Goal: Task Accomplishment & Management: Manage account settings

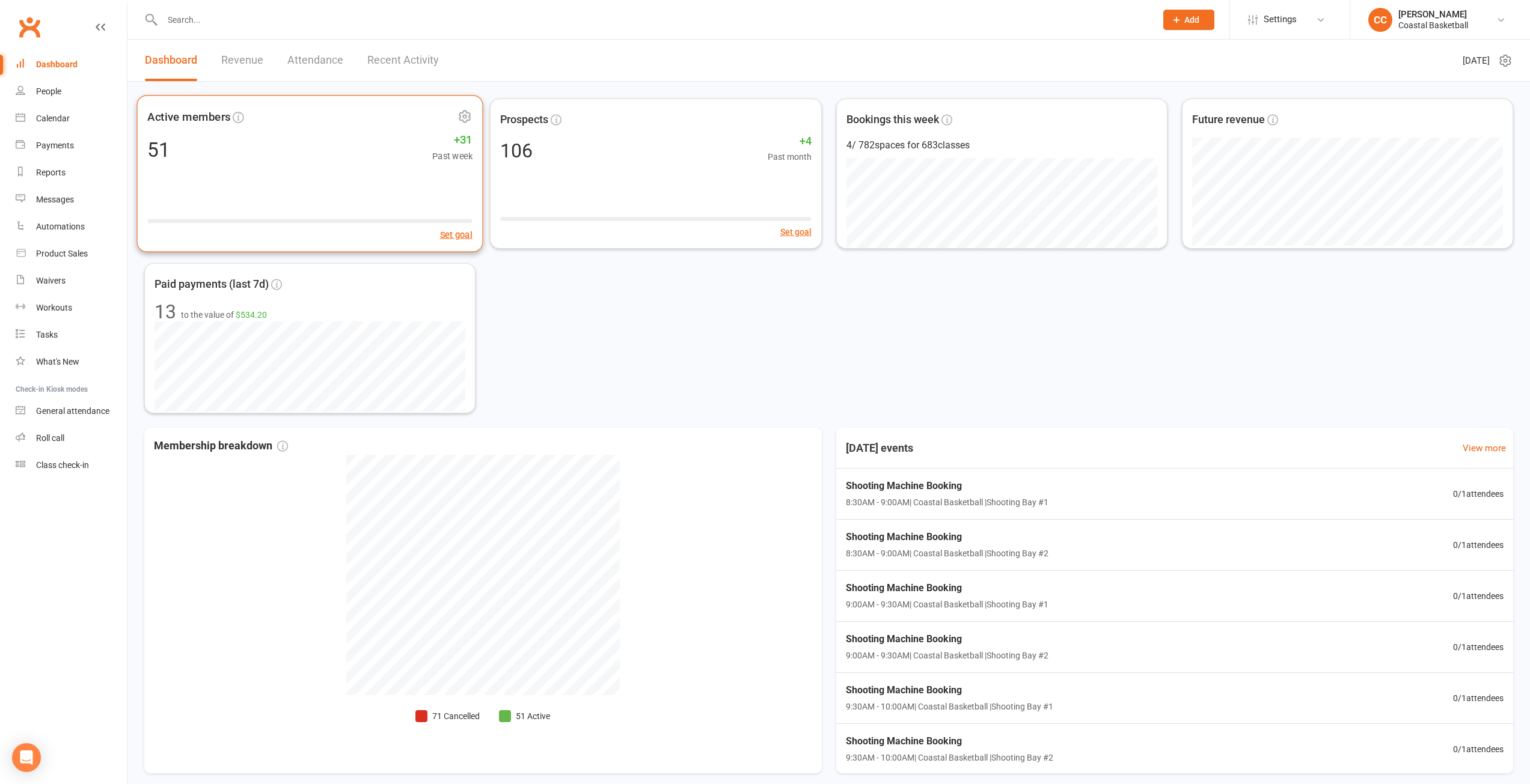
click at [283, 147] on div "51 +31 Past week" at bounding box center [310, 148] width 325 height 27
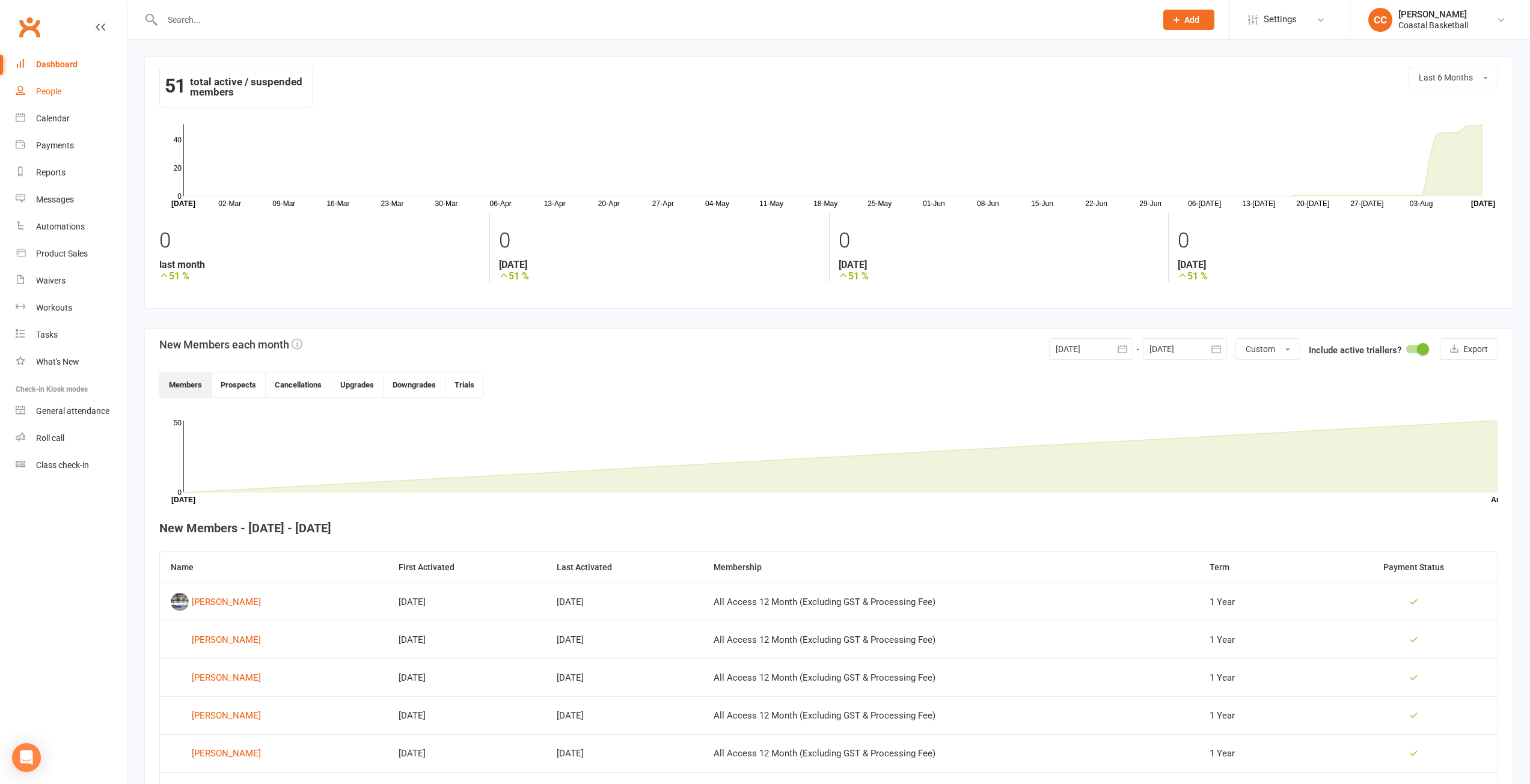
click at [48, 88] on div "People" at bounding box center [48, 91] width 25 height 9
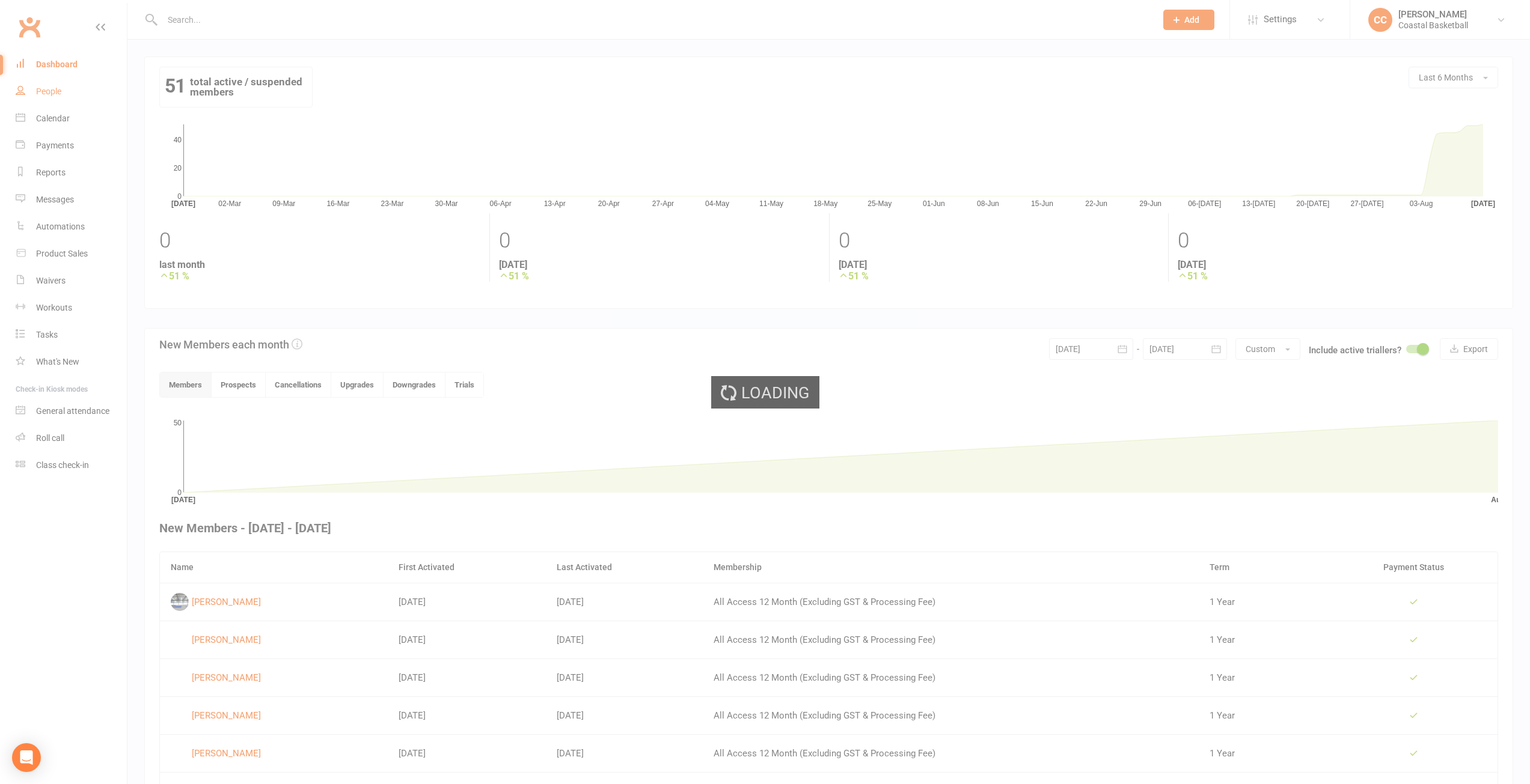
select select "100"
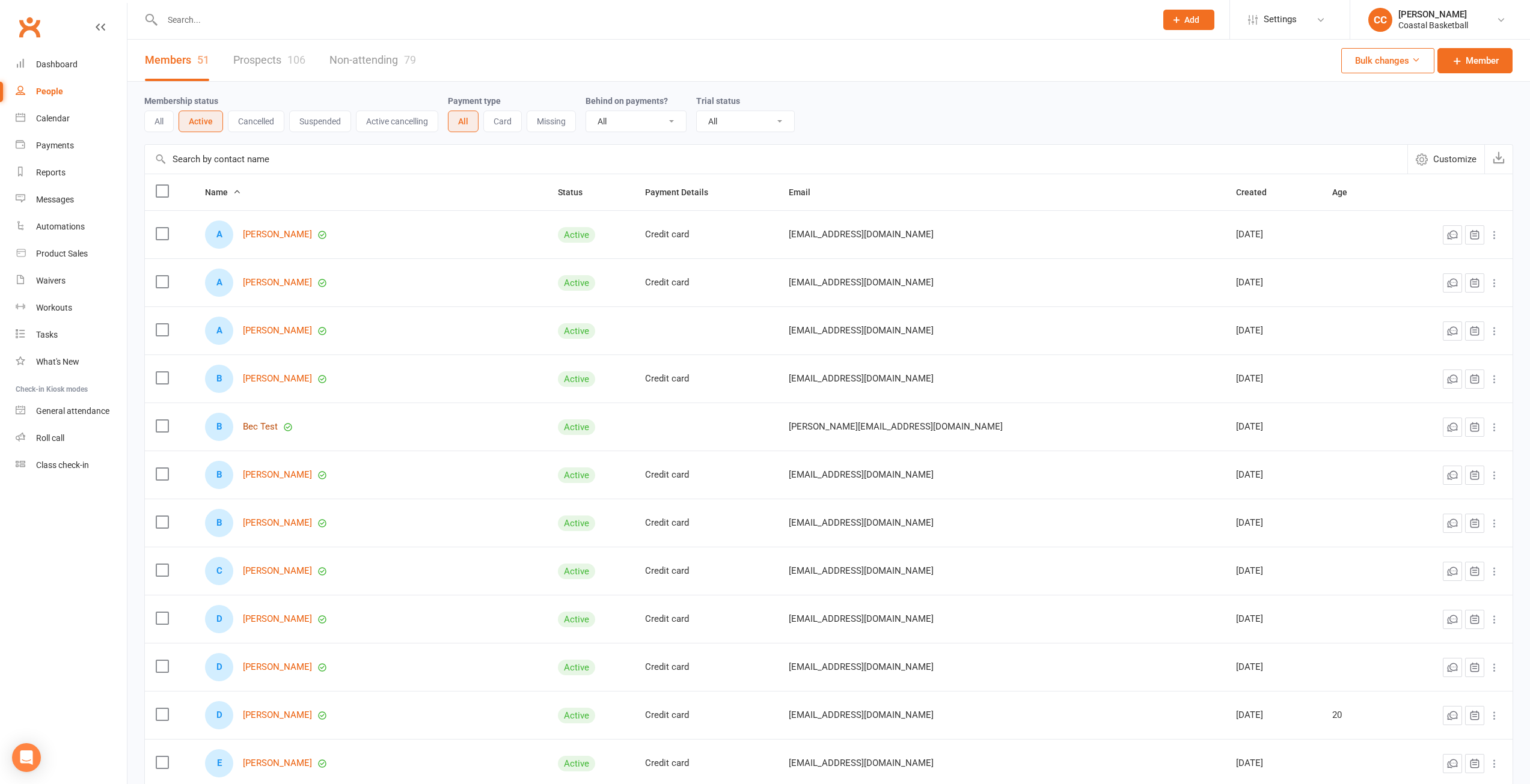
click at [277, 427] on link "Bec Test" at bounding box center [261, 427] width 35 height 10
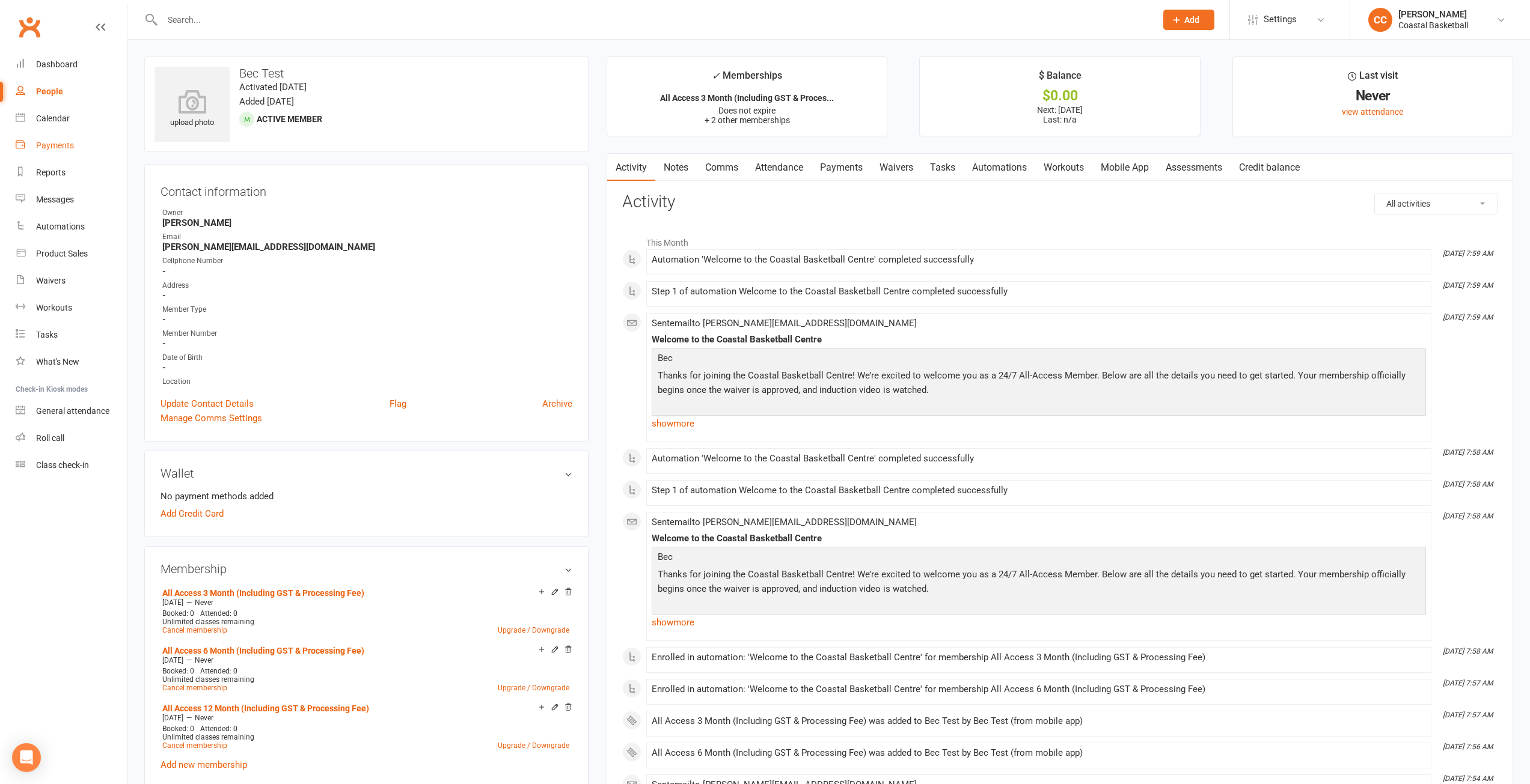
click at [58, 143] on div "Payments" at bounding box center [55, 146] width 38 height 9
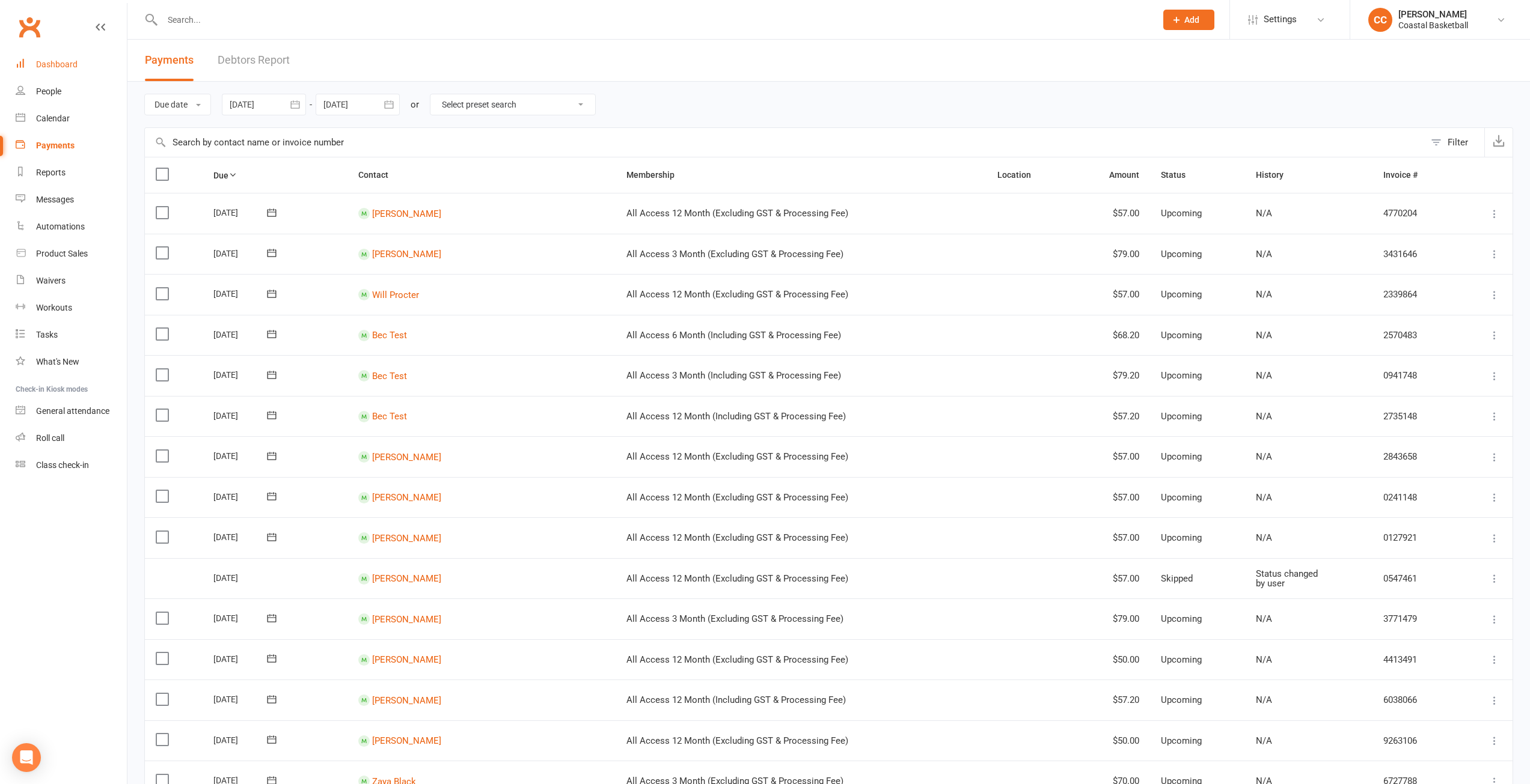
click at [44, 62] on div "Dashboard" at bounding box center [57, 64] width 42 height 9
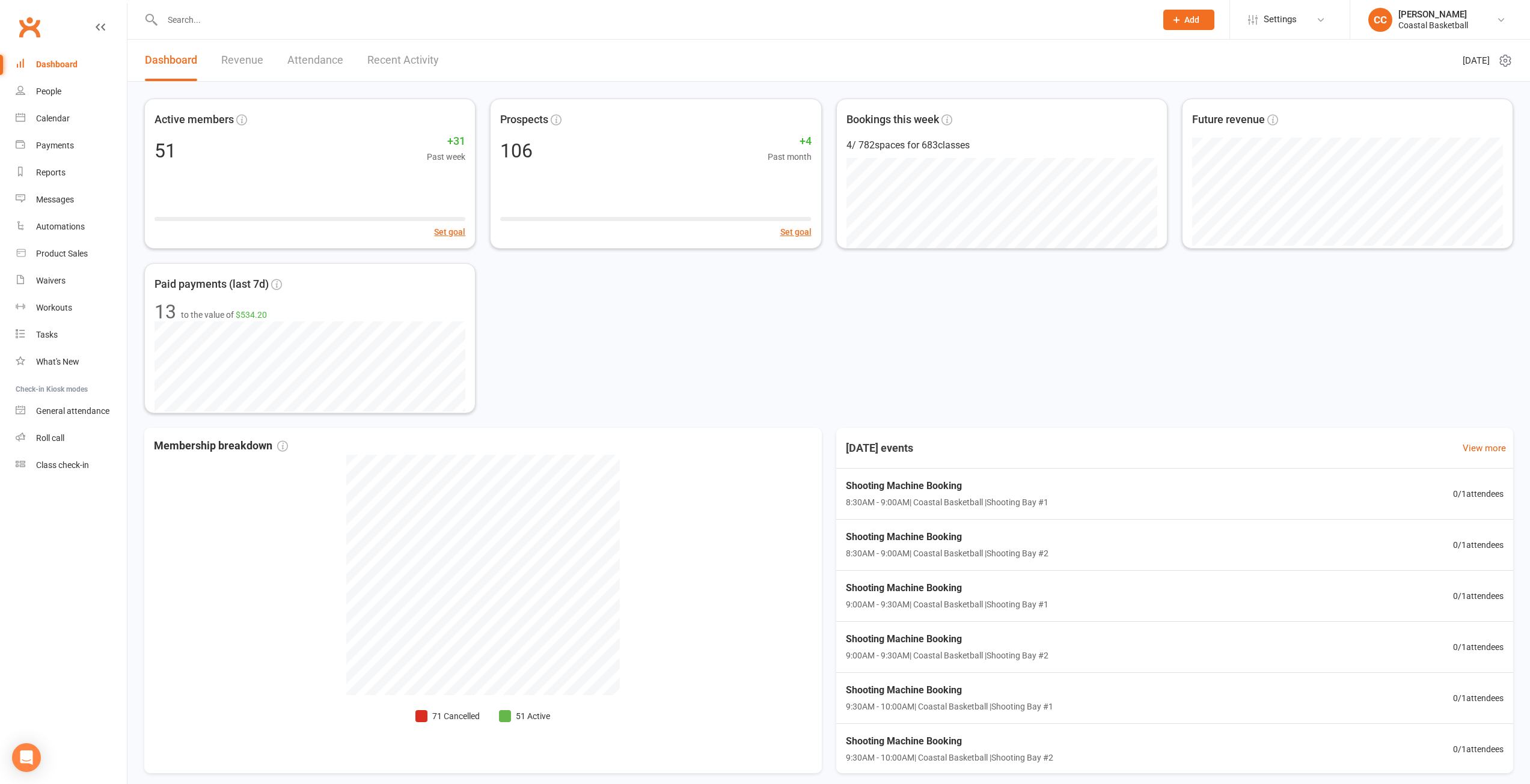
click at [235, 67] on link "Revenue" at bounding box center [241, 60] width 42 height 42
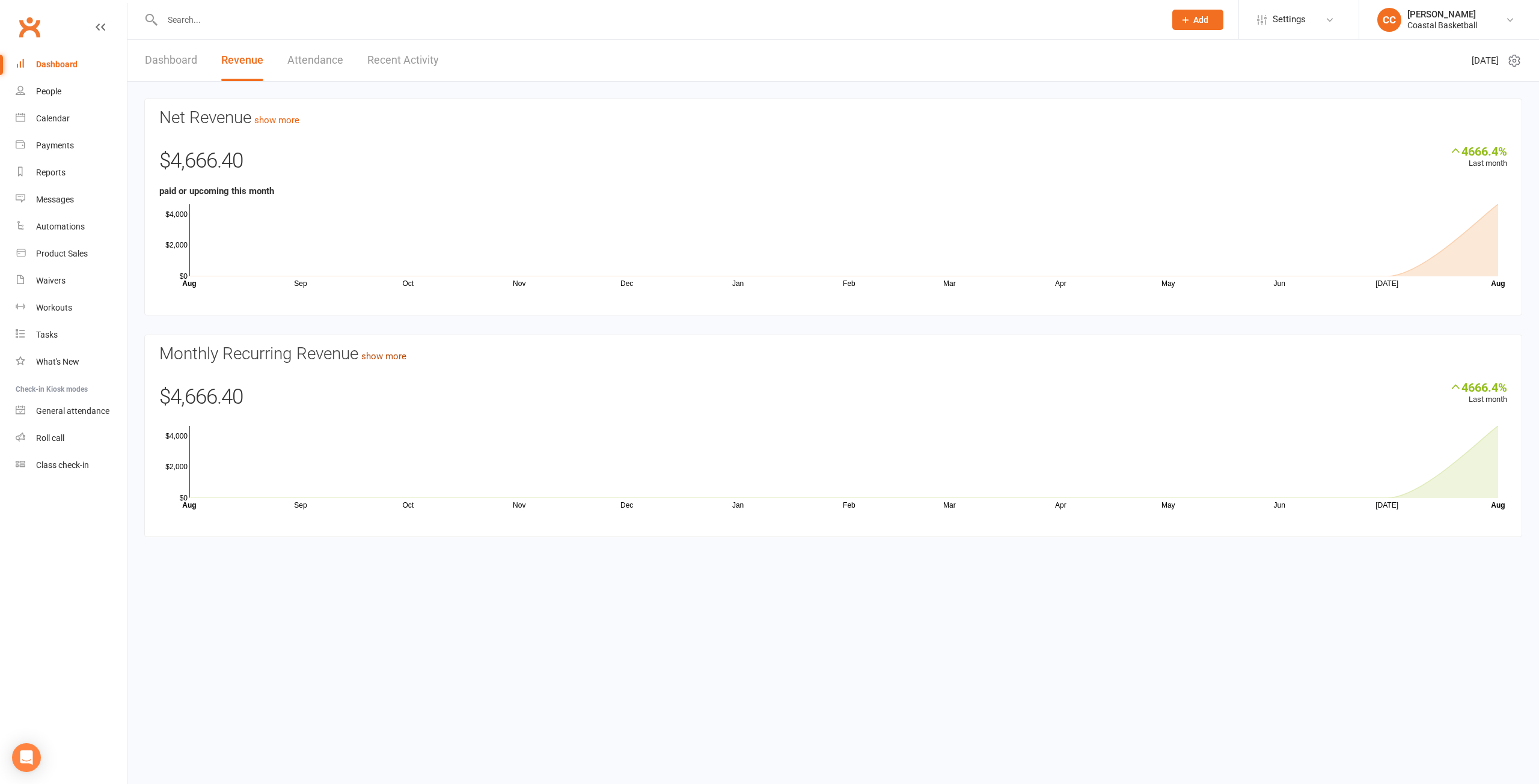
click at [400, 358] on link "show more" at bounding box center [383, 356] width 45 height 11
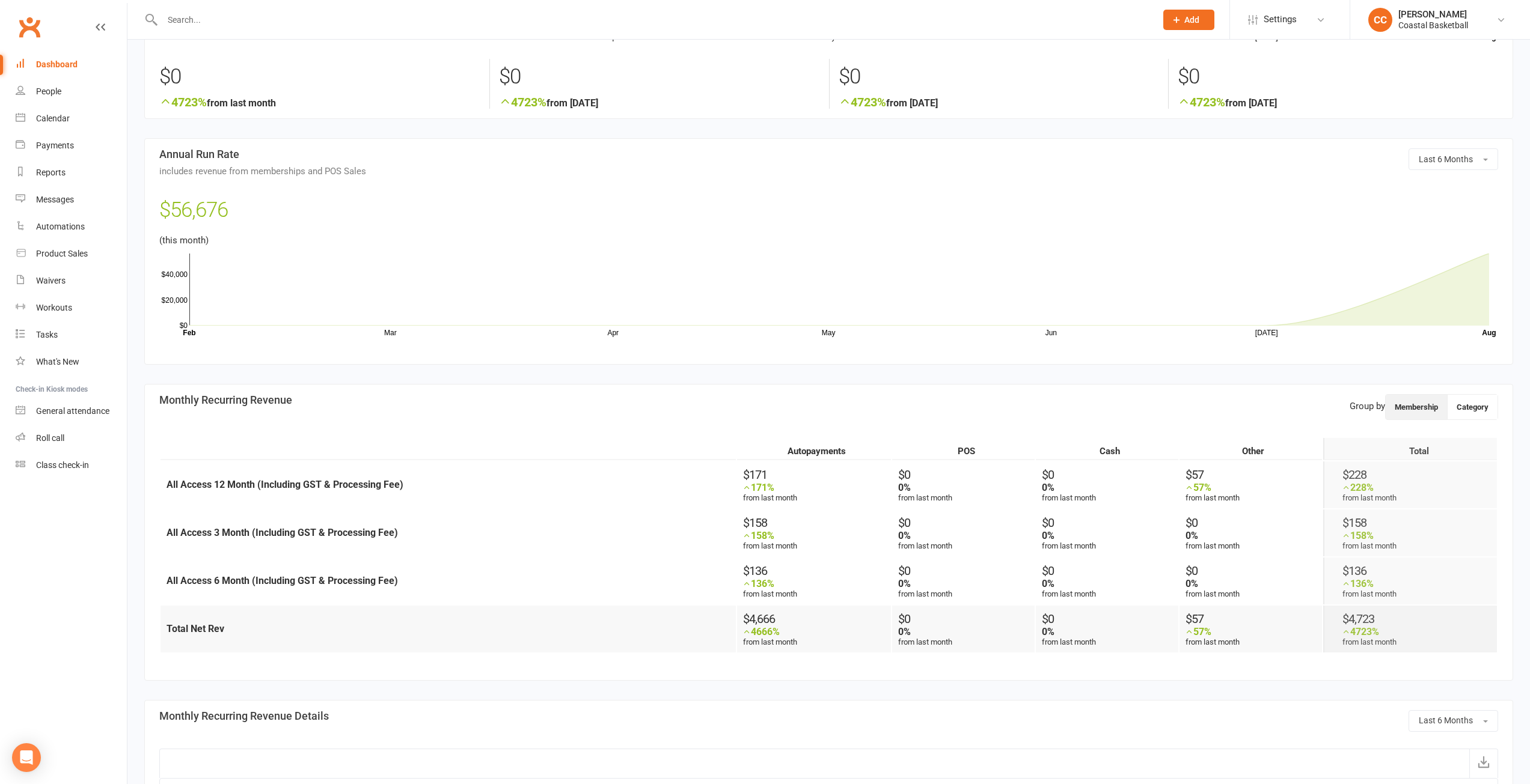
scroll to position [240, 0]
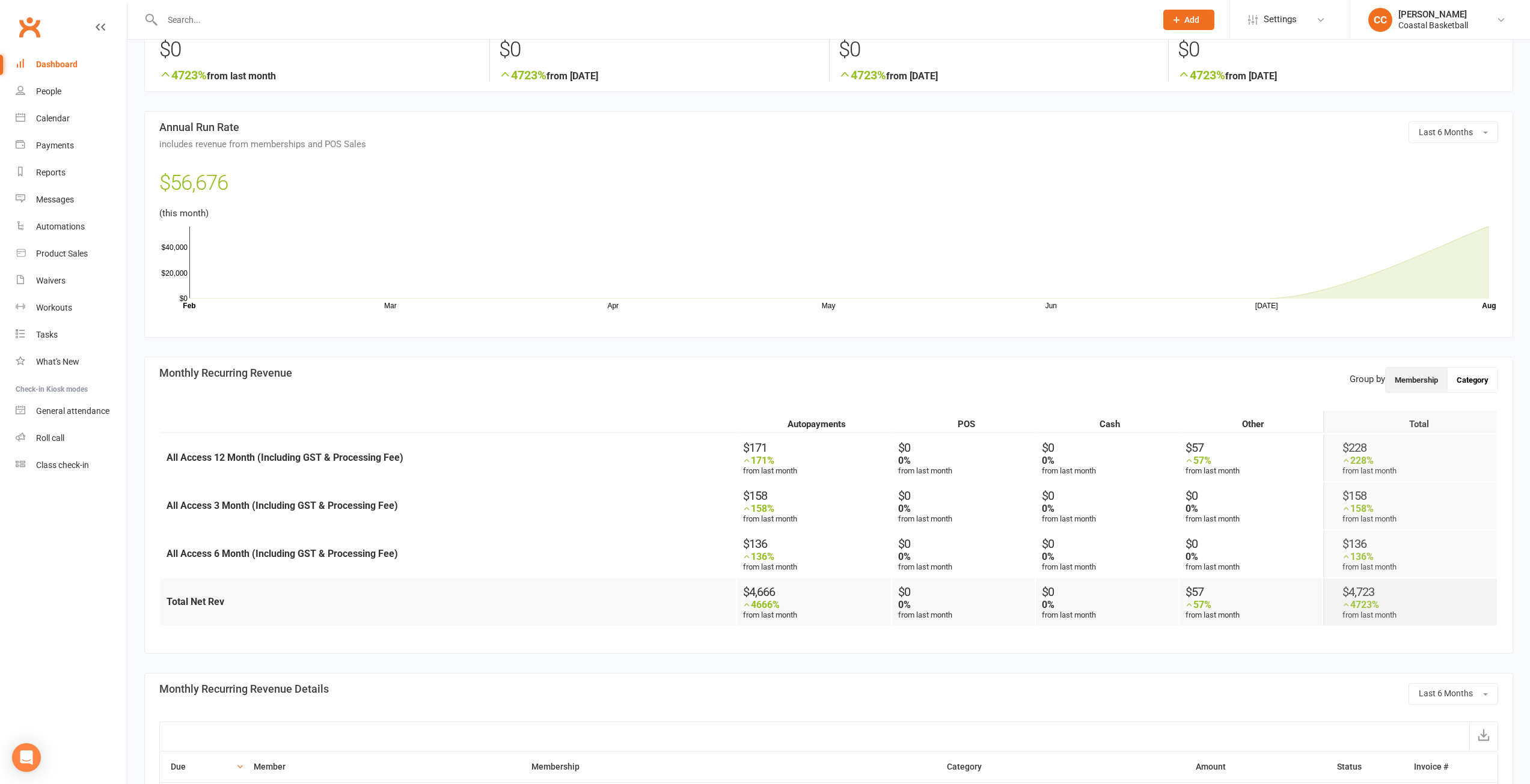
click at [1487, 379] on button "Category" at bounding box center [1472, 379] width 50 height 25
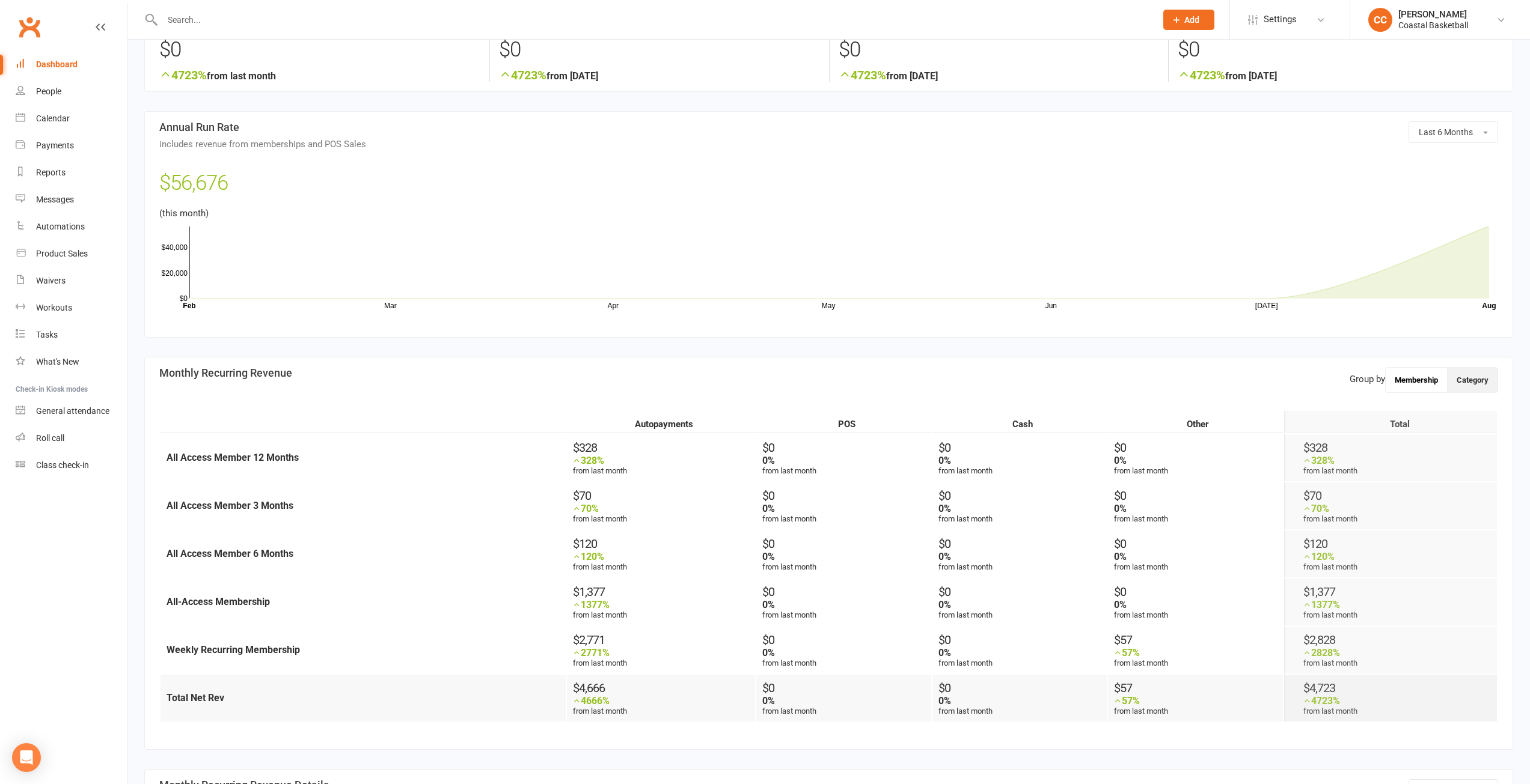
click at [1414, 376] on button "Membership" at bounding box center [1416, 379] width 62 height 25
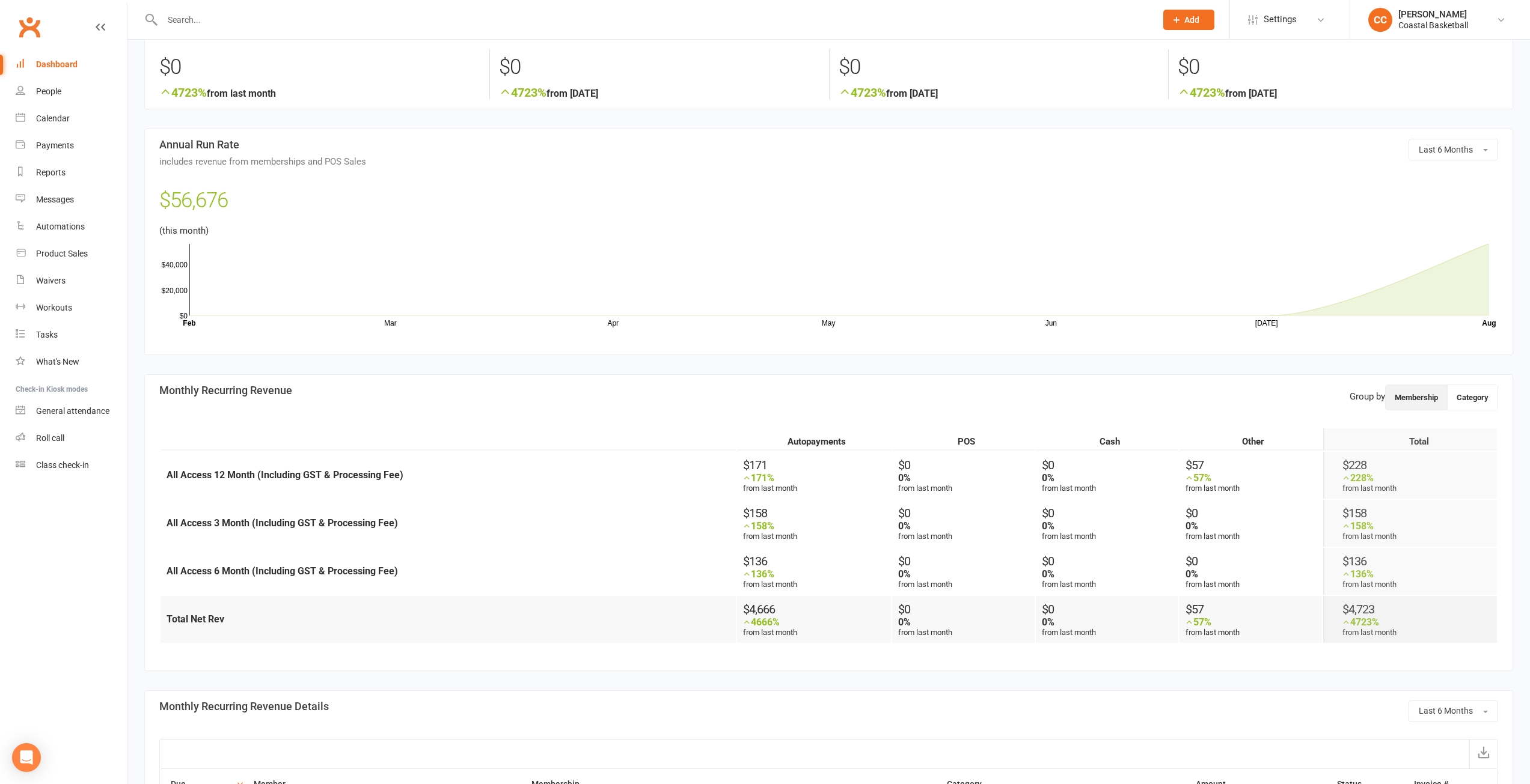
scroll to position [180, 0]
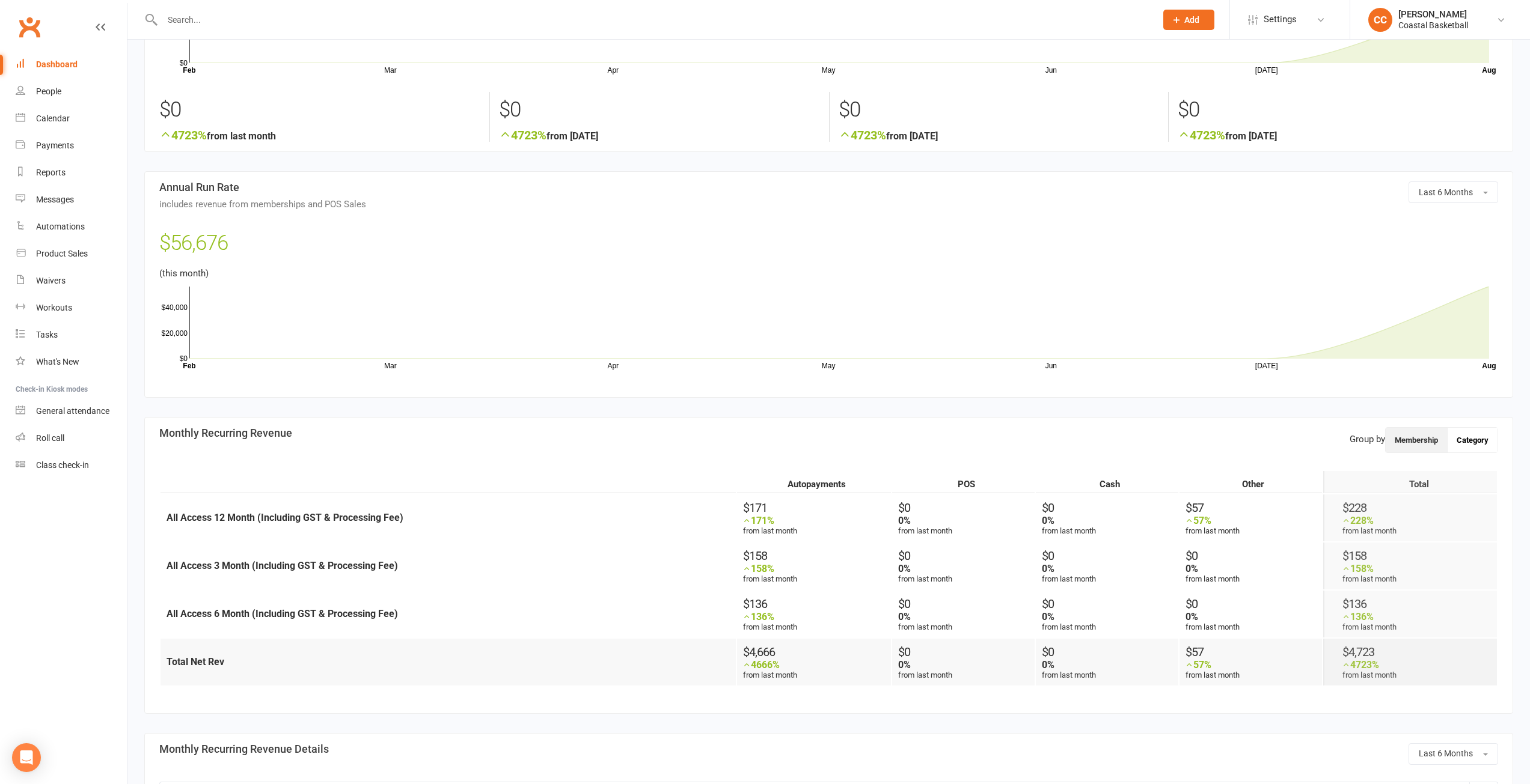
click at [1473, 443] on button "Category" at bounding box center [1472, 440] width 50 height 25
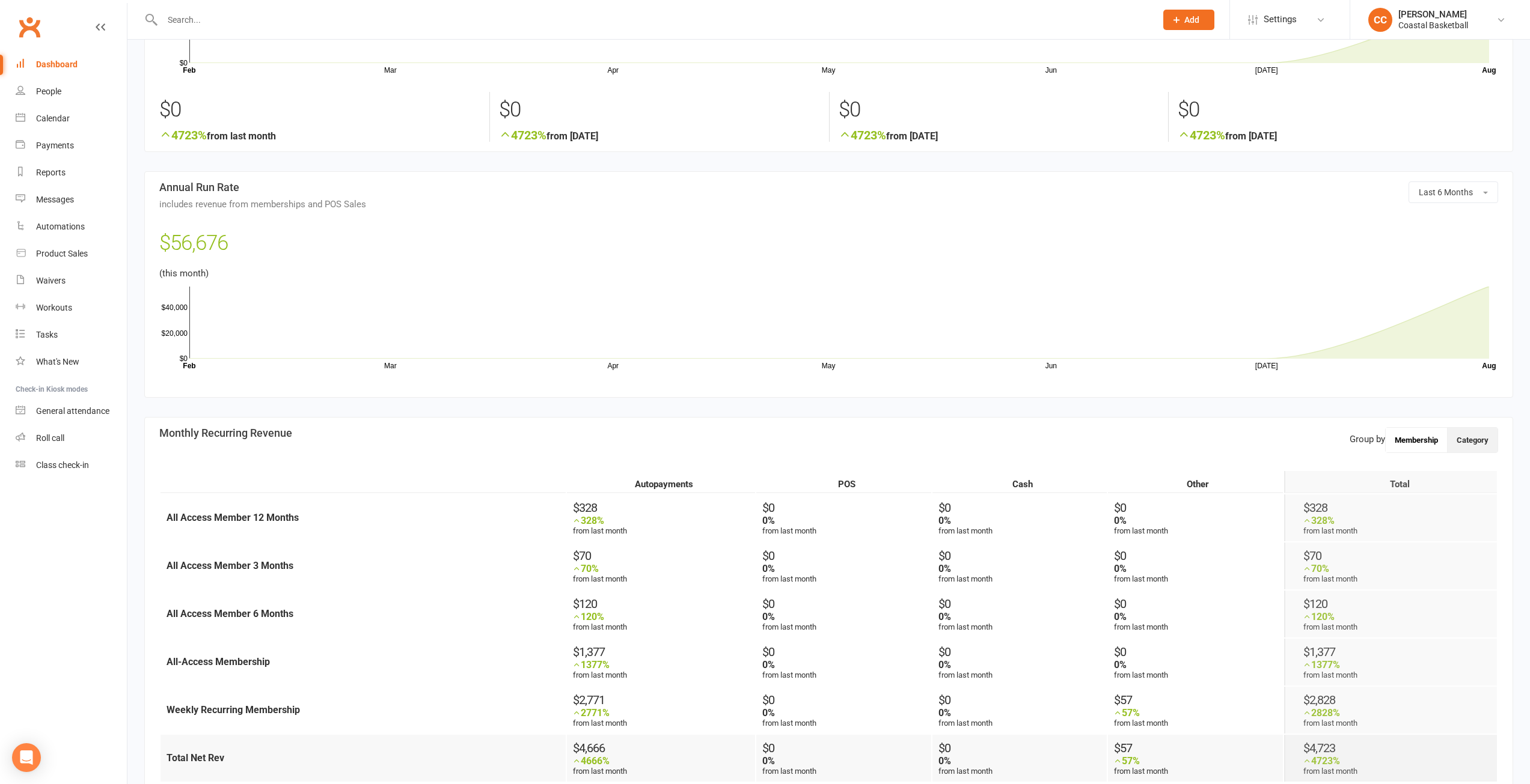
click at [1419, 440] on button "Membership" at bounding box center [1416, 440] width 62 height 25
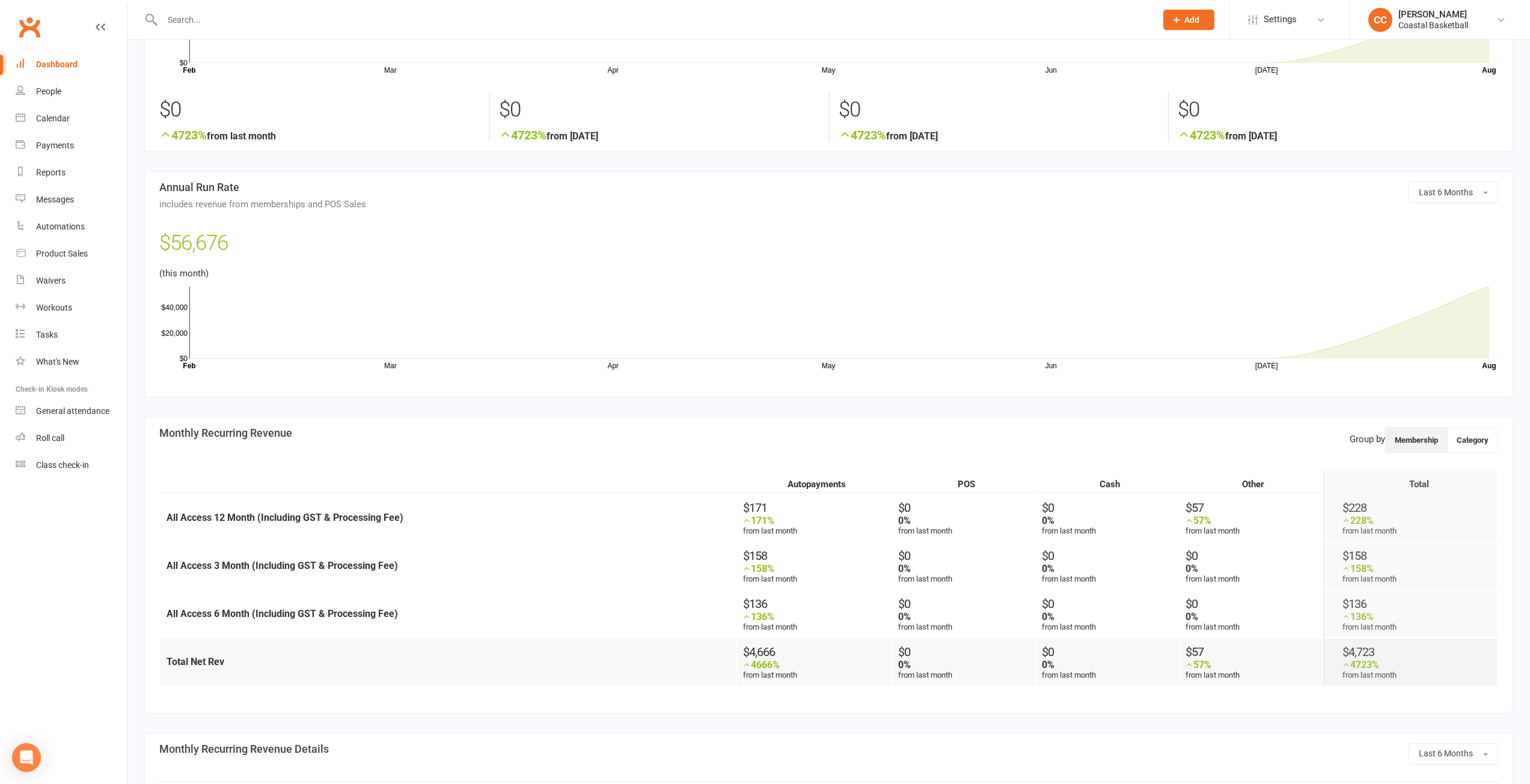
scroll to position [0, 0]
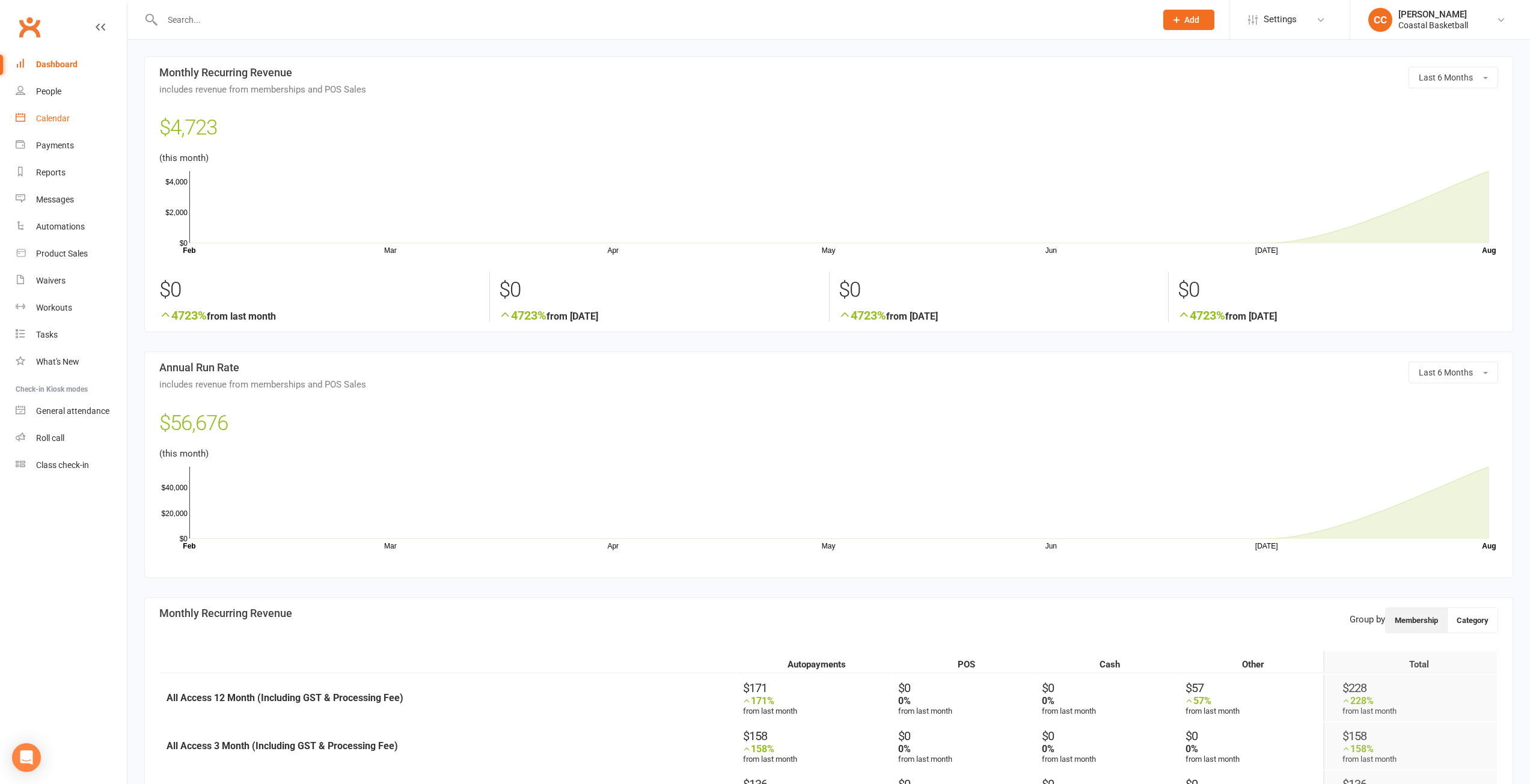
click at [63, 121] on div "Calendar" at bounding box center [53, 118] width 33 height 9
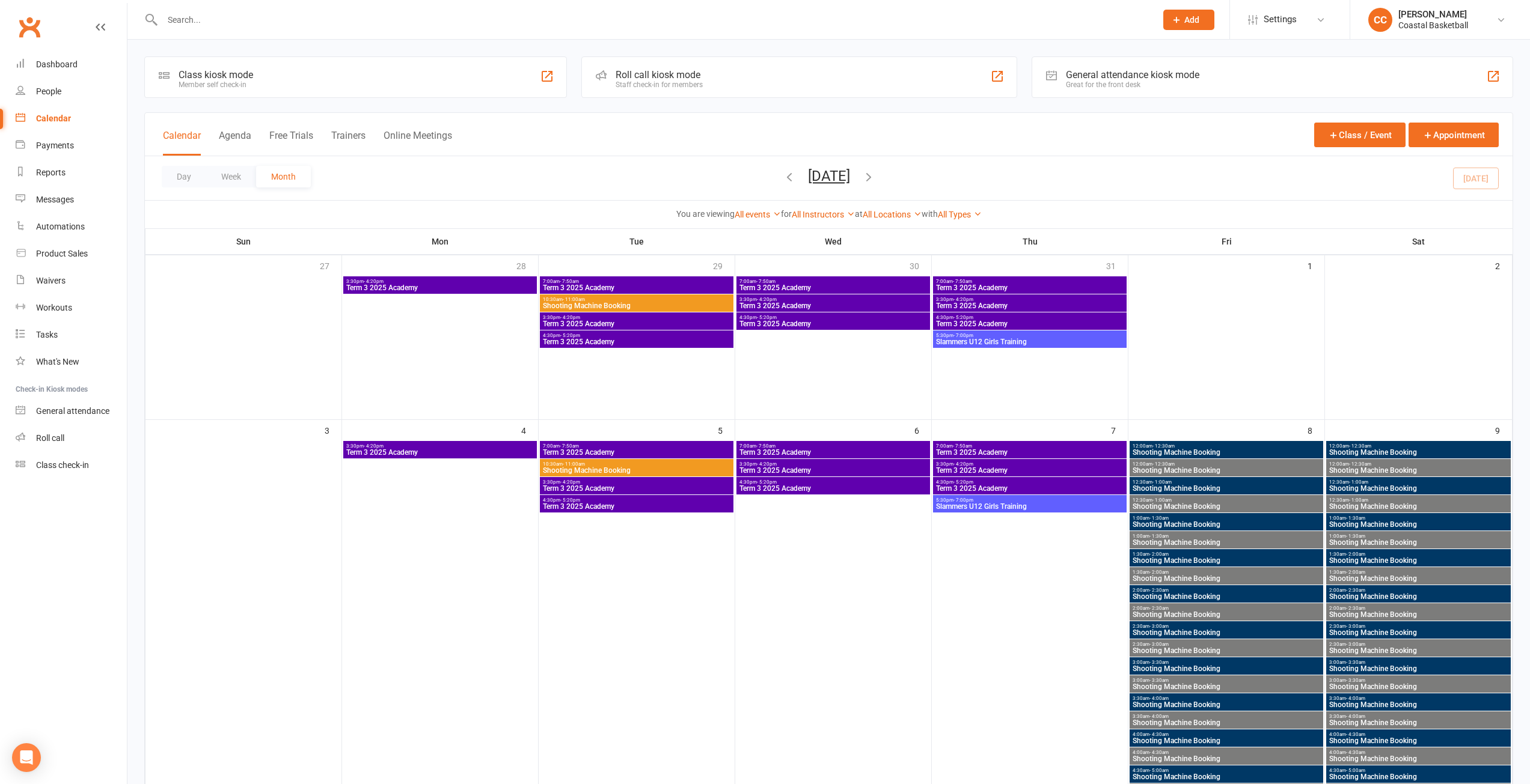
click at [264, 19] on input "text" at bounding box center [653, 19] width 989 height 17
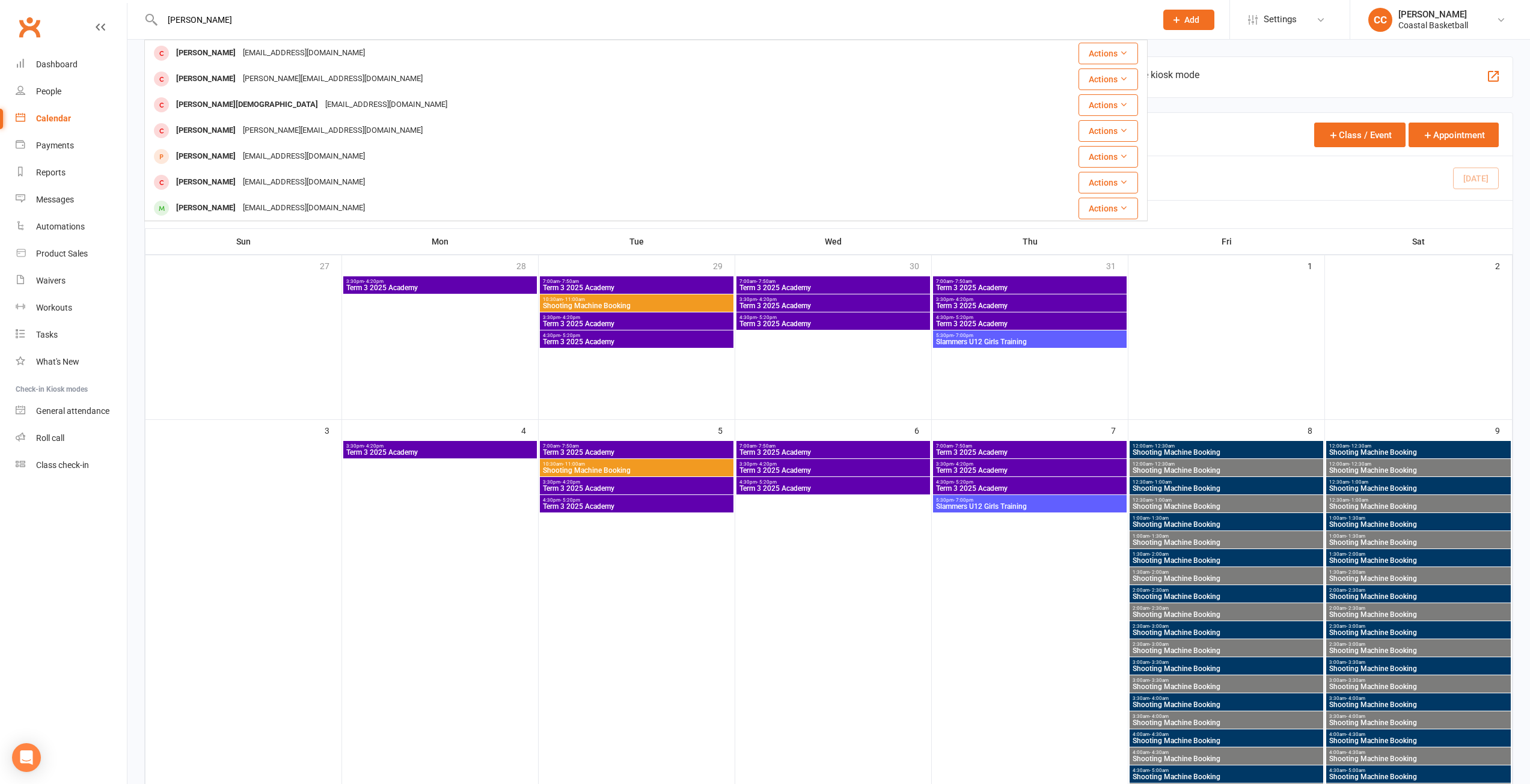
click at [264, 19] on input "[PERSON_NAME]" at bounding box center [653, 19] width 989 height 17
type input "[PERSON_NAME]"
click at [54, 197] on div "Messages" at bounding box center [55, 199] width 38 height 9
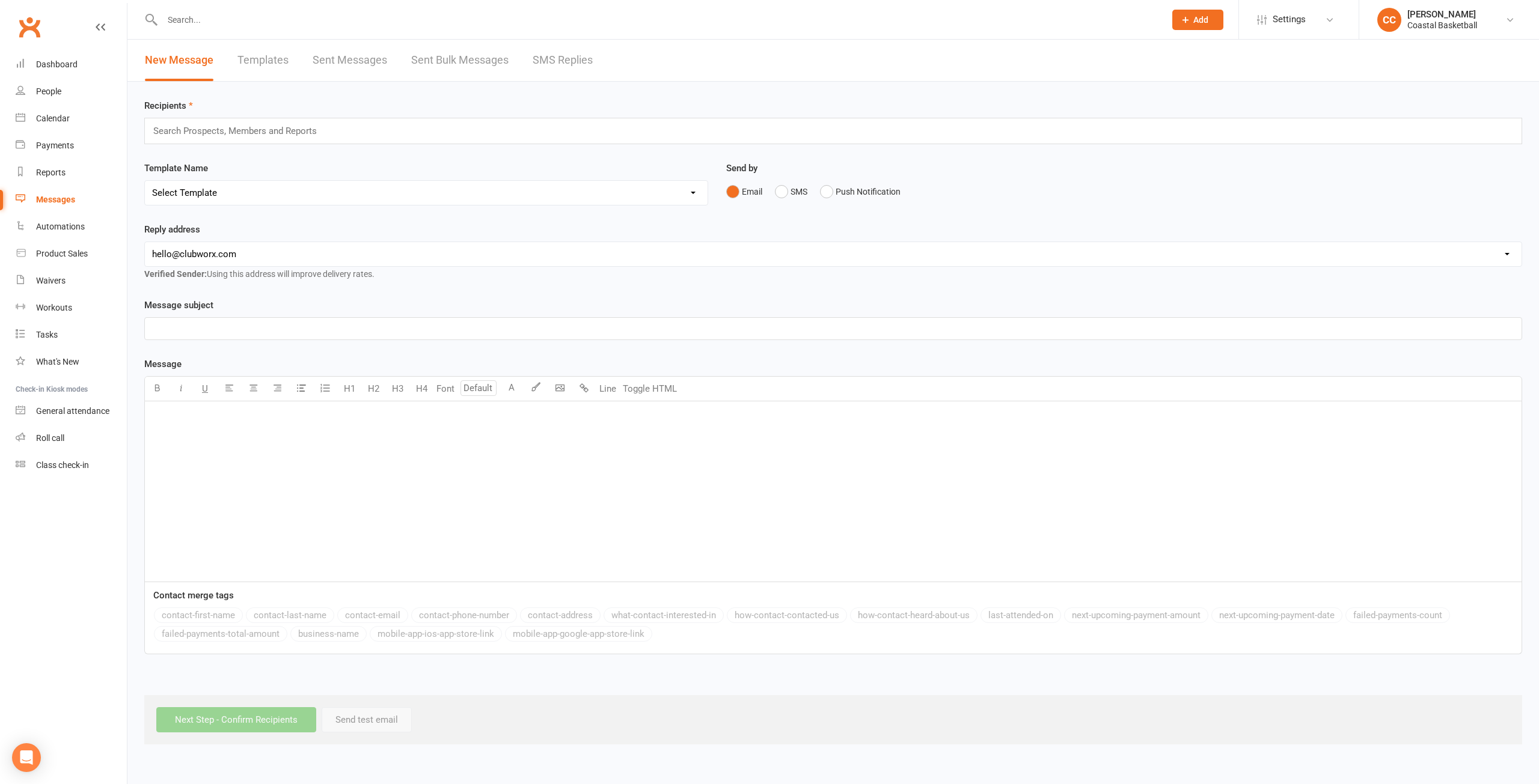
click at [451, 68] on link "Sent Bulk Messages" at bounding box center [459, 60] width 97 height 42
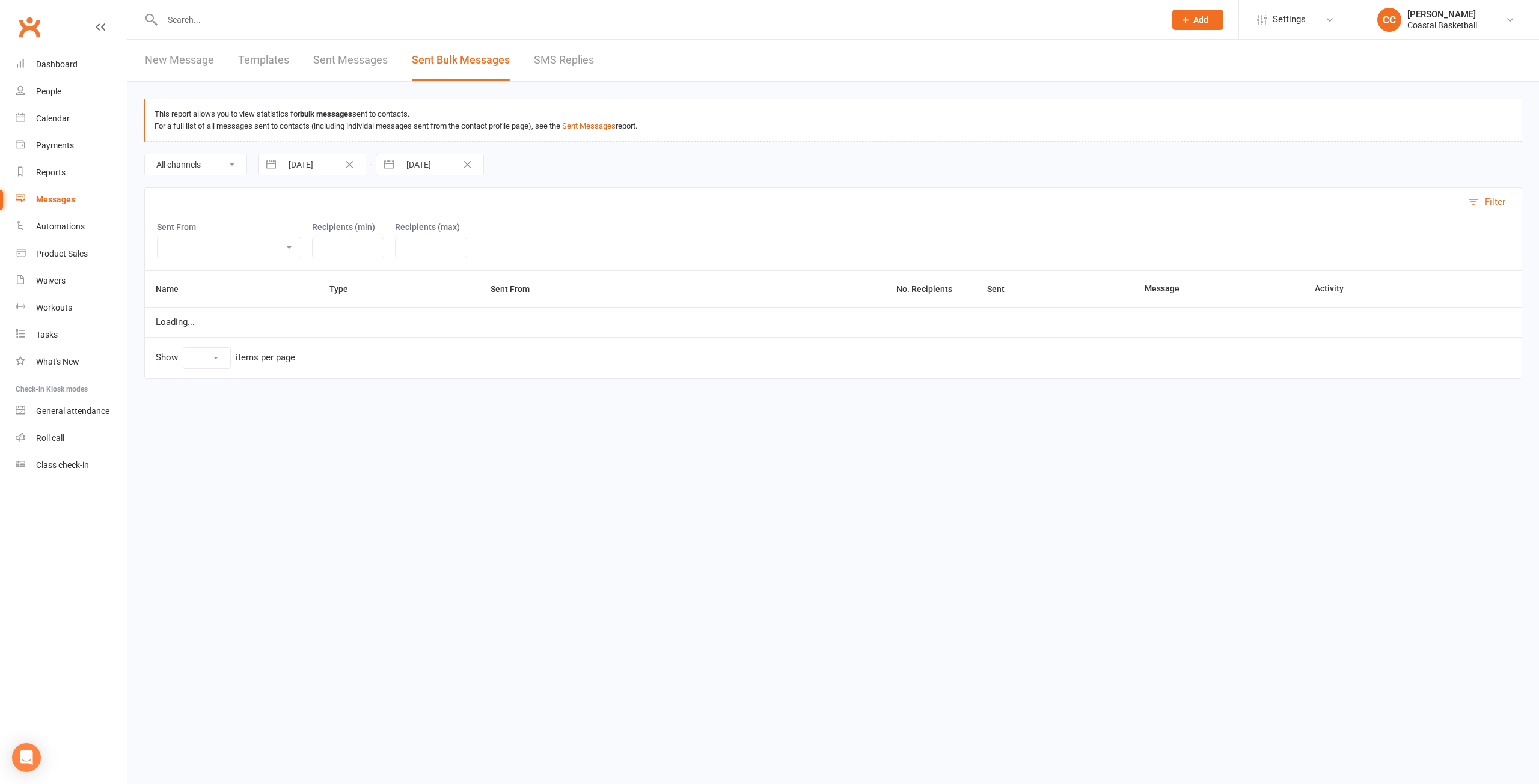
select select "10"
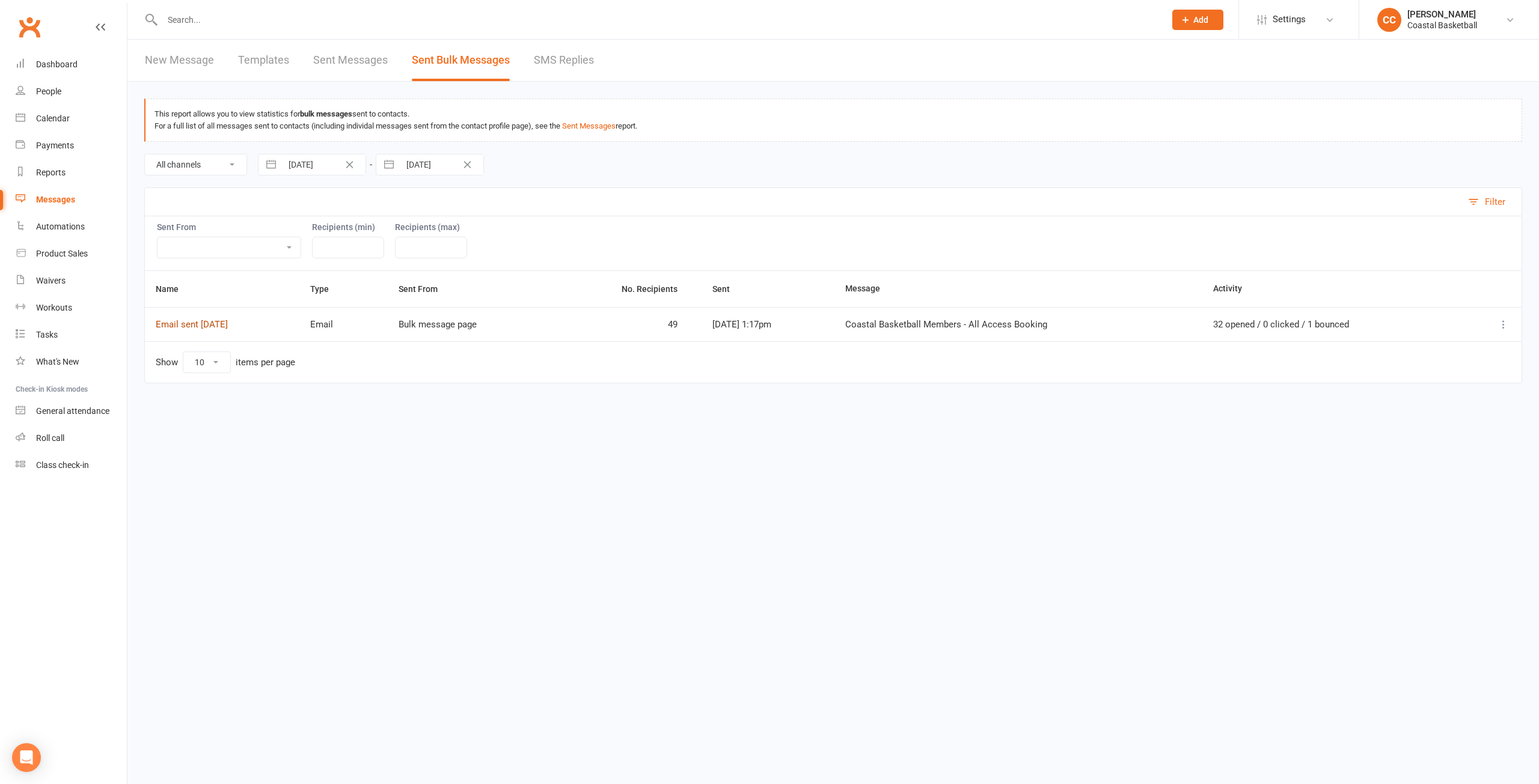
click at [217, 322] on link "Email sent [DATE]" at bounding box center [192, 325] width 72 height 11
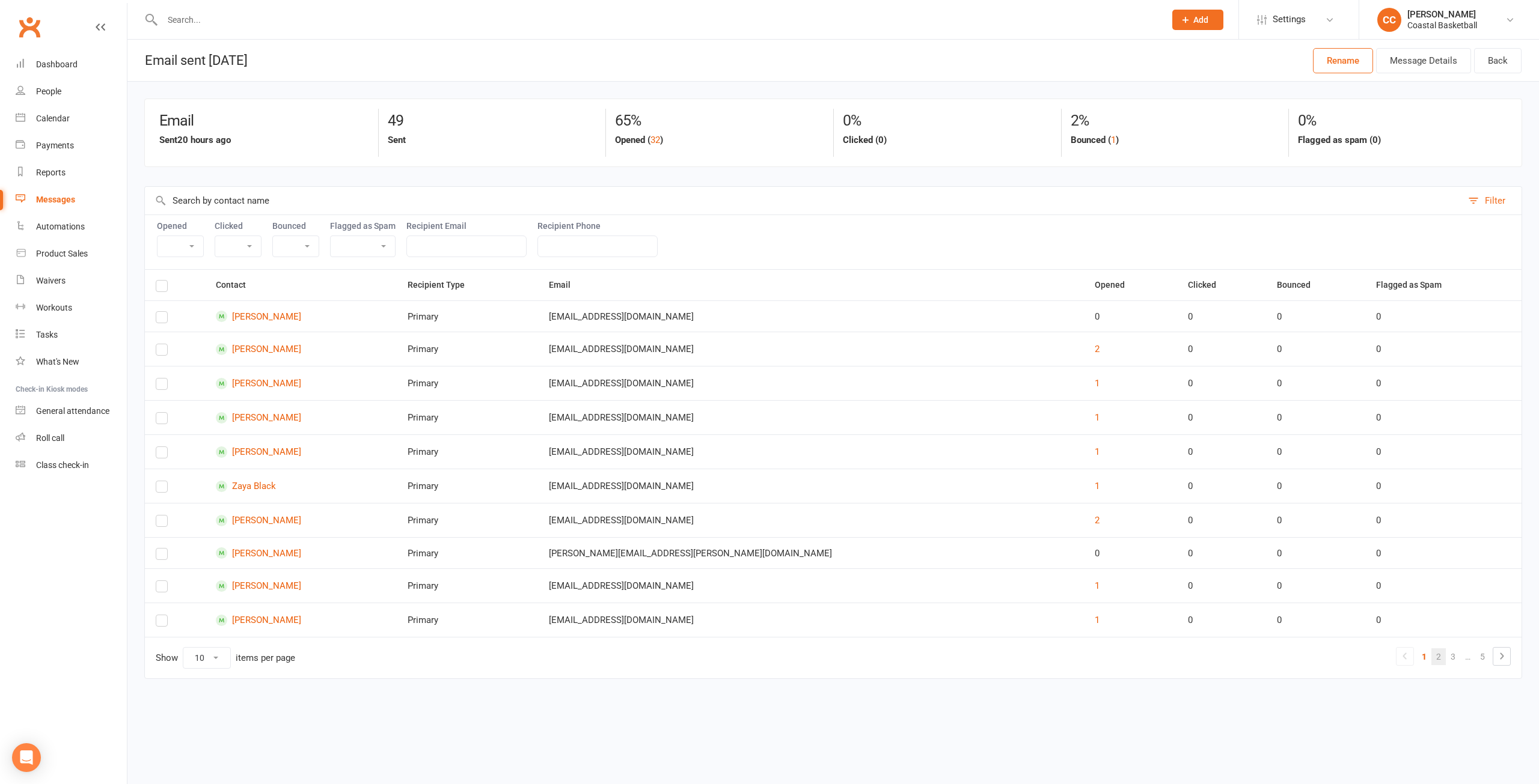
click at [1443, 658] on link "2" at bounding box center [1439, 657] width 15 height 17
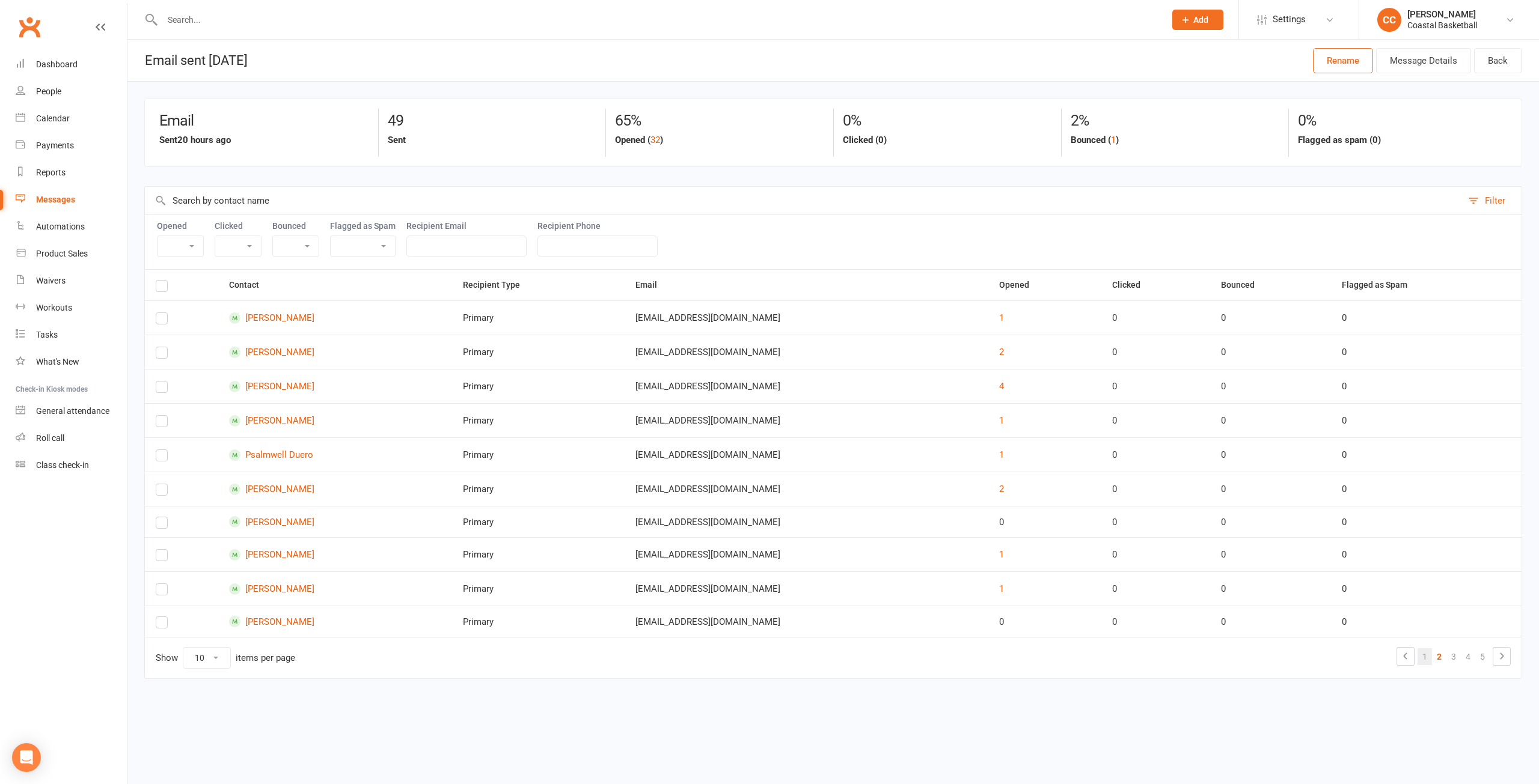
click at [1426, 658] on link "1" at bounding box center [1425, 657] width 15 height 17
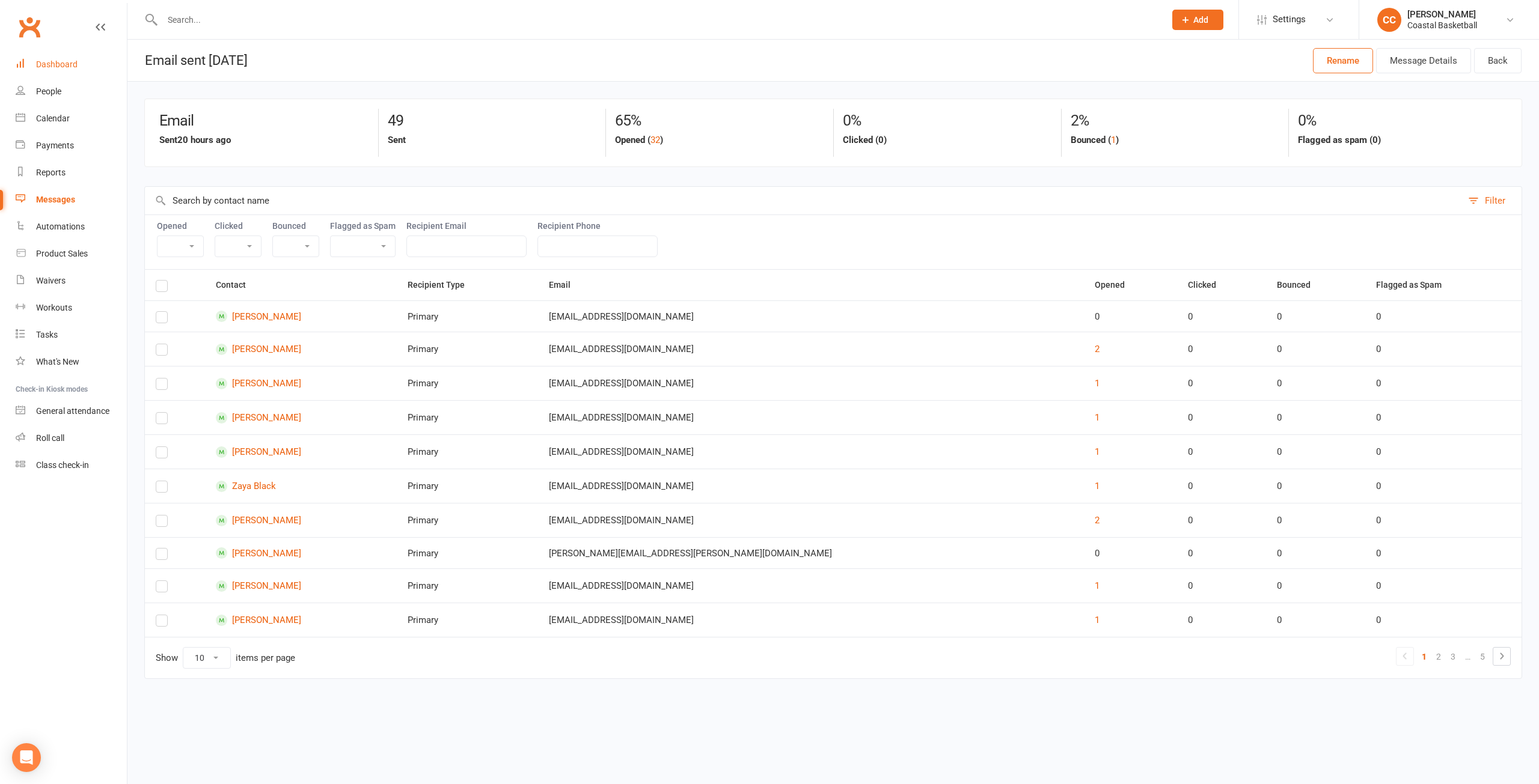
click at [66, 66] on div "Dashboard" at bounding box center [57, 64] width 42 height 9
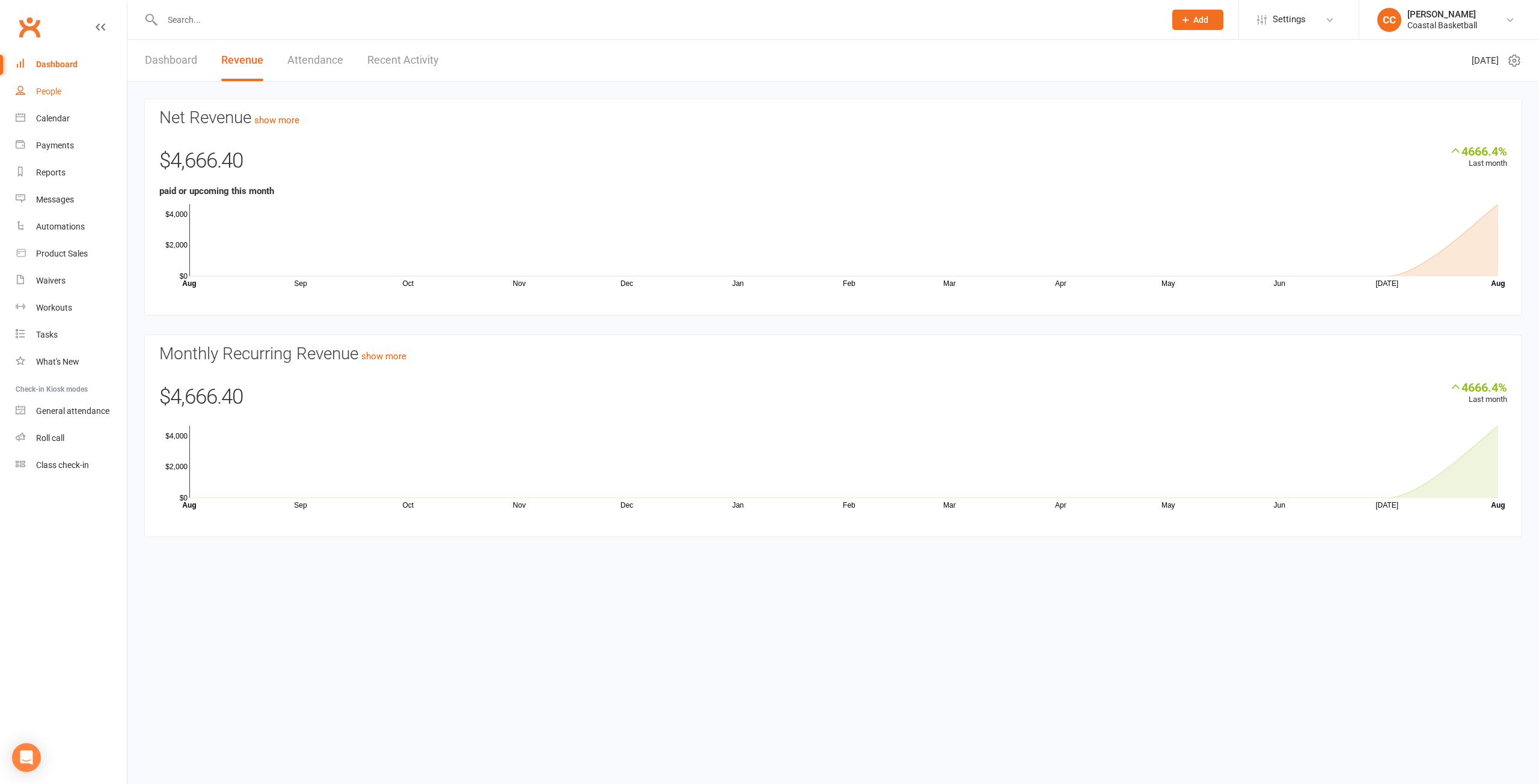
click at [56, 88] on div "People" at bounding box center [48, 91] width 25 height 9
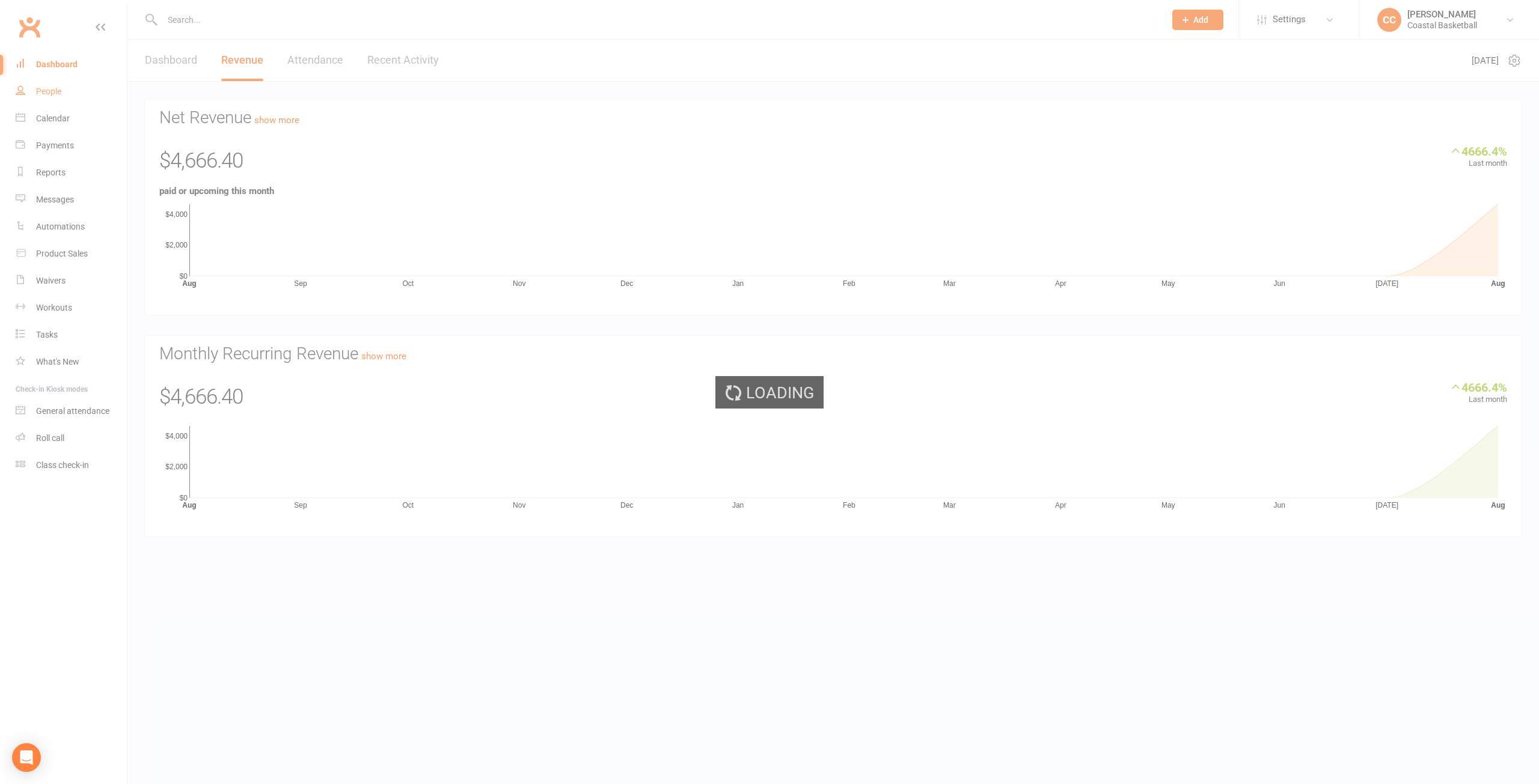
select select "100"
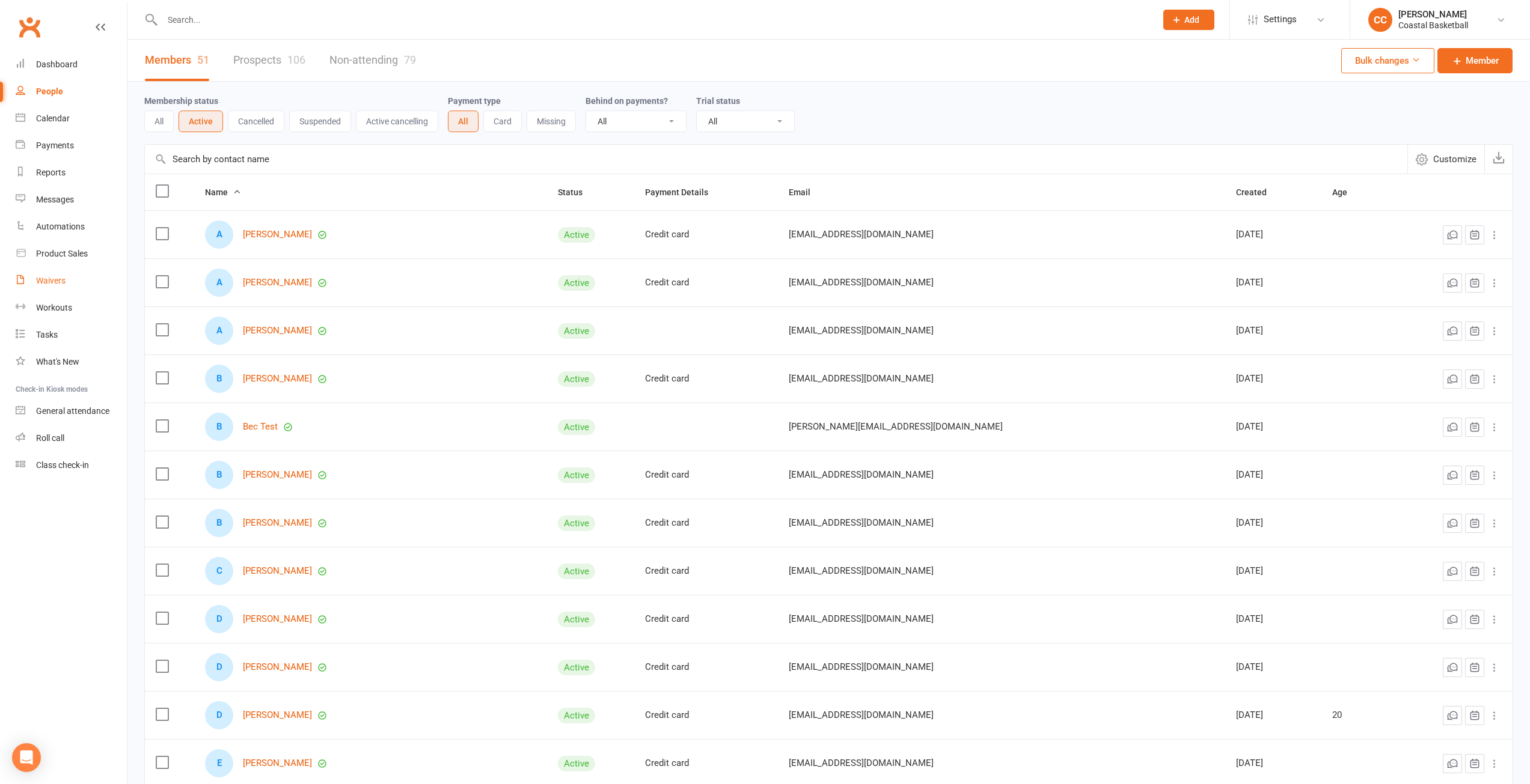
click at [68, 282] on link "Waivers" at bounding box center [71, 280] width 111 height 27
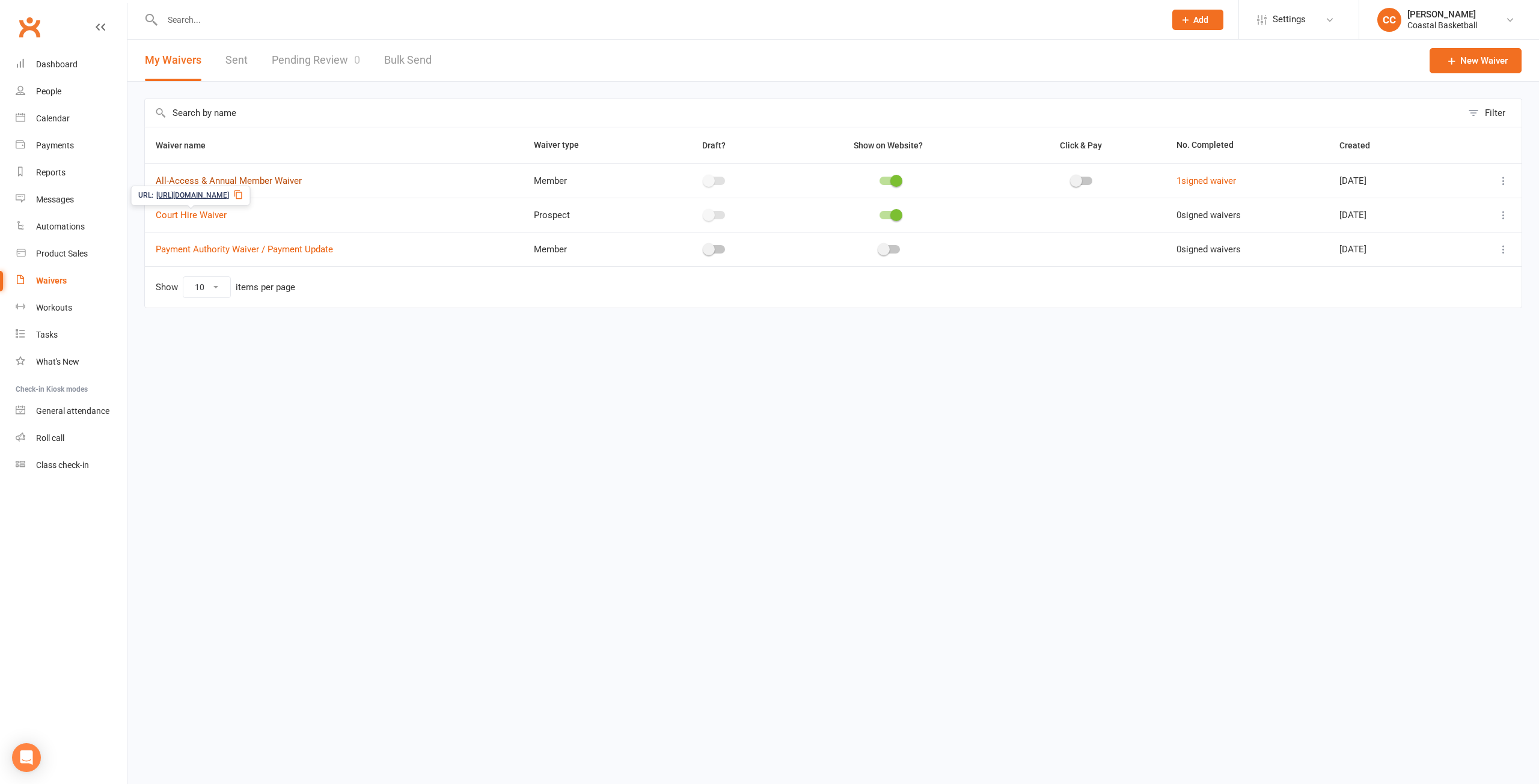
click at [231, 181] on link "All-Access & Annual Member Waiver" at bounding box center [228, 181] width 146 height 11
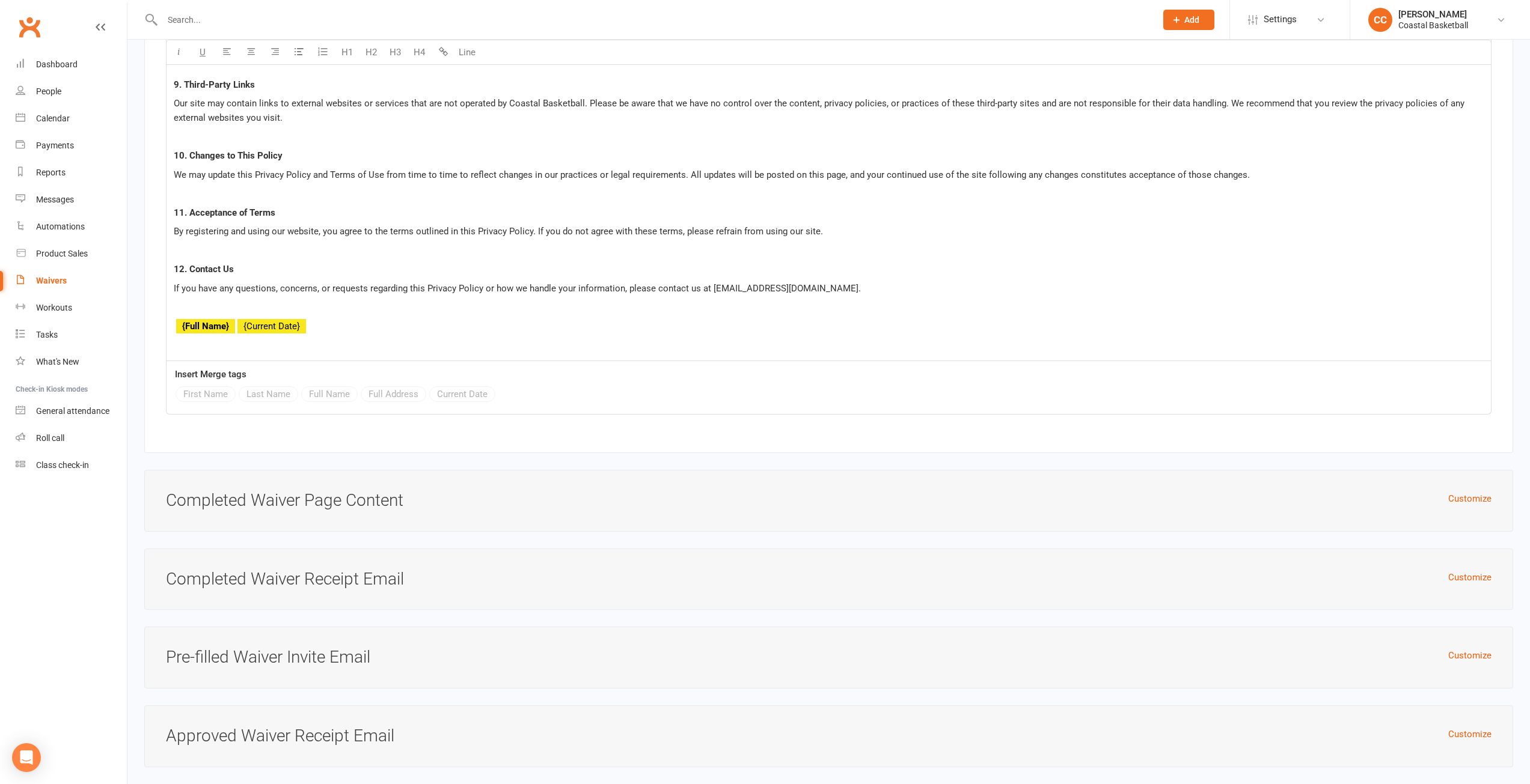
scroll to position [6805, 0]
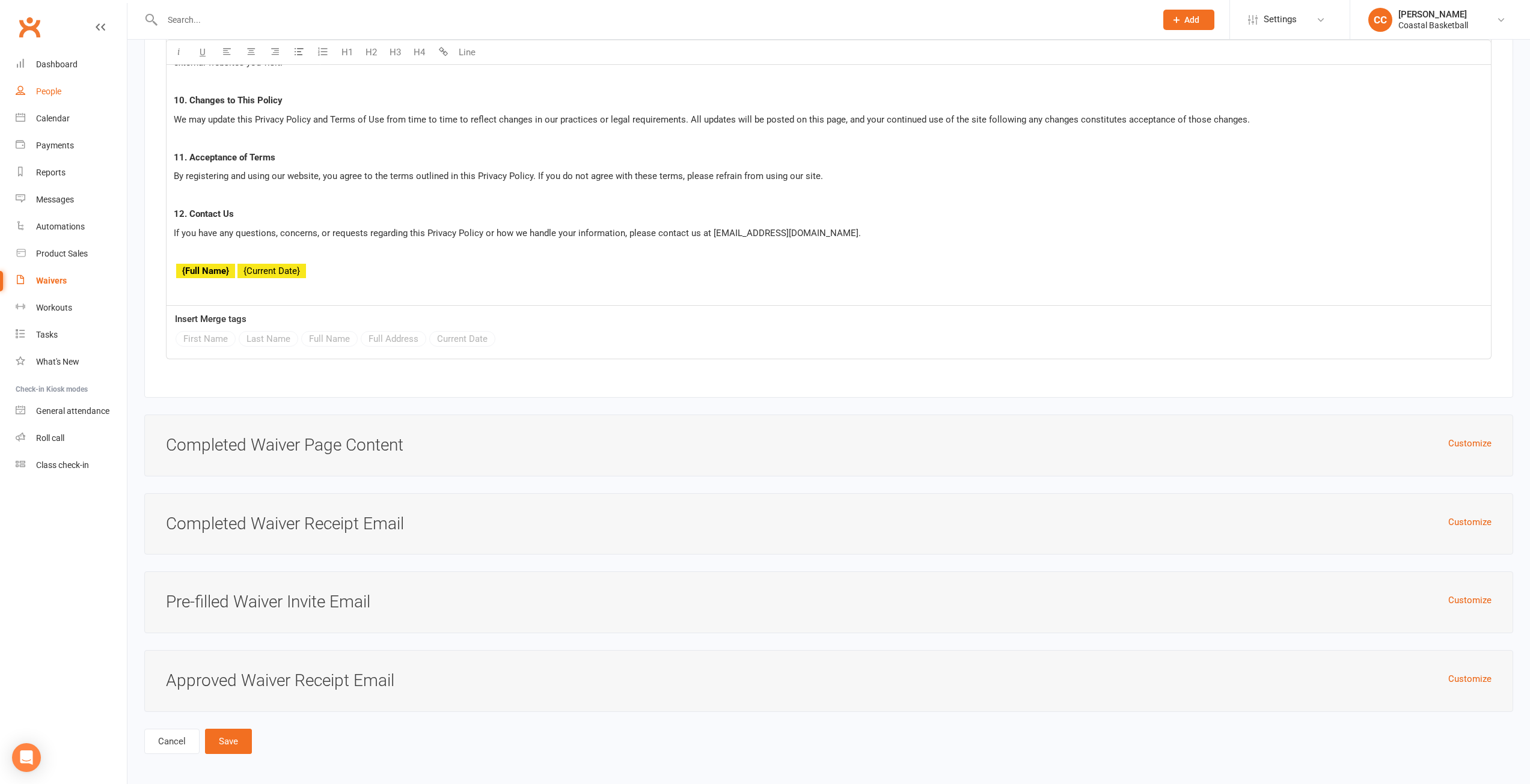
click at [60, 85] on link "People" at bounding box center [71, 91] width 111 height 27
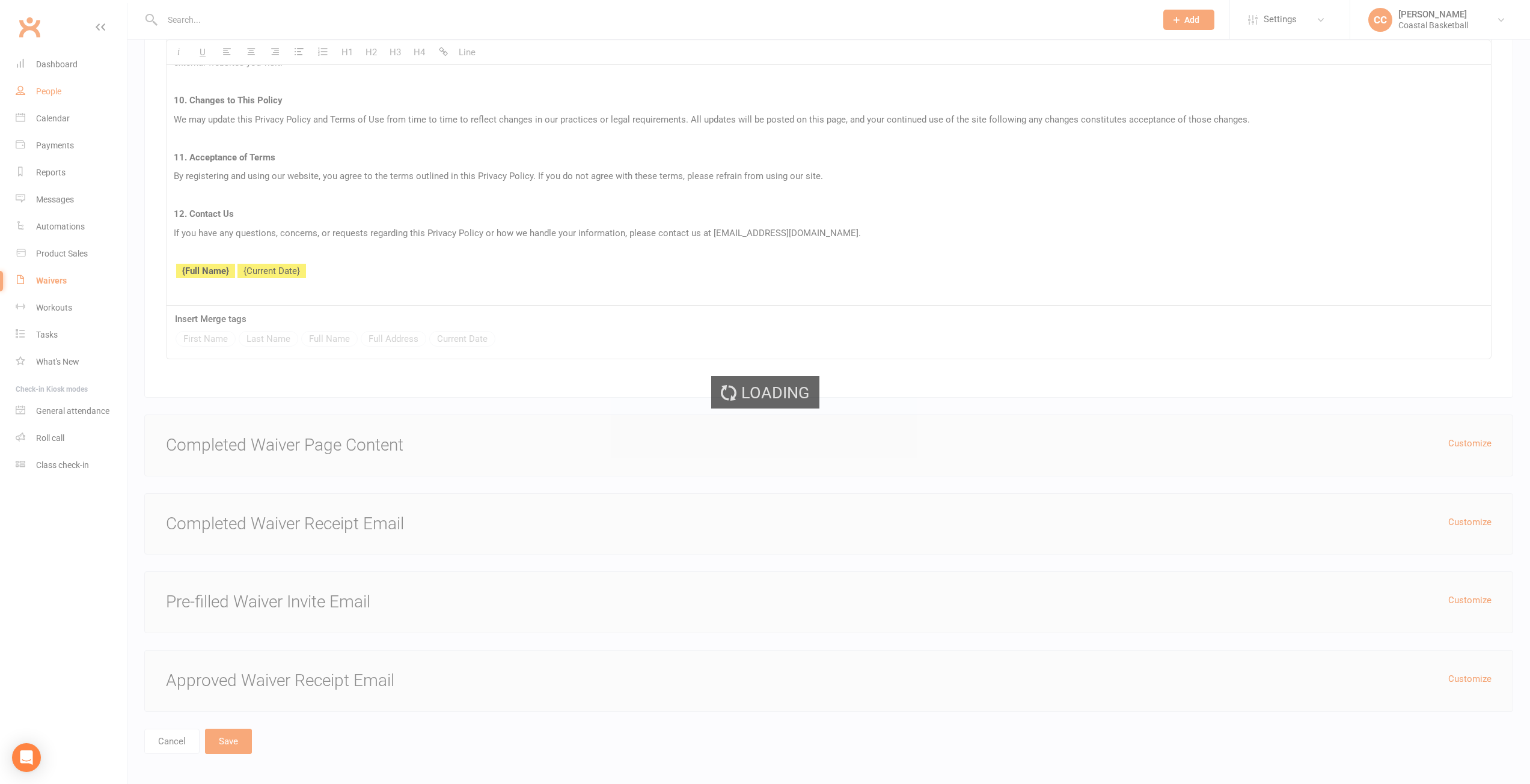
select select "100"
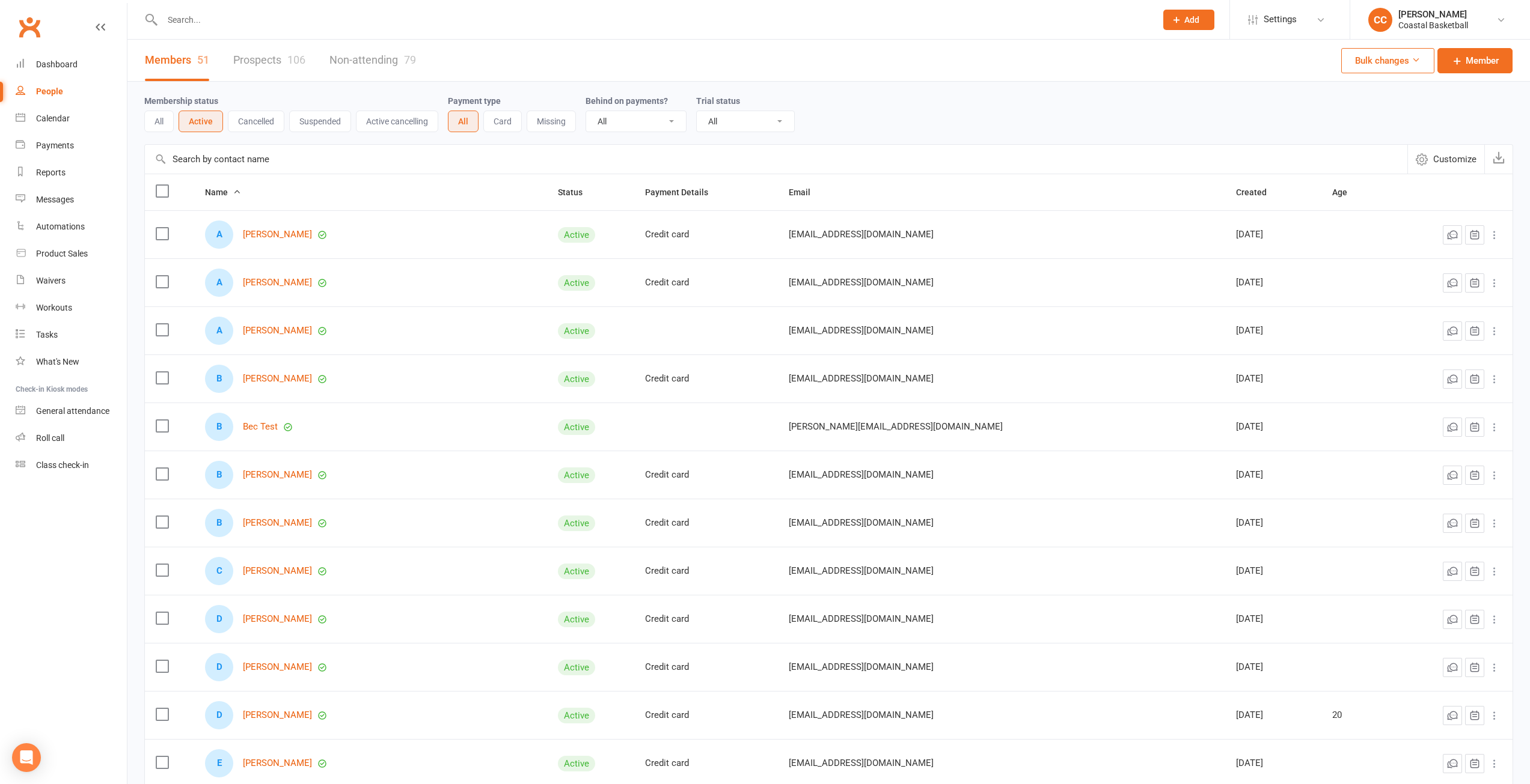
click at [227, 24] on input "text" at bounding box center [653, 19] width 989 height 17
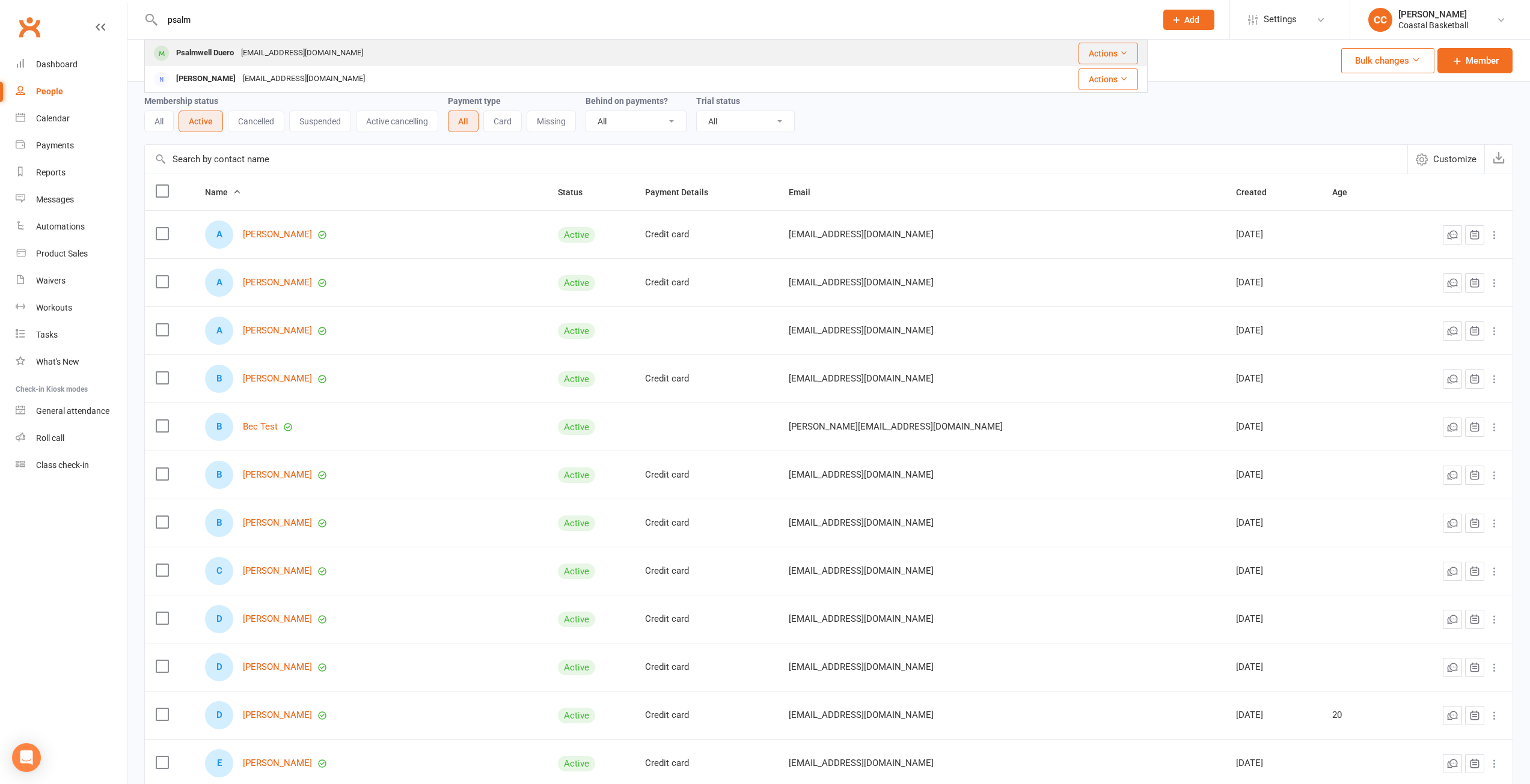
type input "psalm"
click at [252, 43] on div "Psalmwell Duero [EMAIL_ADDRESS][DOMAIN_NAME]" at bounding box center [530, 53] width 768 height 25
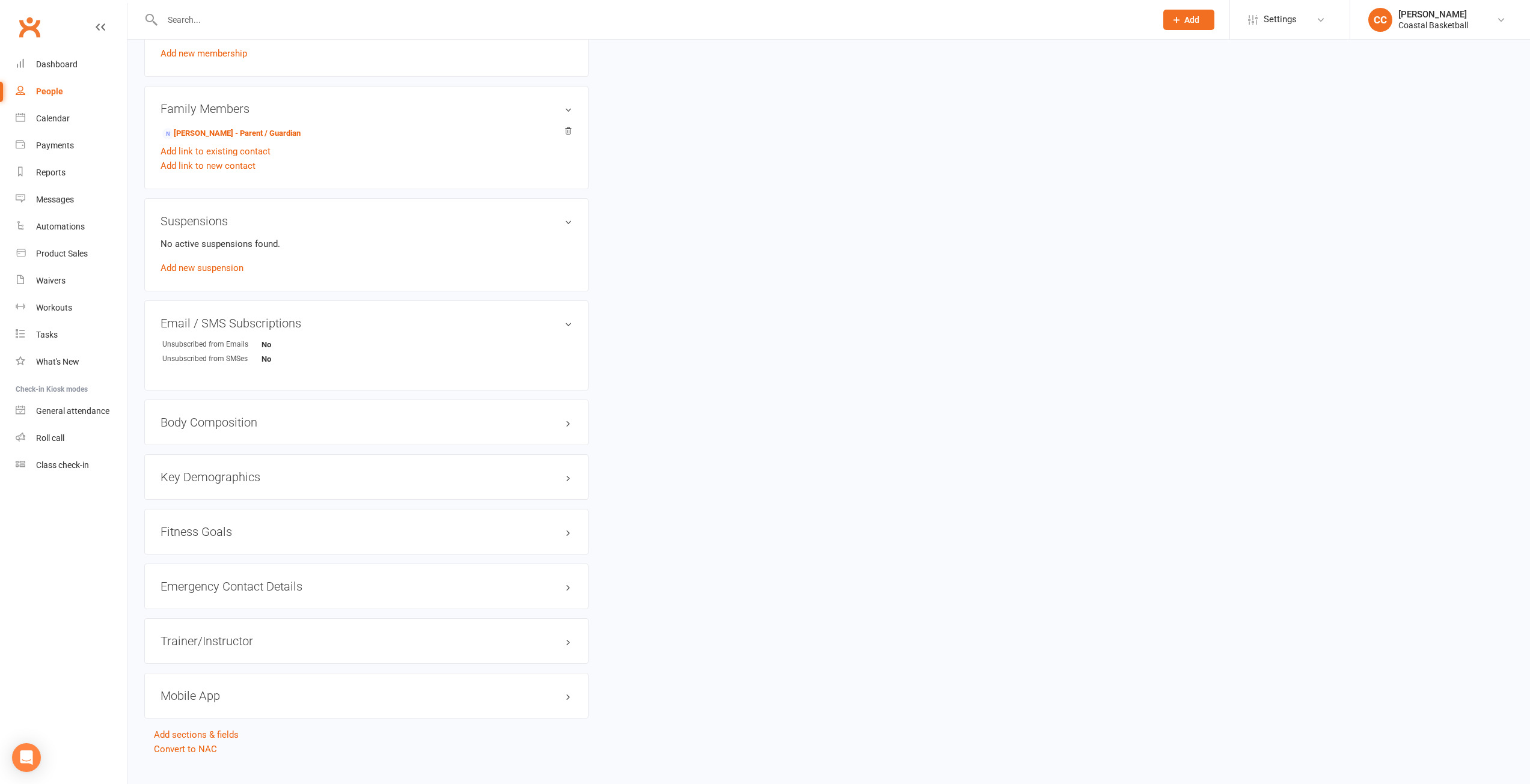
scroll to position [656, 0]
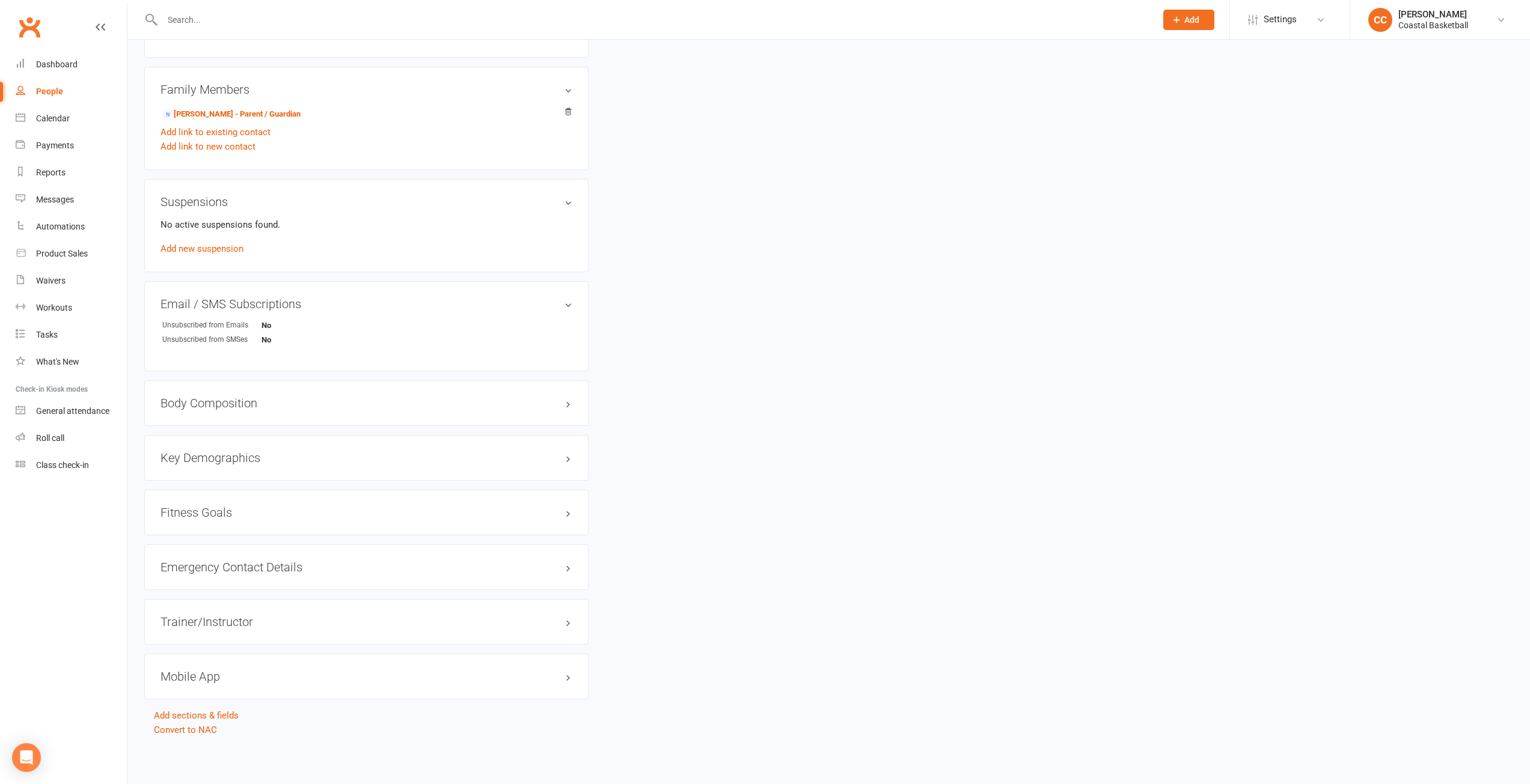
click at [494, 672] on h3 "Mobile App" at bounding box center [366, 676] width 412 height 13
click at [212, 698] on div at bounding box center [206, 700] width 20 height 8
click at [196, 700] on input "checkbox" at bounding box center [196, 700] width 0 height 0
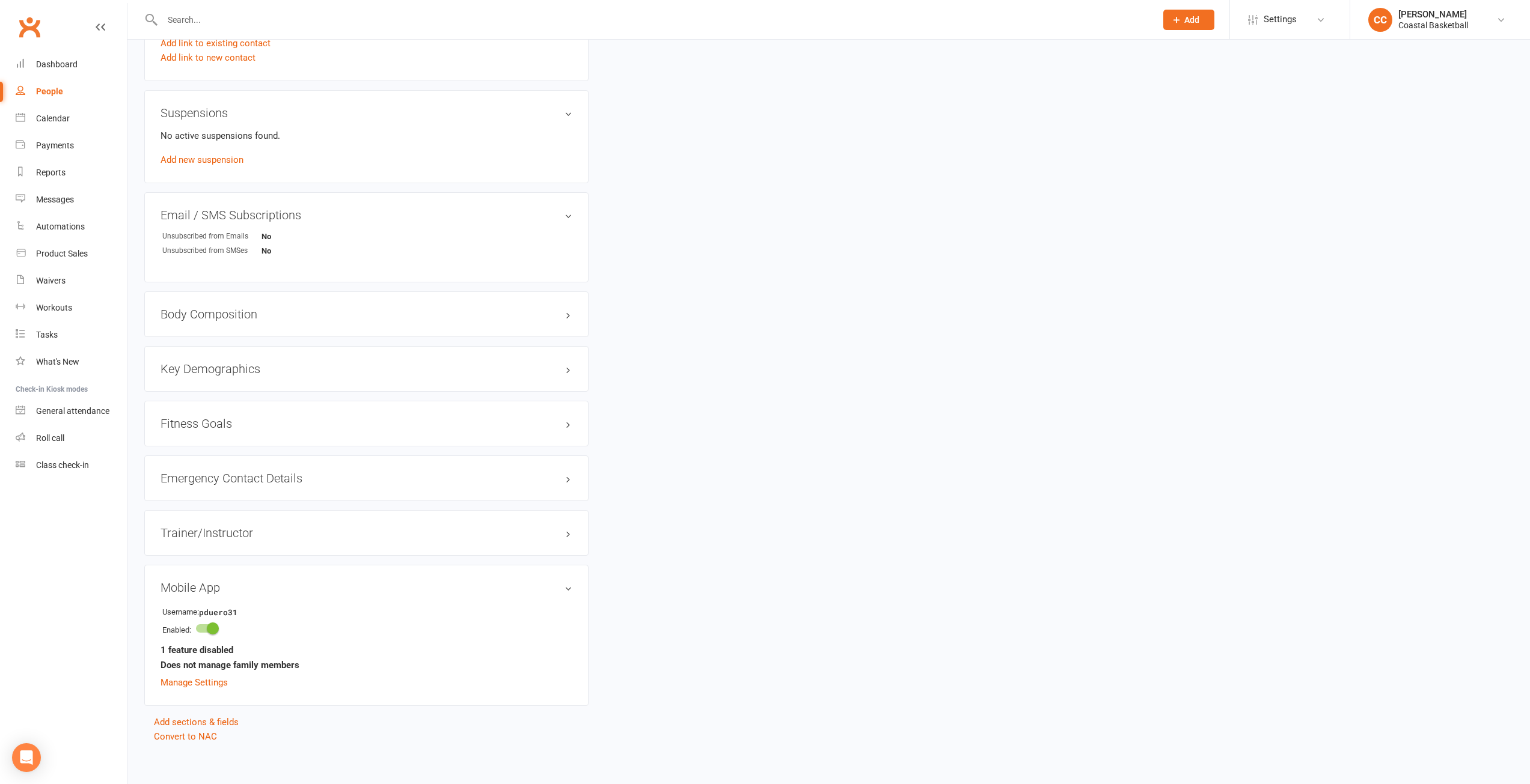
scroll to position [752, 0]
click at [204, 676] on link "Manage Settings" at bounding box center [194, 676] width 68 height 11
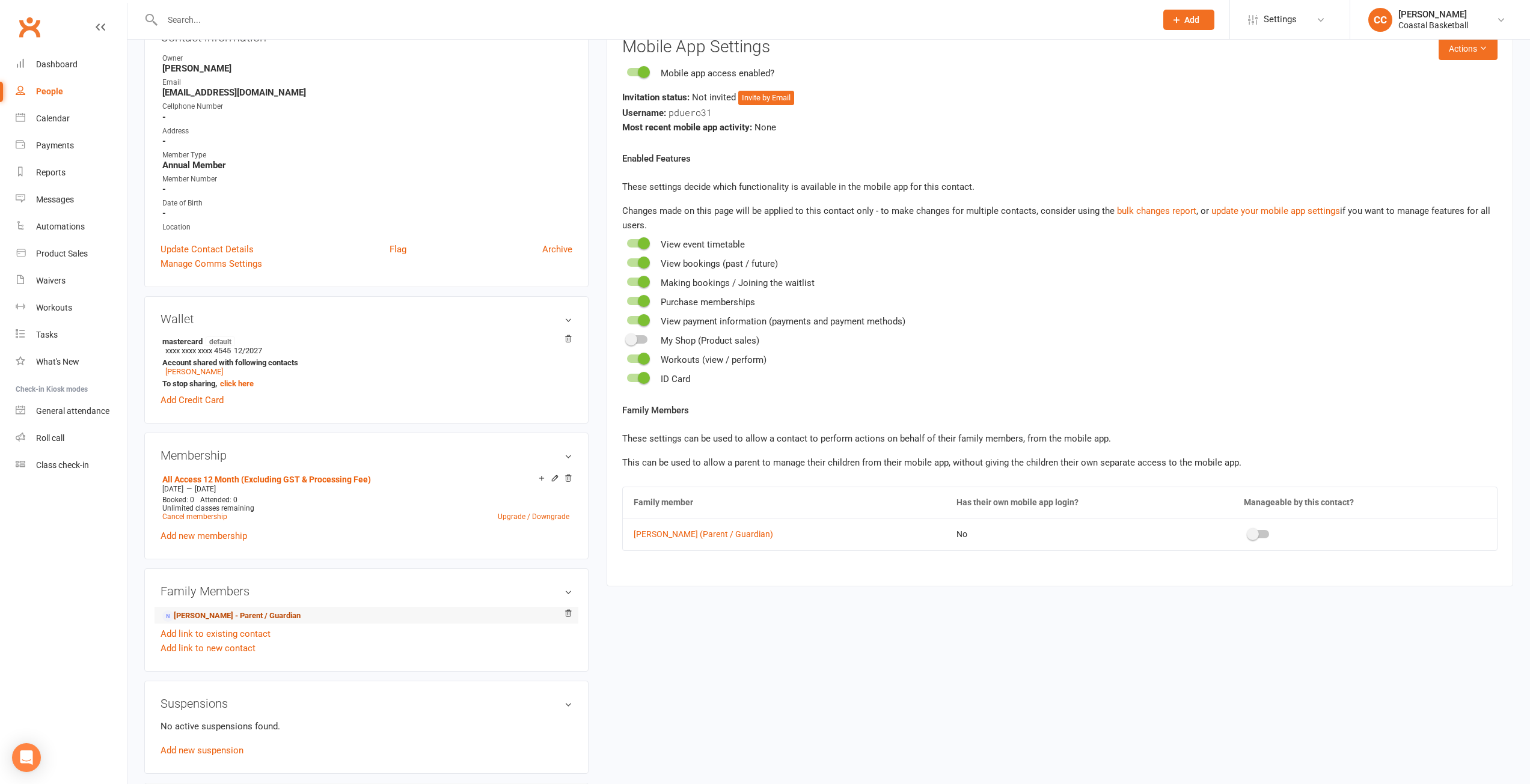
scroll to position [93, 0]
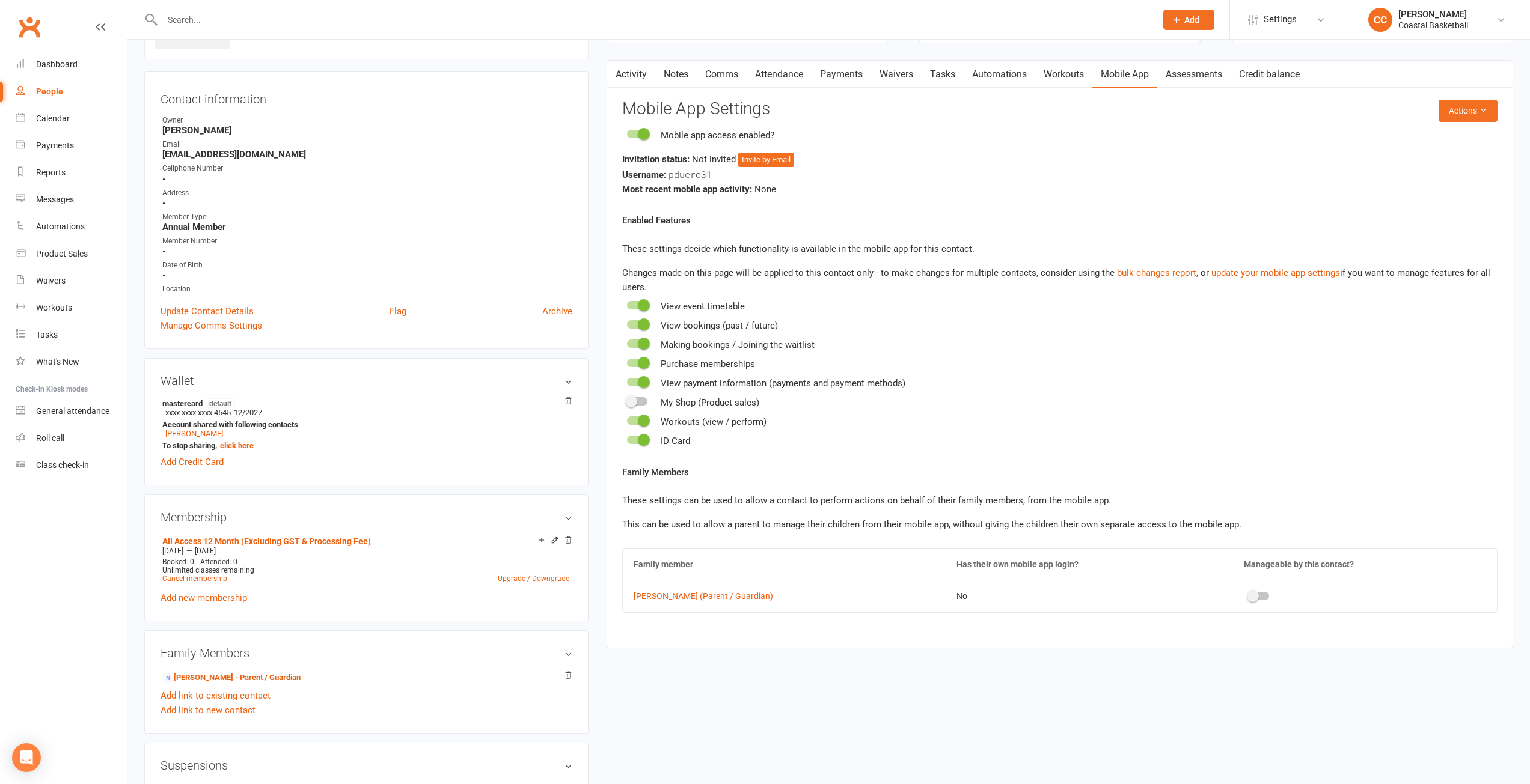
click at [1252, 595] on div at bounding box center [1258, 596] width 20 height 8
click at [1248, 595] on input "checkbox" at bounding box center [1248, 595] width 0 height 0
click at [1260, 598] on span at bounding box center [1265, 596] width 12 height 12
click at [1248, 595] on input "checkbox" at bounding box center [1248, 595] width 0 height 0
click at [757, 165] on button "Invite by Email" at bounding box center [765, 161] width 56 height 15
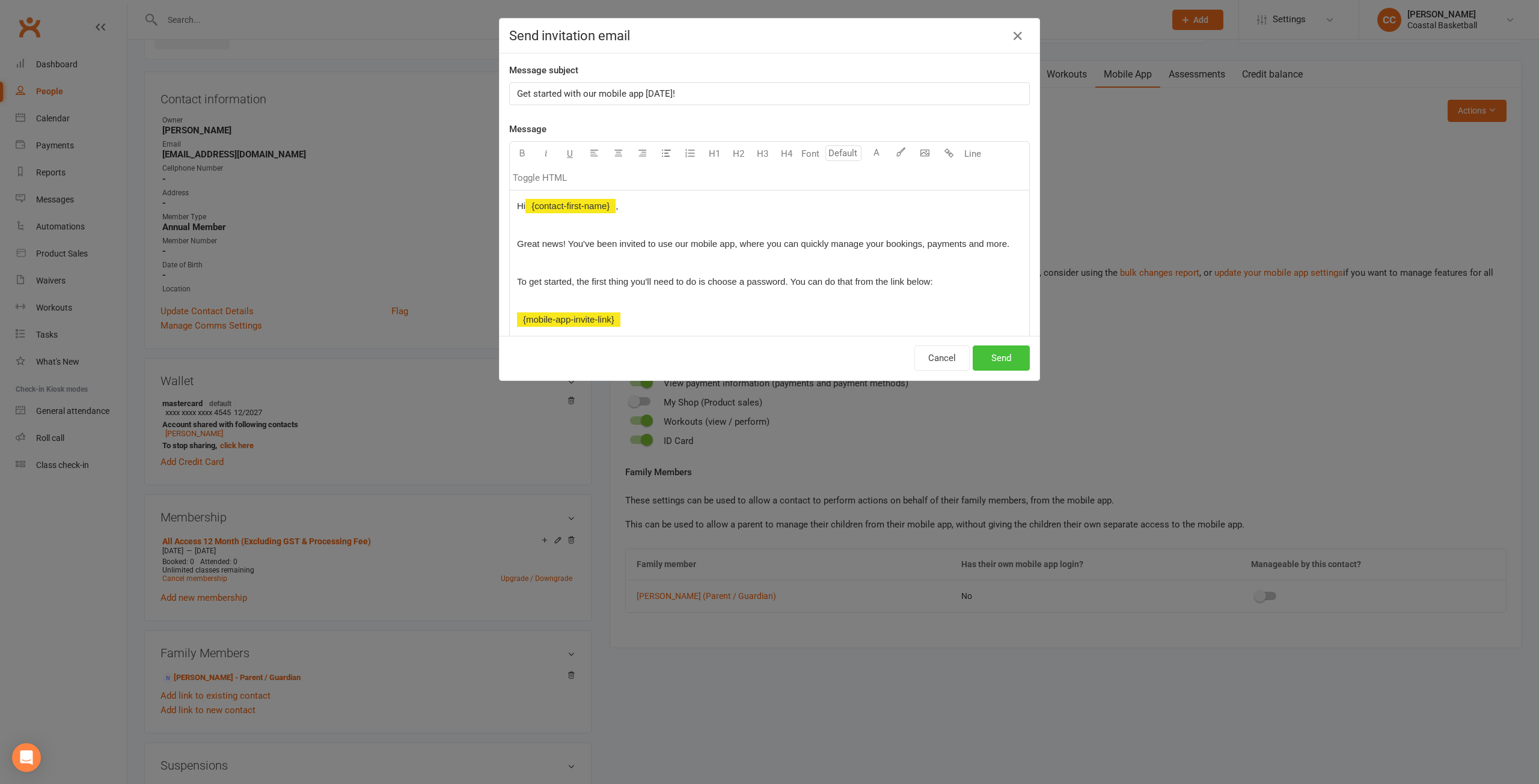
click at [1000, 360] on button "Send" at bounding box center [1002, 357] width 58 height 25
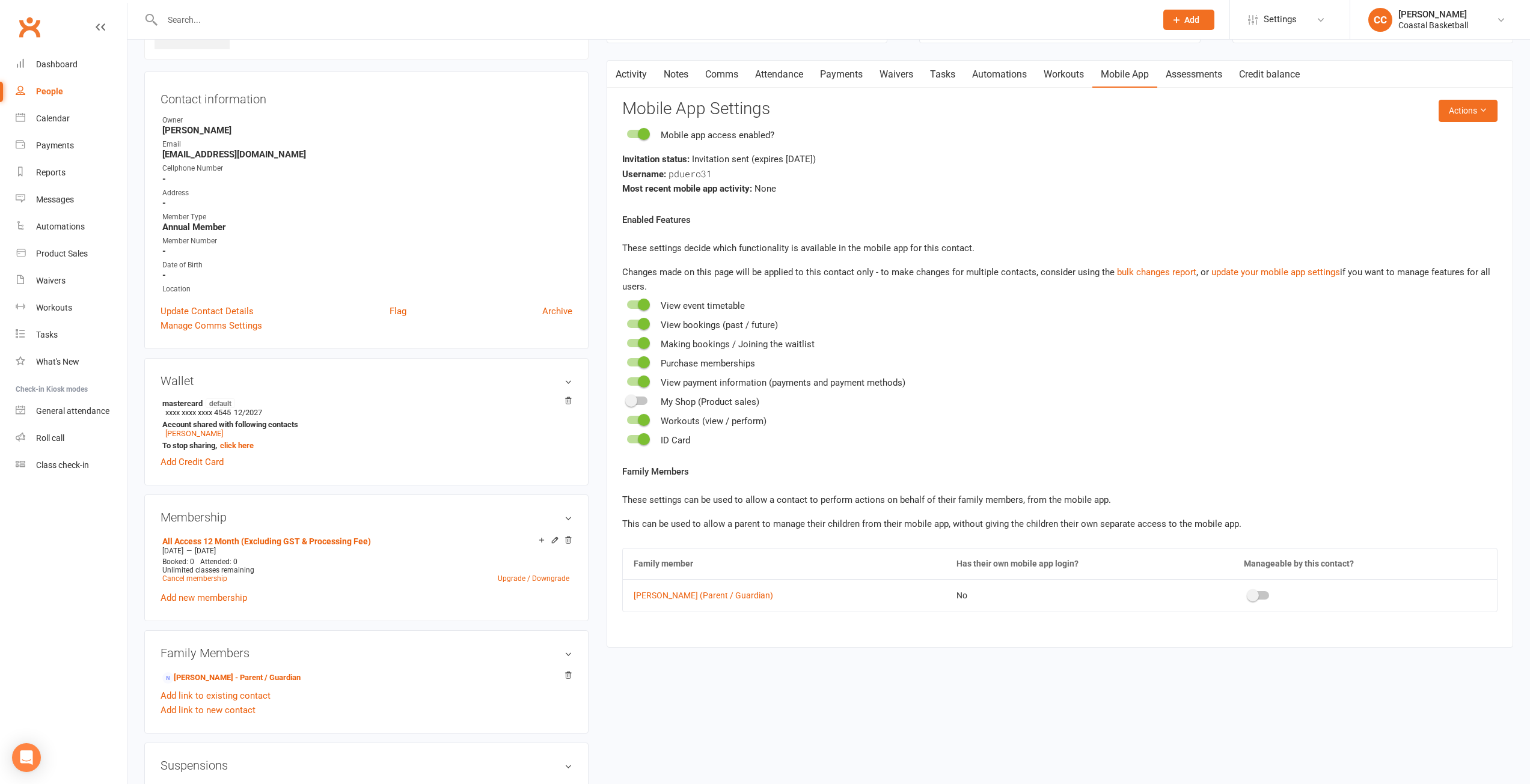
click at [238, 10] on div at bounding box center [645, 19] width 1003 height 39
click at [238, 16] on input "text" at bounding box center [653, 19] width 989 height 17
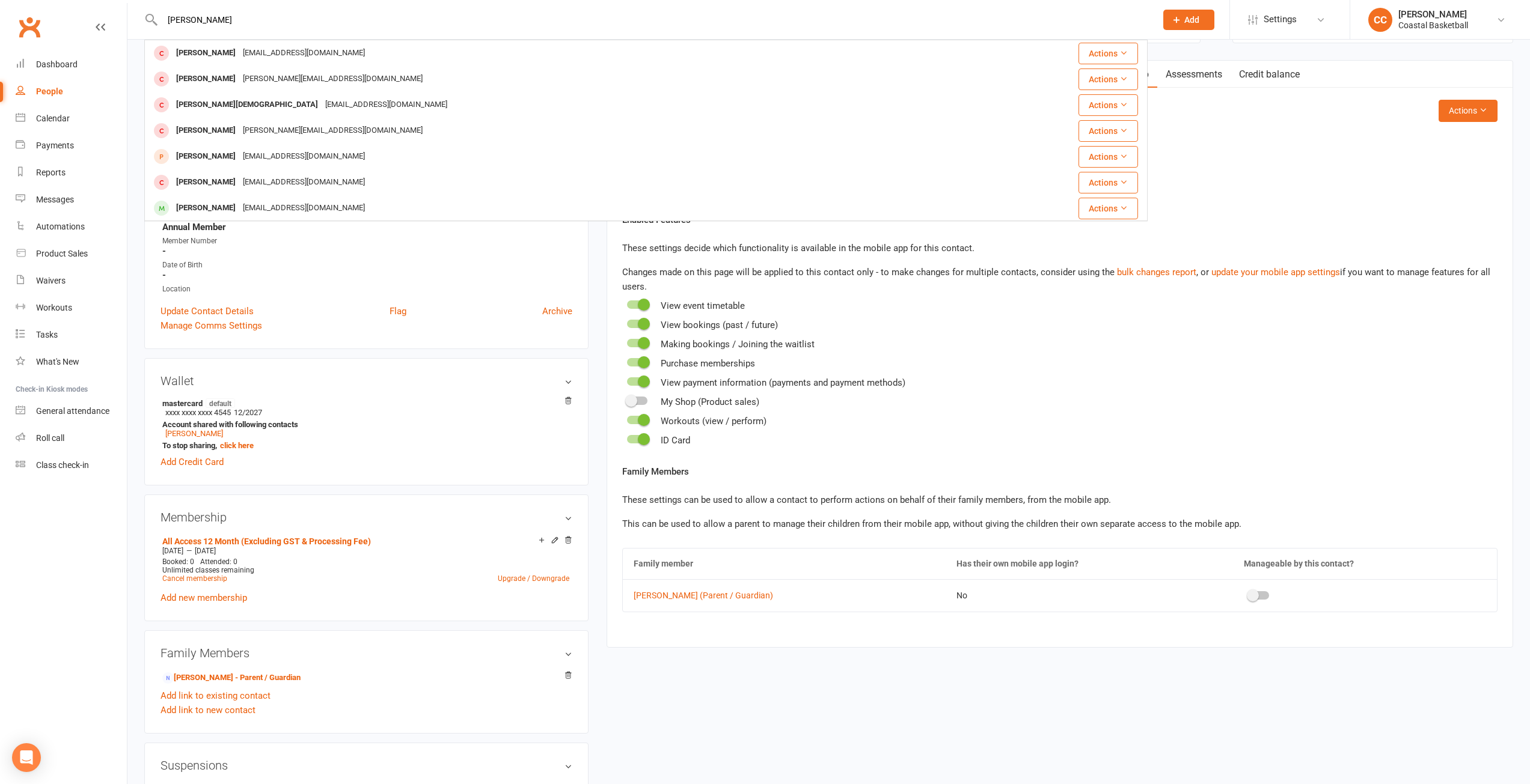
type input "[PERSON_NAME]"
drag, startPoint x: 1372, startPoint y: 756, endPoint x: 1362, endPoint y: 748, distance: 12.8
click at [1369, 752] on div "upload photo Psalmwell Duero Activated [DATE] Added [DATE] Active member Contac…" at bounding box center [829, 688] width 1386 height 1447
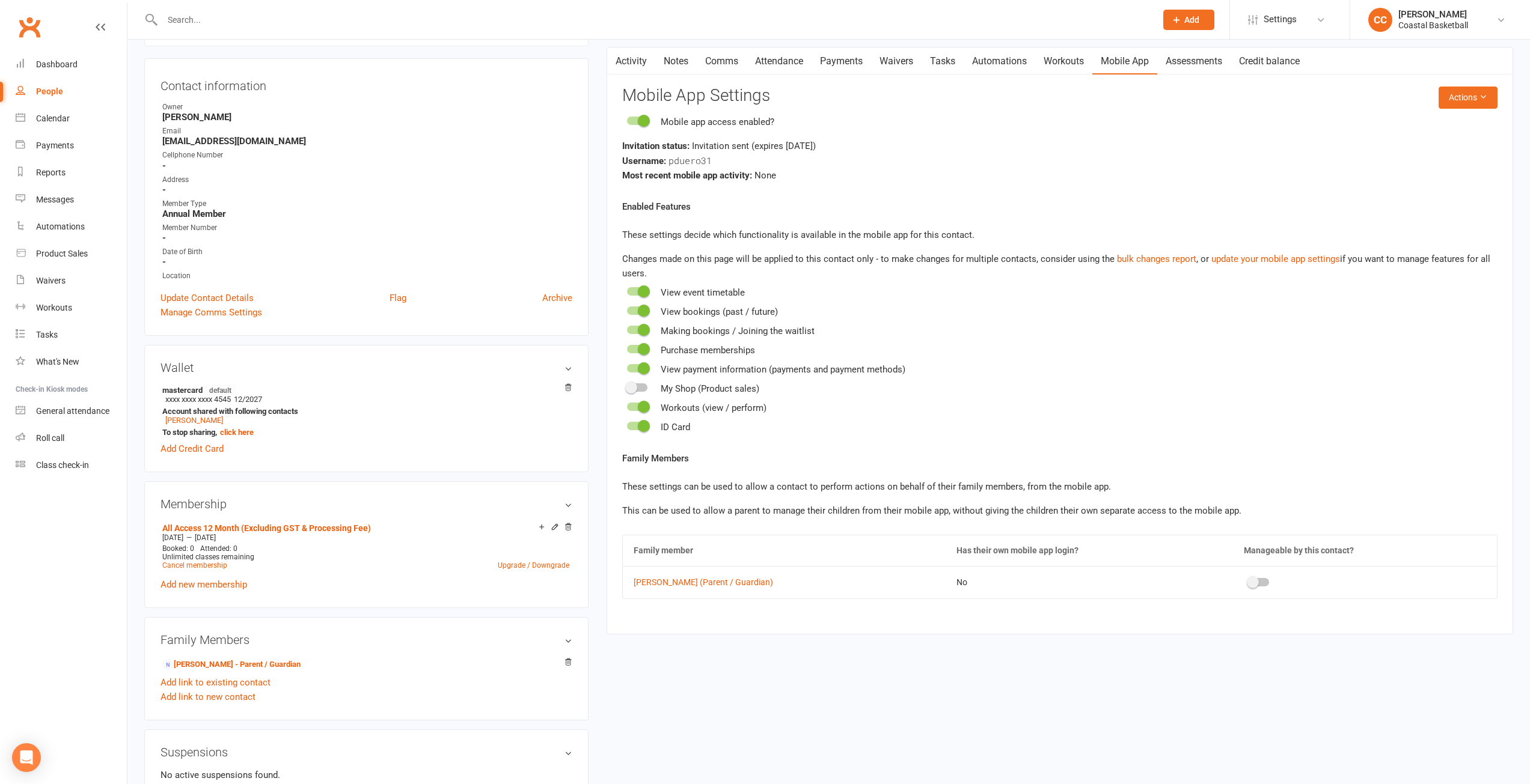
scroll to position [0, 0]
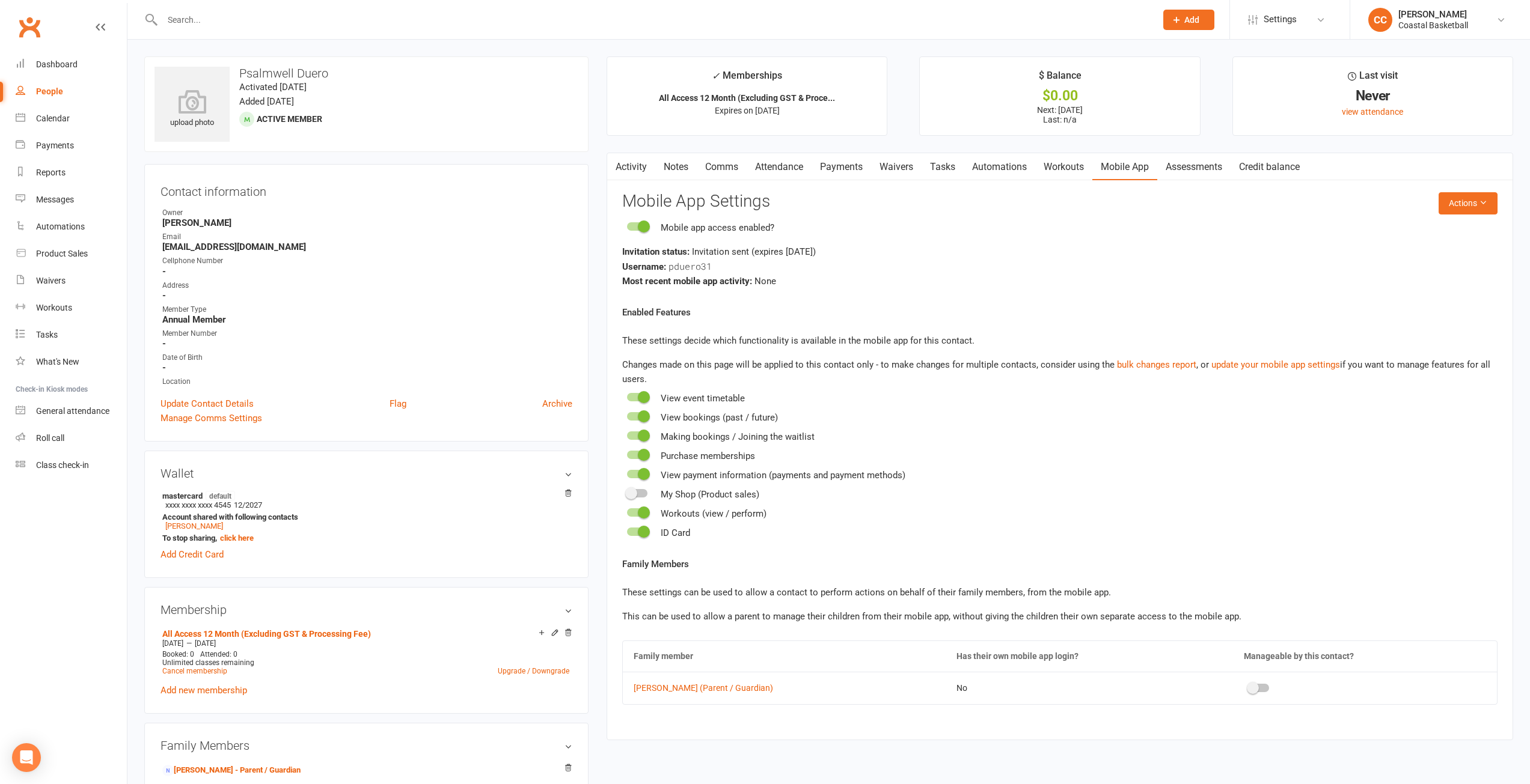
click at [231, 18] on input "text" at bounding box center [653, 19] width 989 height 17
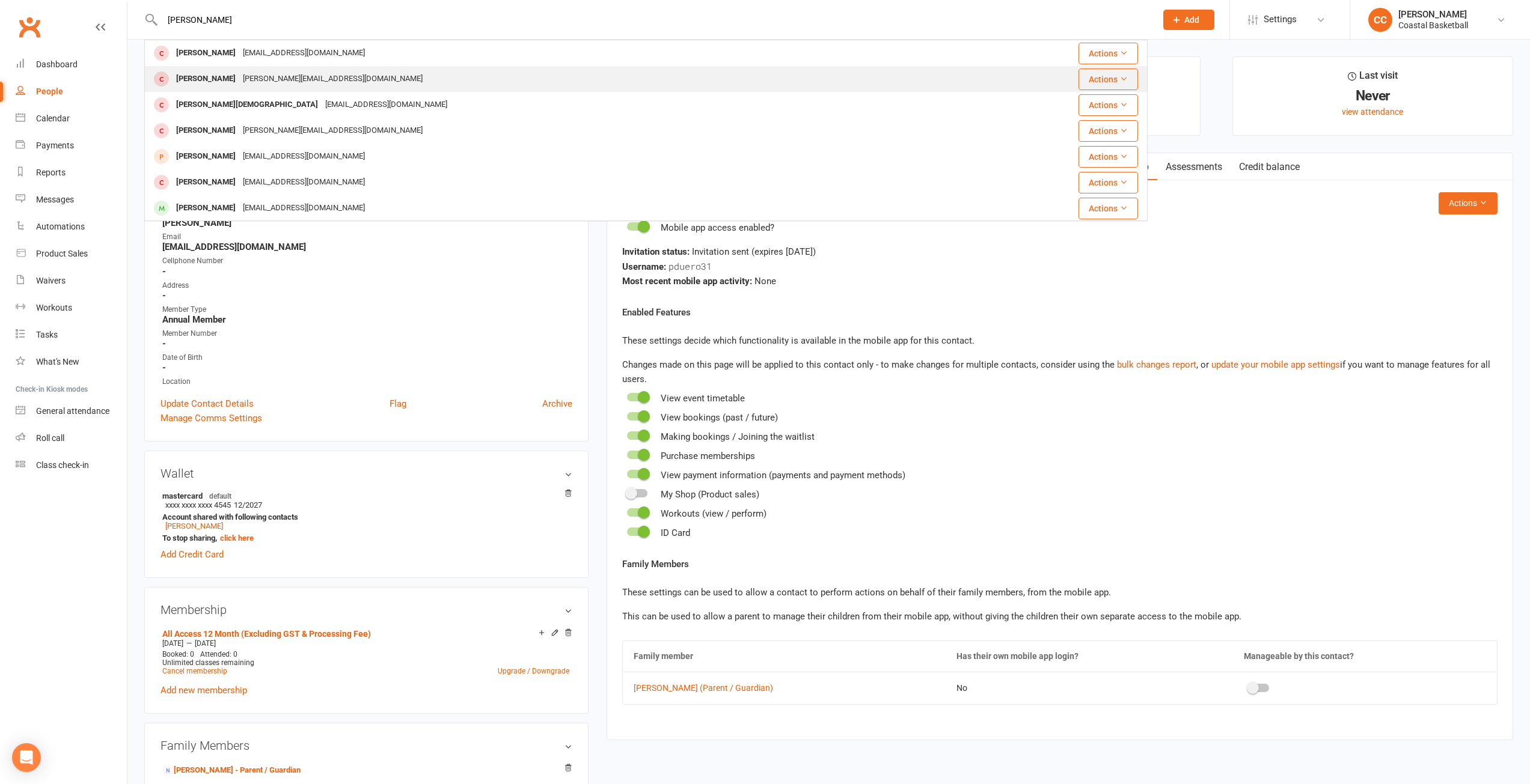
type input "[PERSON_NAME]"
click at [259, 76] on div "[PERSON_NAME][EMAIL_ADDRESS][DOMAIN_NAME]" at bounding box center [332, 79] width 186 height 18
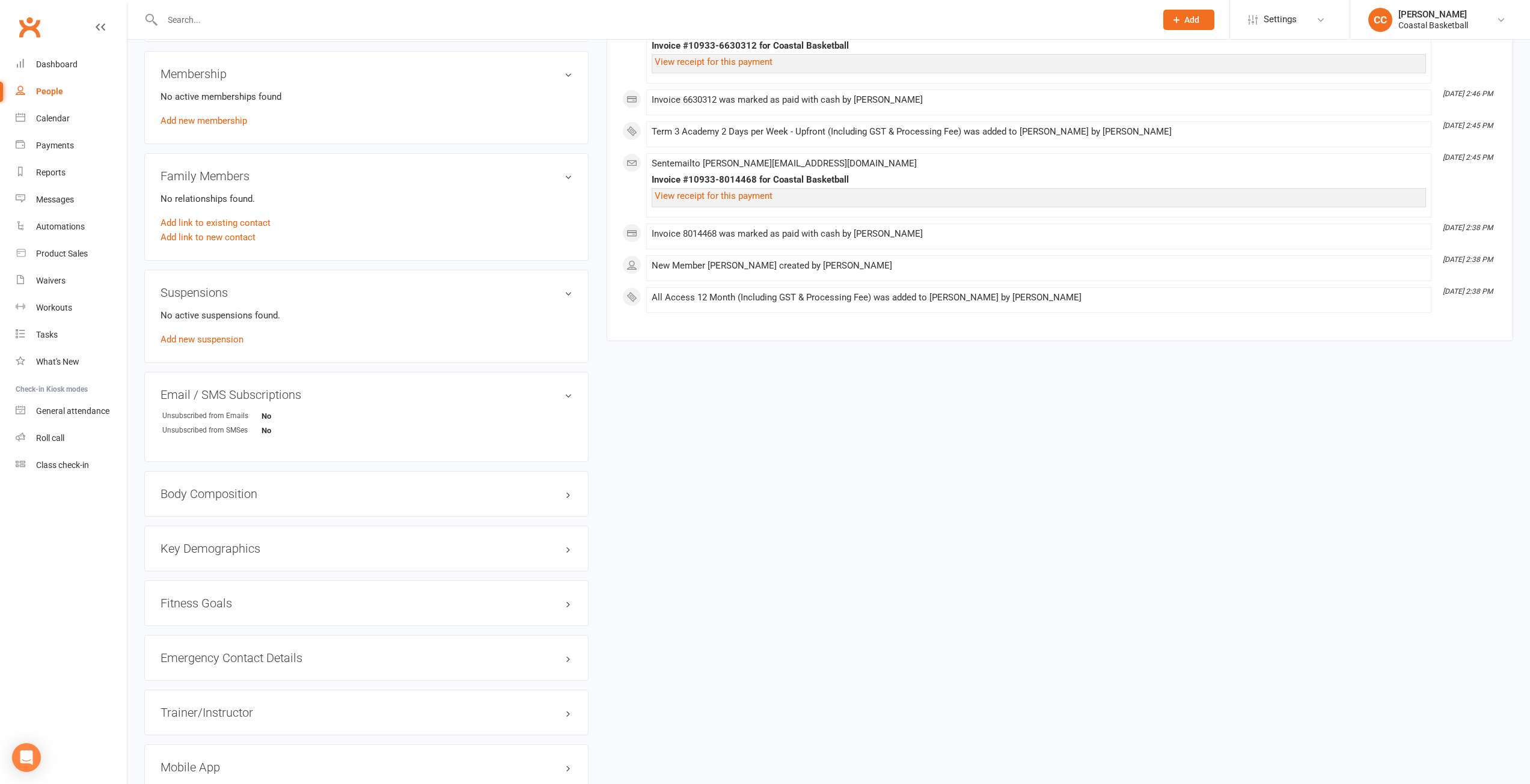
scroll to position [586, 0]
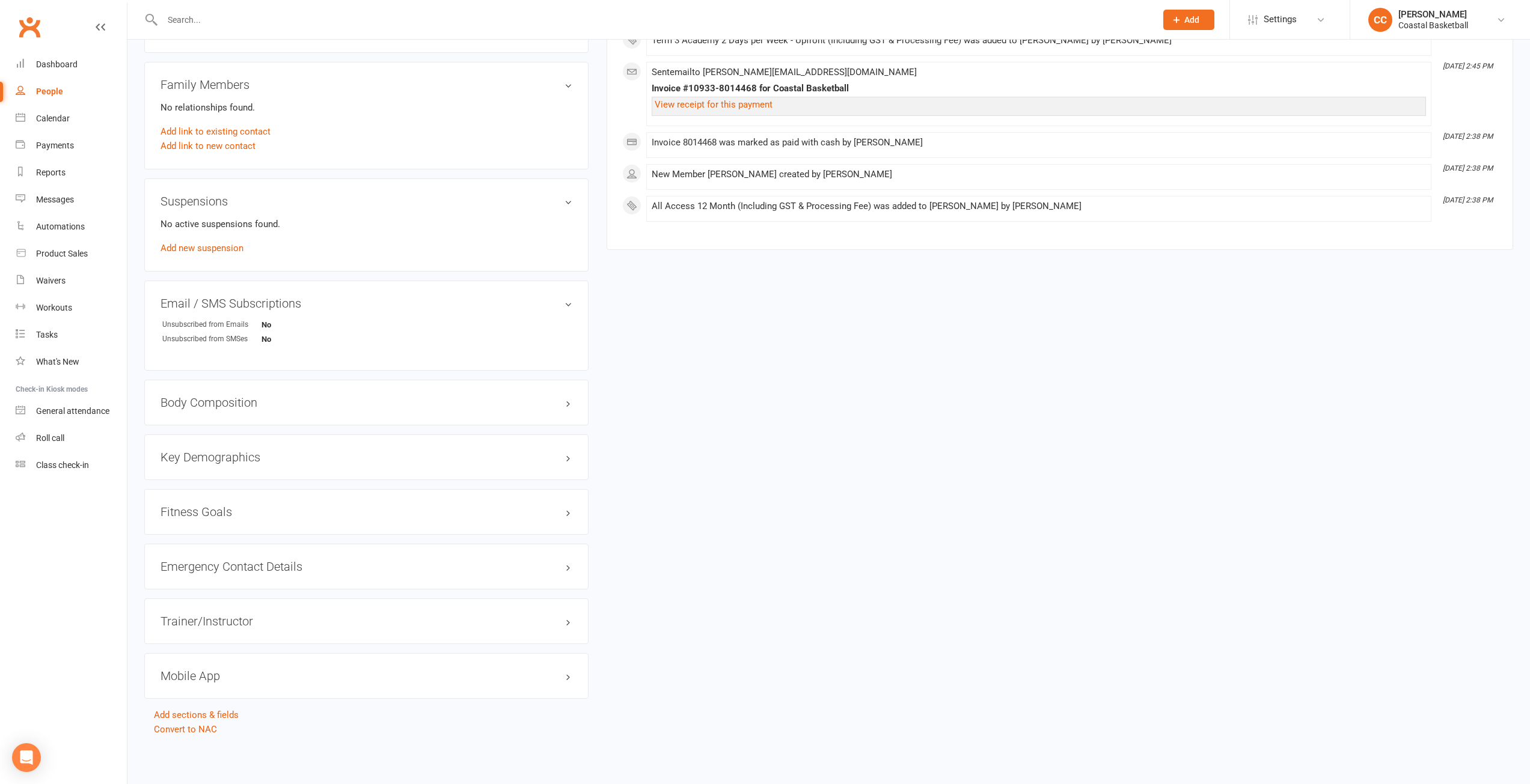
click at [329, 663] on div "Mobile App" at bounding box center [366, 675] width 444 height 45
click at [566, 676] on h3 "Mobile App" at bounding box center [366, 676] width 412 height 13
click at [206, 699] on span at bounding box center [199, 700] width 12 height 12
click at [196, 699] on input "checkbox" at bounding box center [196, 699] width 0 height 0
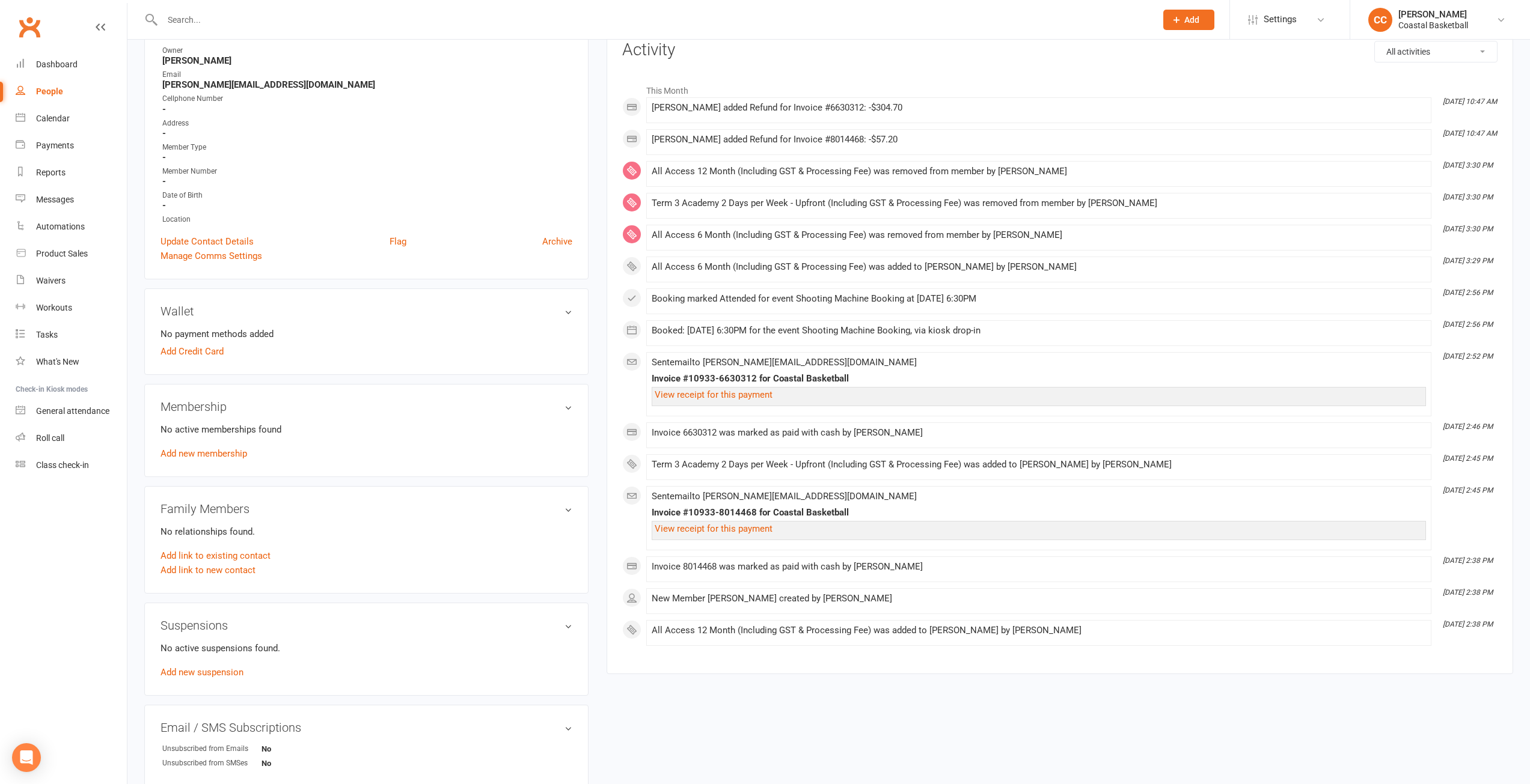
scroll to position [45, 0]
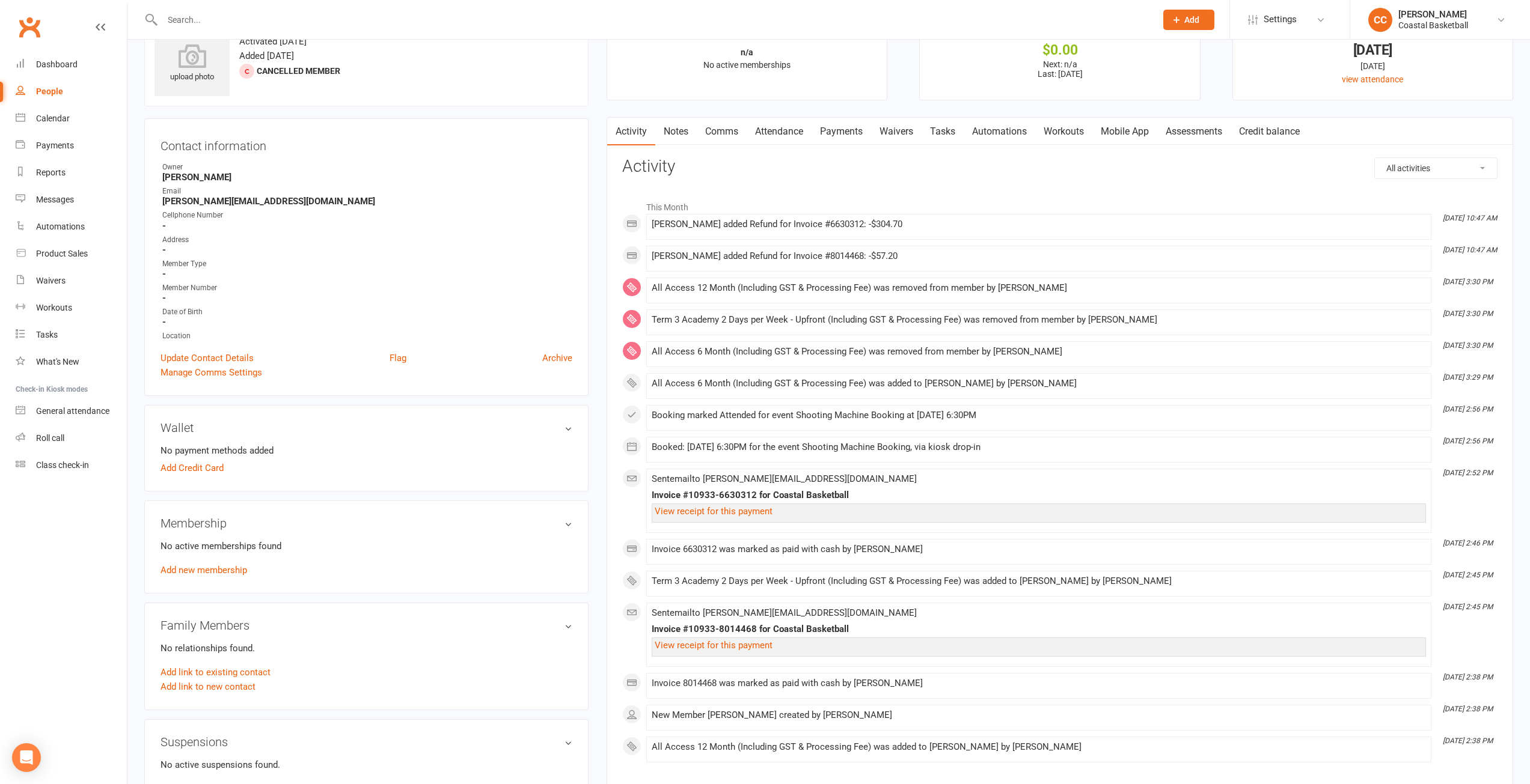
click at [1138, 125] on link "Mobile App" at bounding box center [1125, 132] width 65 height 28
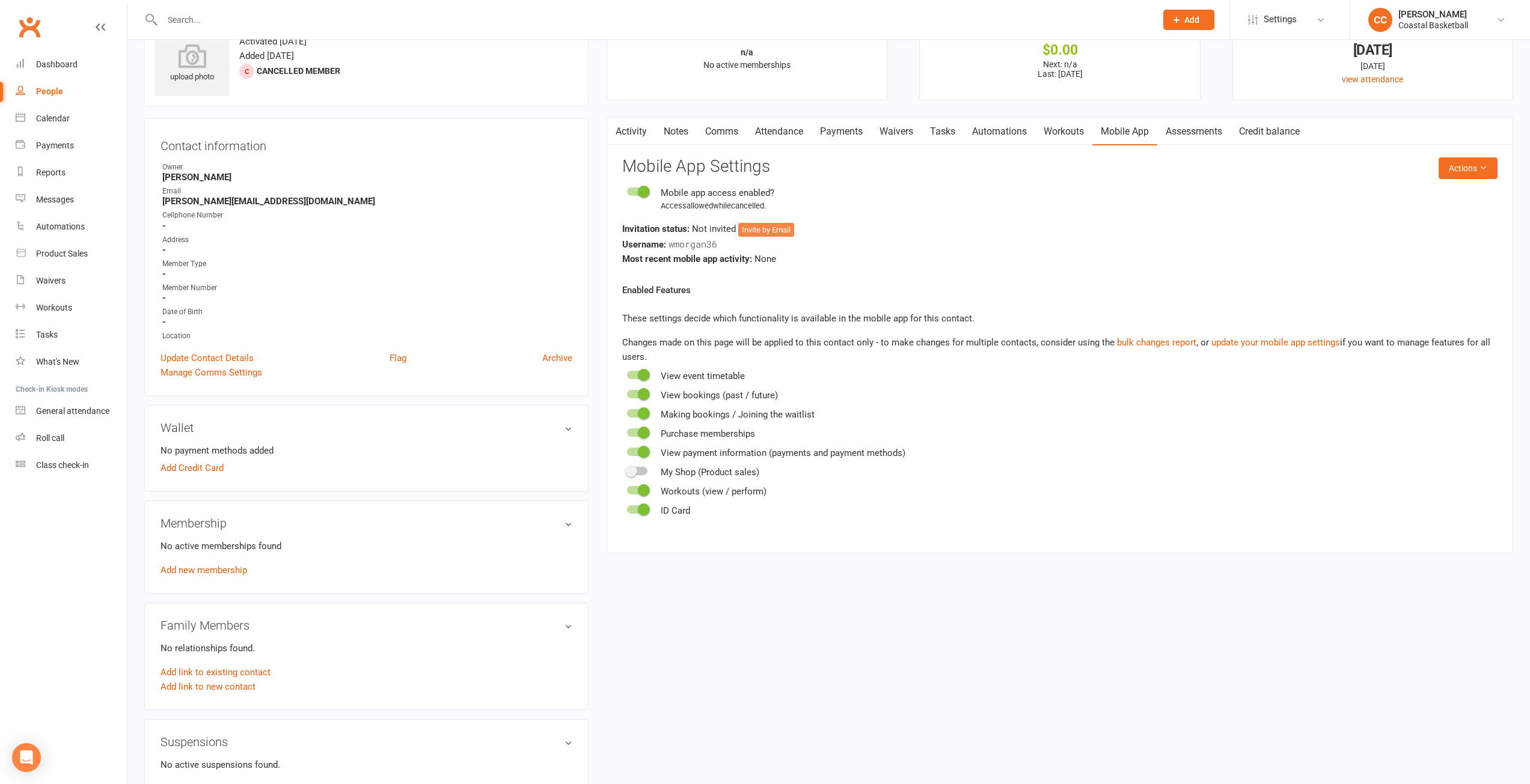
click at [768, 228] on button "Invite by Email" at bounding box center [765, 230] width 56 height 15
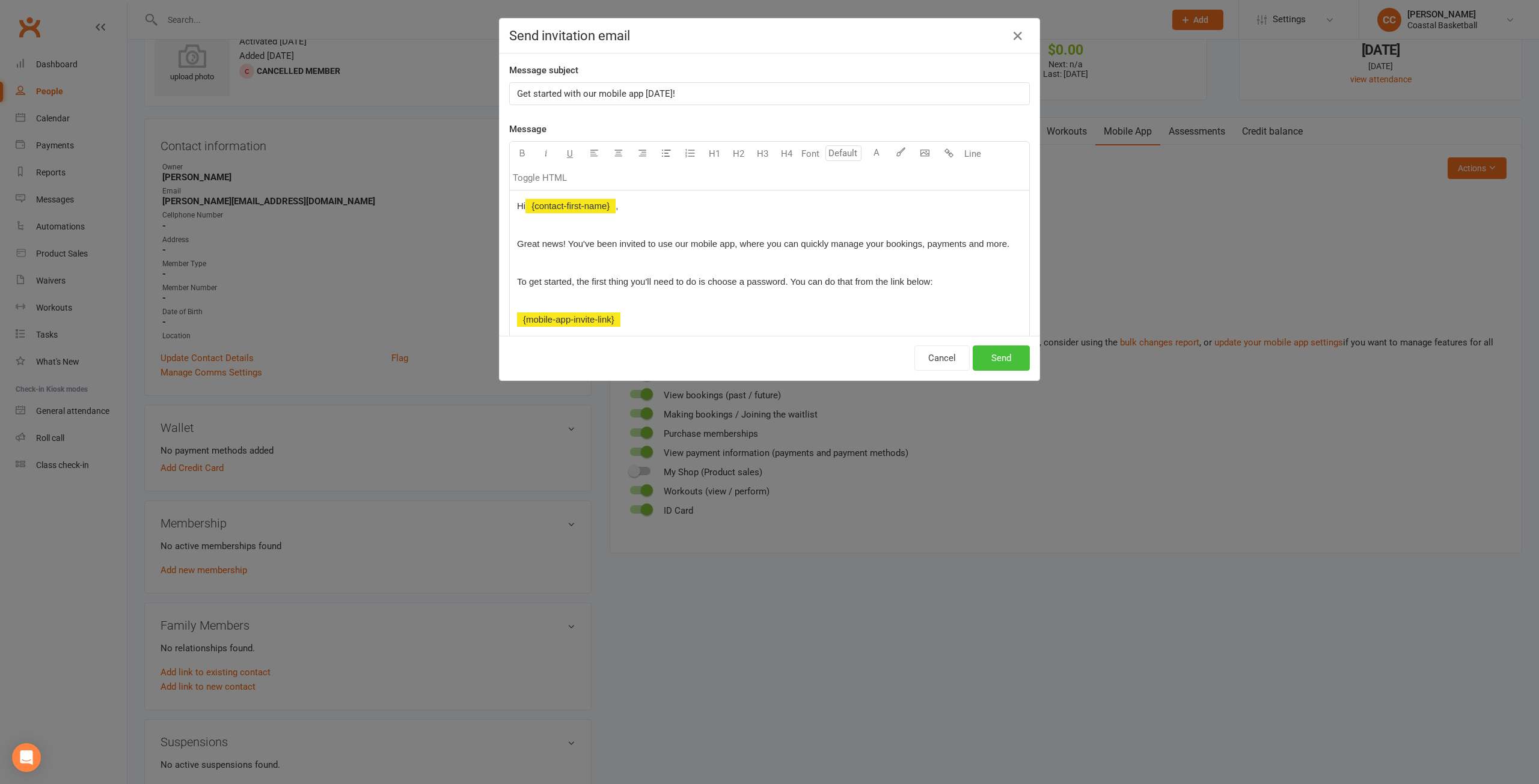
click at [984, 361] on button "Send" at bounding box center [1002, 357] width 58 height 25
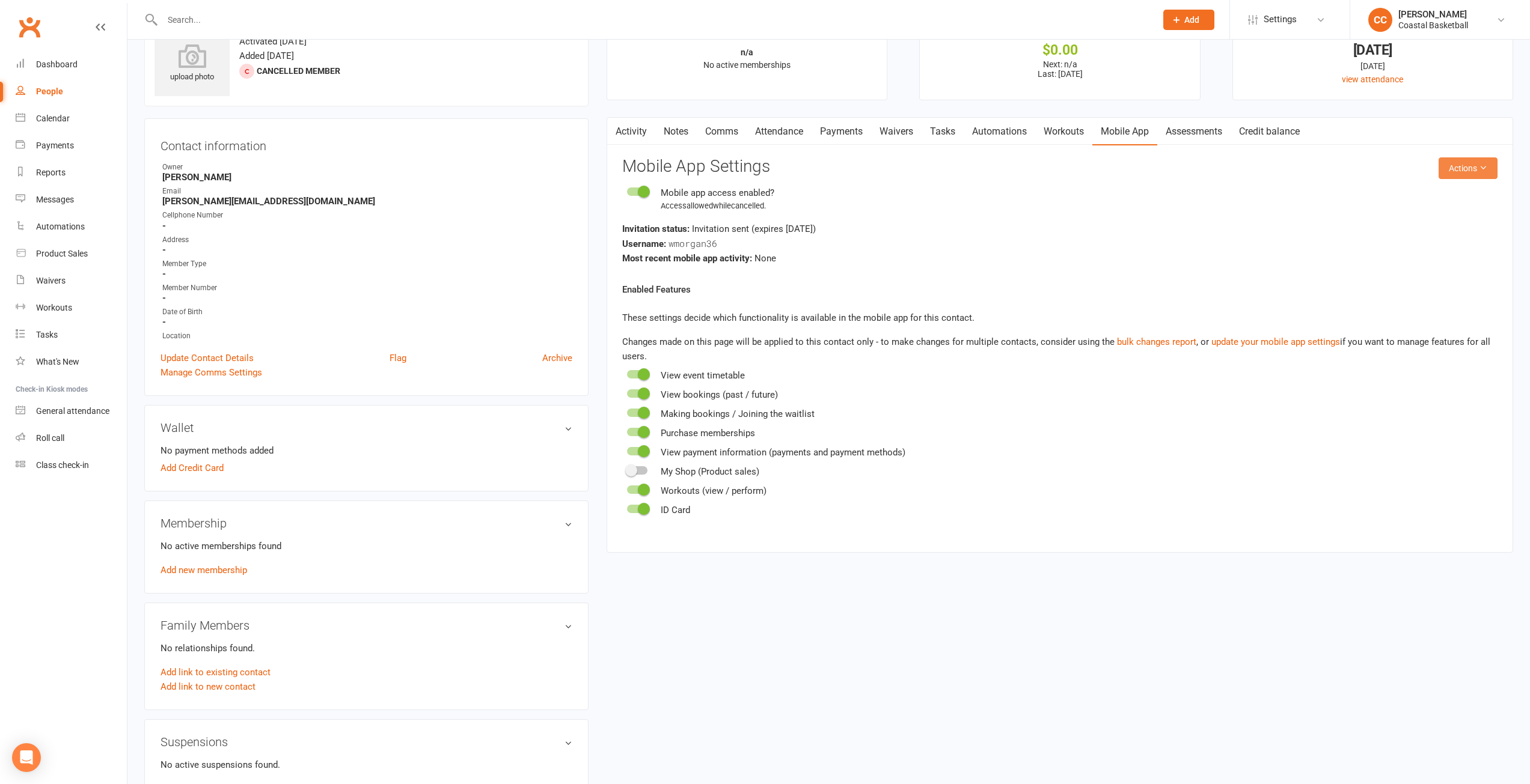
click at [1485, 165] on icon at bounding box center [1482, 167] width 8 height 8
click at [1038, 578] on div "upload photo [PERSON_NAME] Activated [DATE] Added [DATE] Cancelled member Conta…" at bounding box center [829, 692] width 1386 height 1362
click at [1482, 163] on icon at bounding box center [1482, 167] width 8 height 8
click at [1434, 242] on link "Reset password" at bounding box center [1428, 243] width 119 height 24
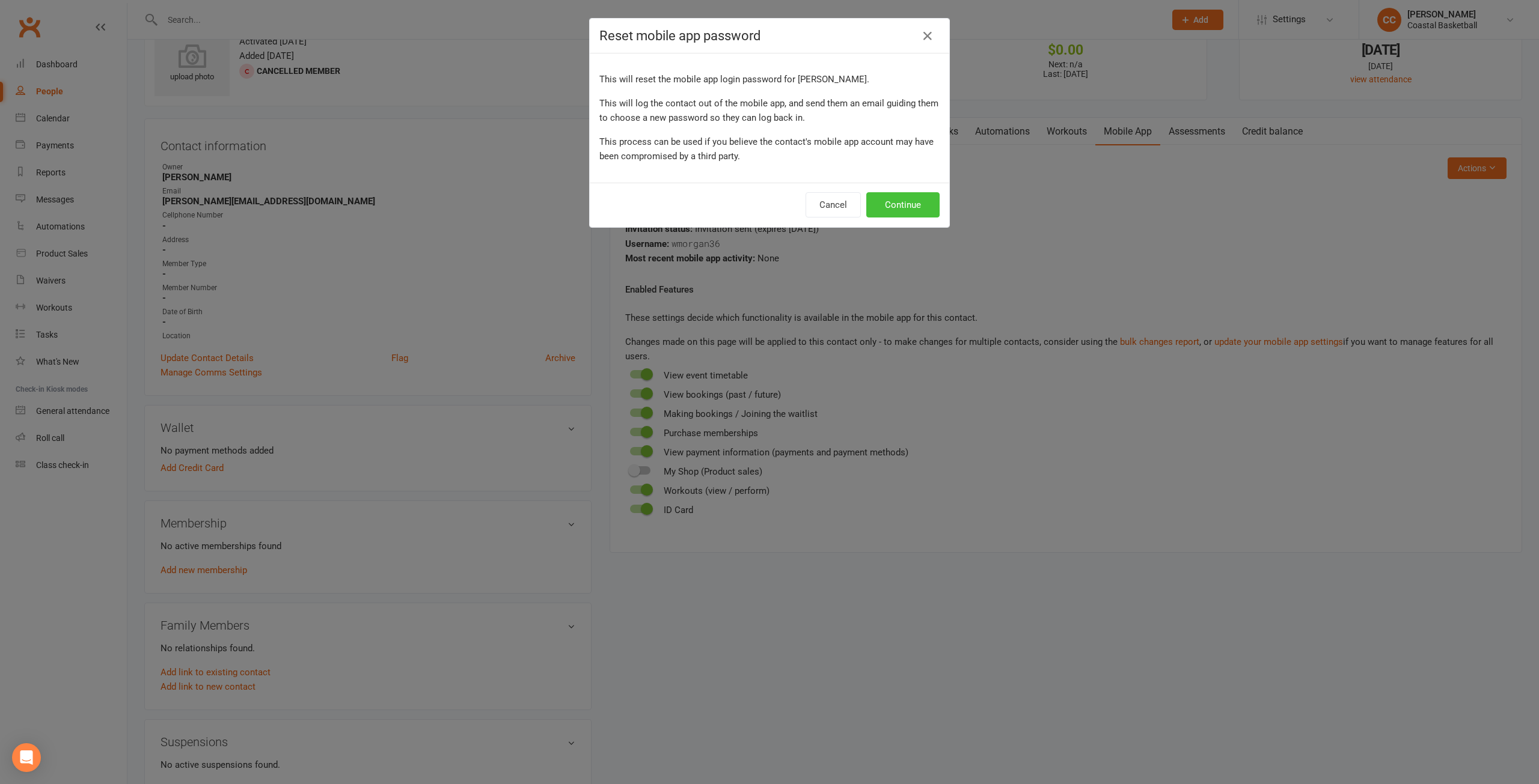
click at [909, 209] on button "Continue" at bounding box center [902, 204] width 73 height 25
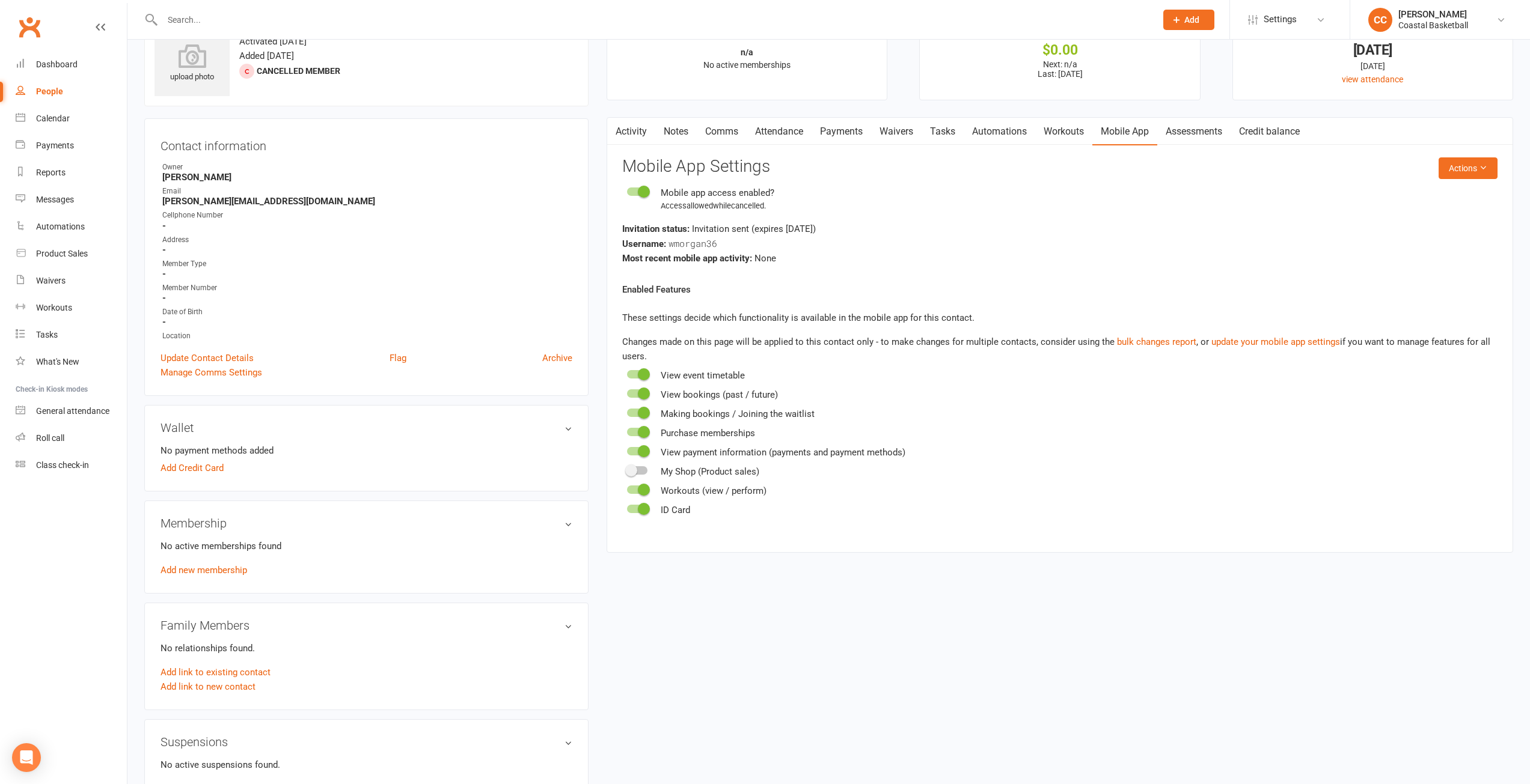
click at [214, 562] on div "No active memberships found Add new membership" at bounding box center [366, 558] width 412 height 38
click at [214, 566] on link "Add new membership" at bounding box center [203, 571] width 86 height 11
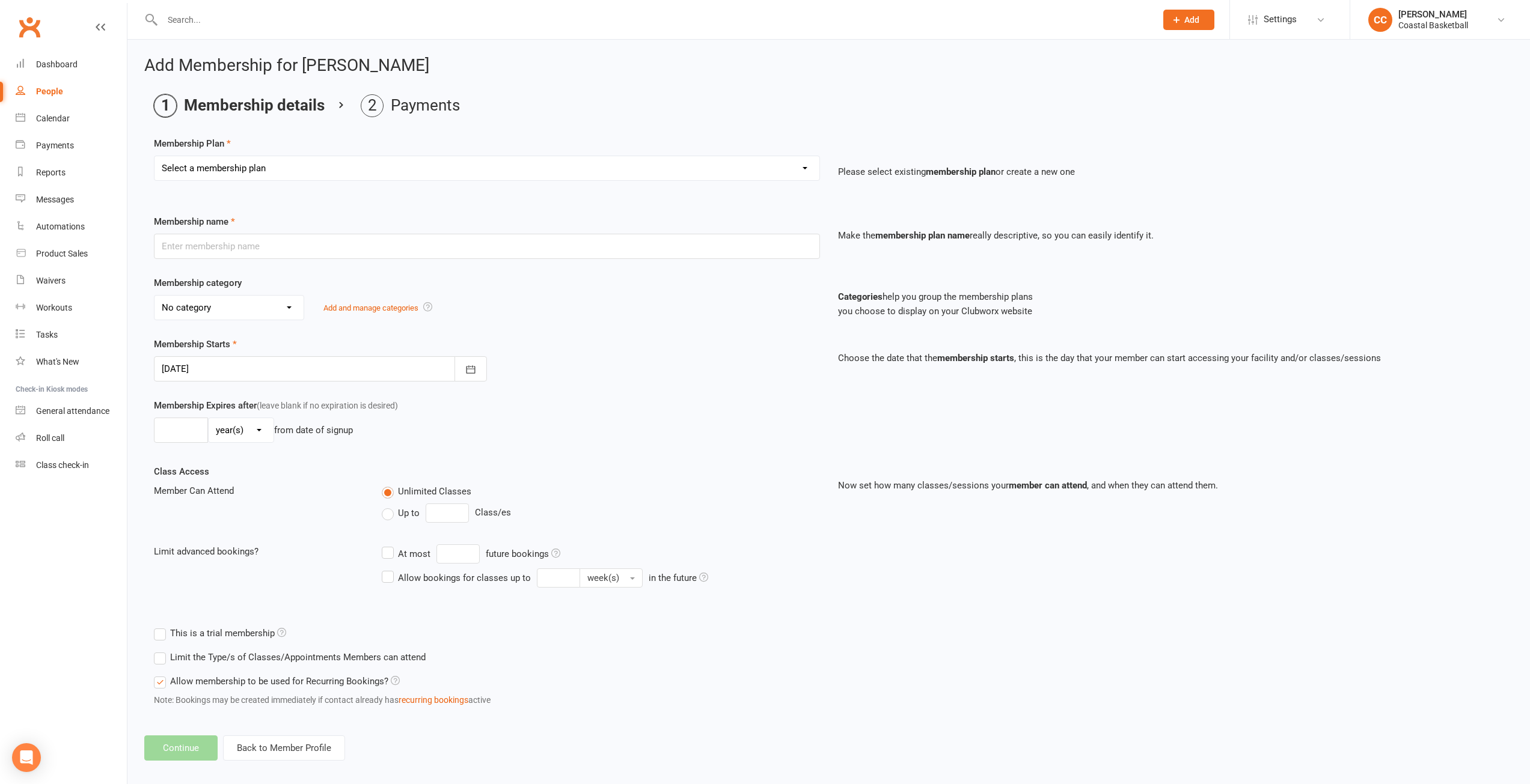
click at [460, 172] on select "Select a membership plan Create new Membership Plan All Access 12 Month (Includ…" at bounding box center [486, 168] width 664 height 24
select select "13"
click at [154, 156] on select "Select a membership plan Create new Membership Plan All Access 12 Month (Includ…" at bounding box center [486, 168] width 664 height 24
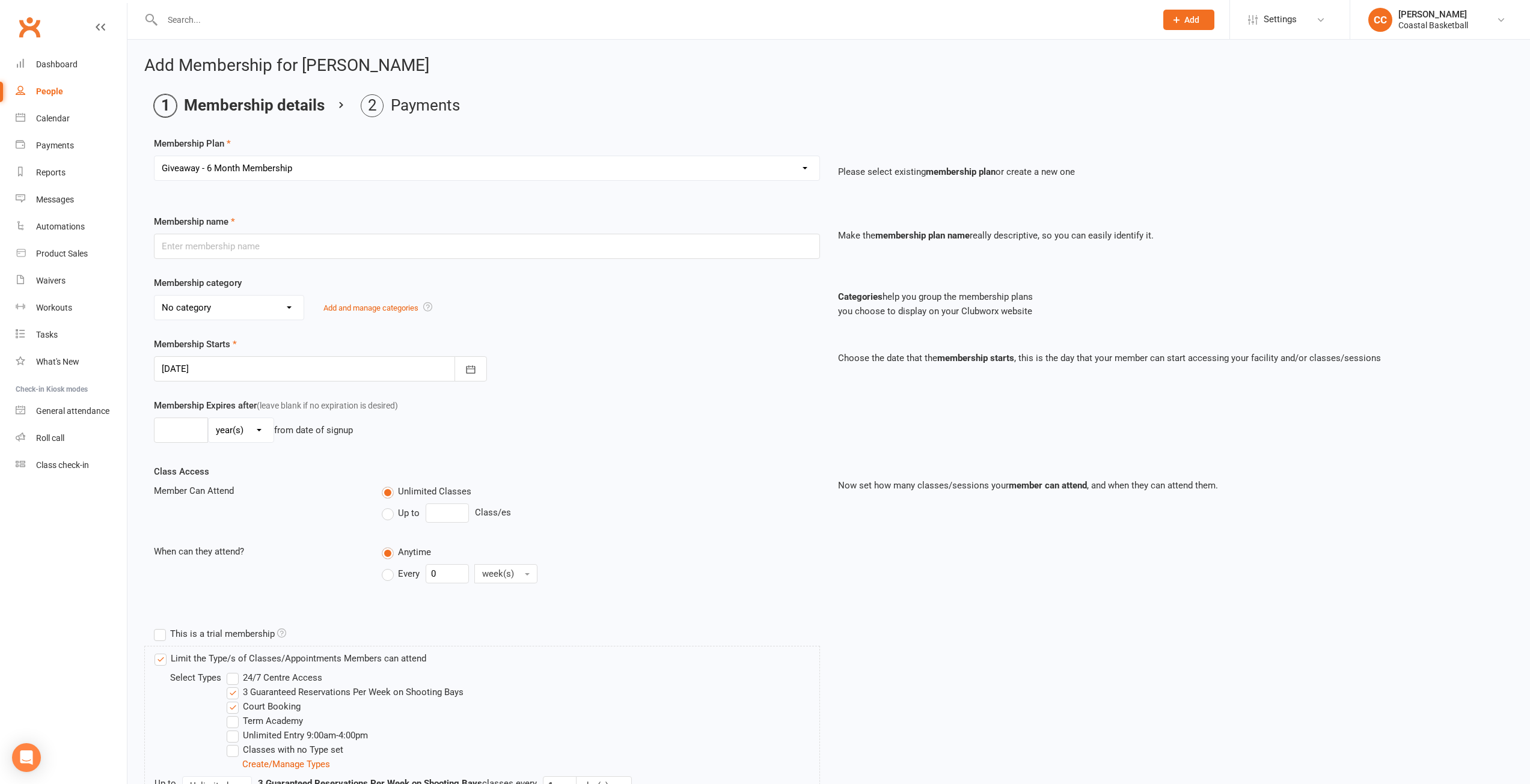
type input "Giveaway - 6 Month Membership"
select select "6"
type input "6"
select select "2"
type input "0"
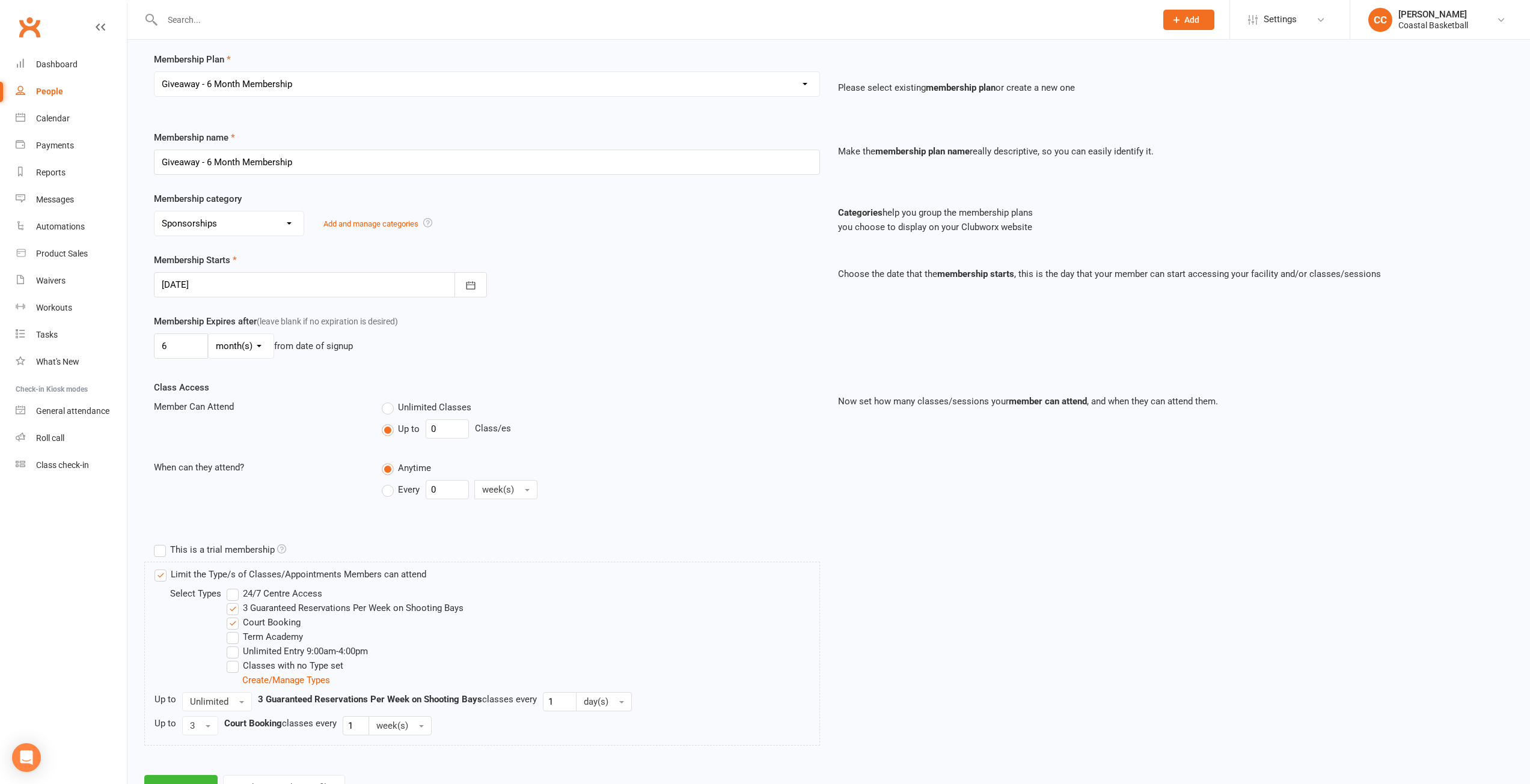
scroll to position [135, 0]
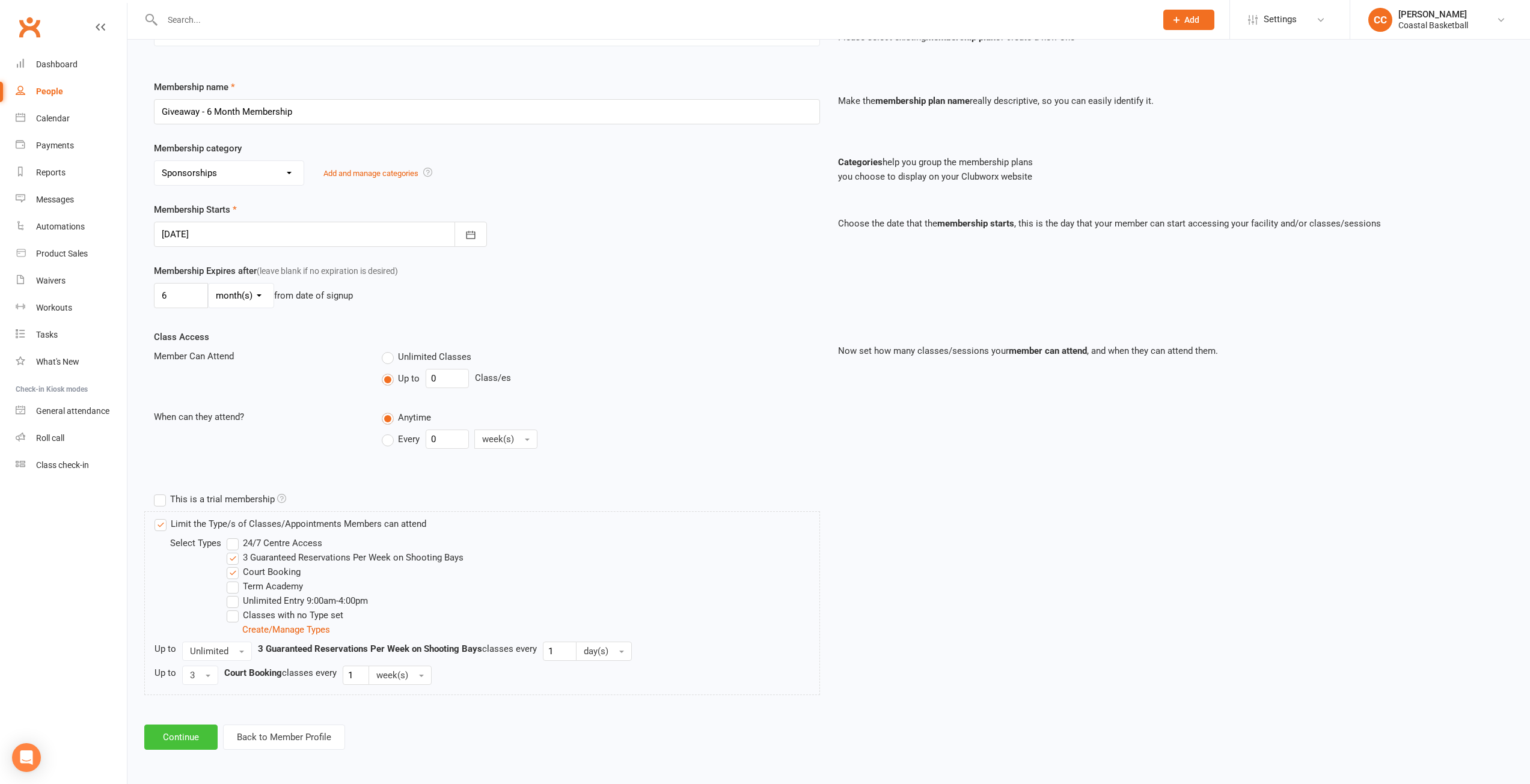
click at [185, 736] on button "Continue" at bounding box center [180, 737] width 73 height 25
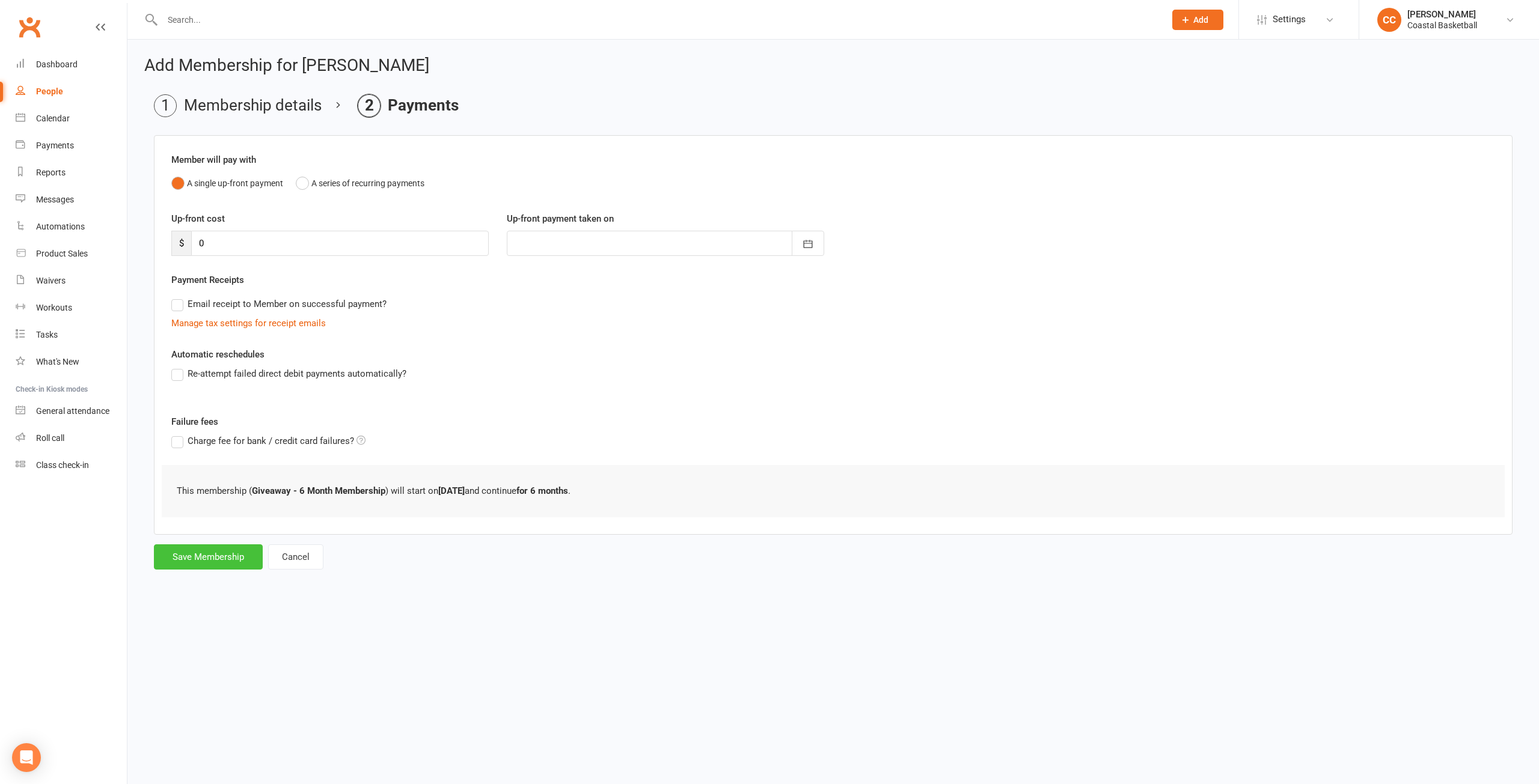
click at [217, 562] on button "Save Membership" at bounding box center [208, 557] width 109 height 25
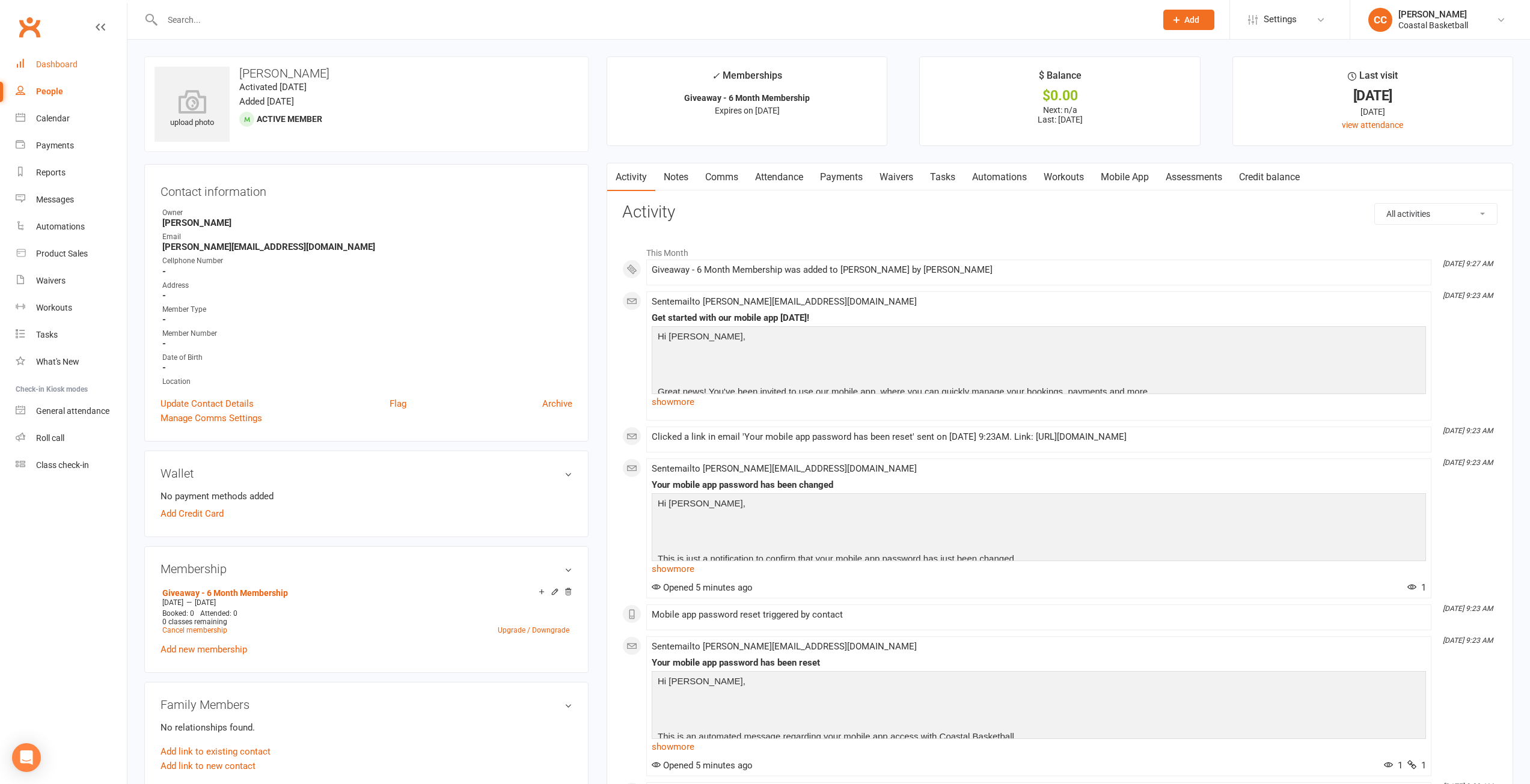
click at [63, 61] on div "Dashboard" at bounding box center [57, 64] width 42 height 9
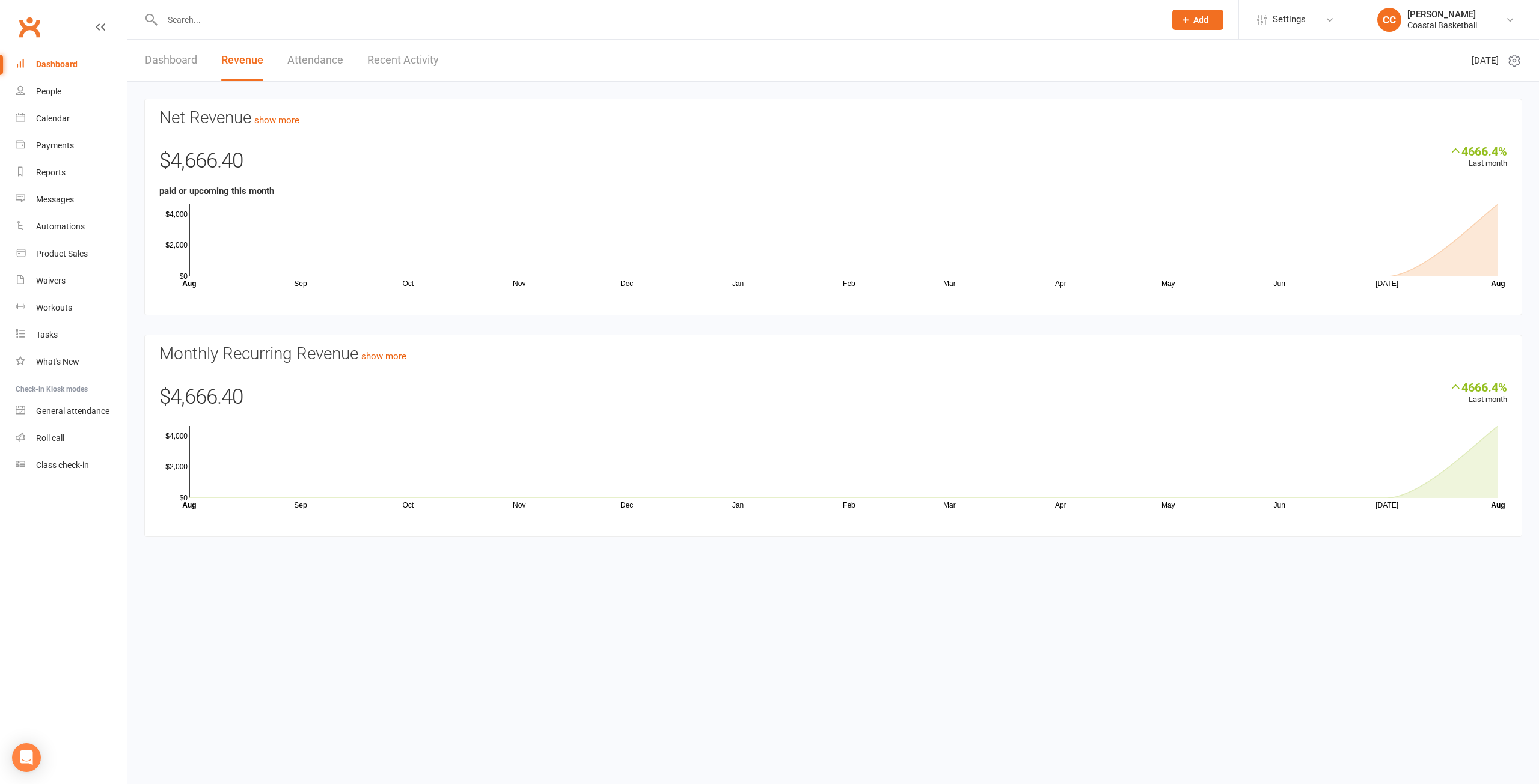
click at [163, 57] on link "Dashboard" at bounding box center [171, 60] width 52 height 42
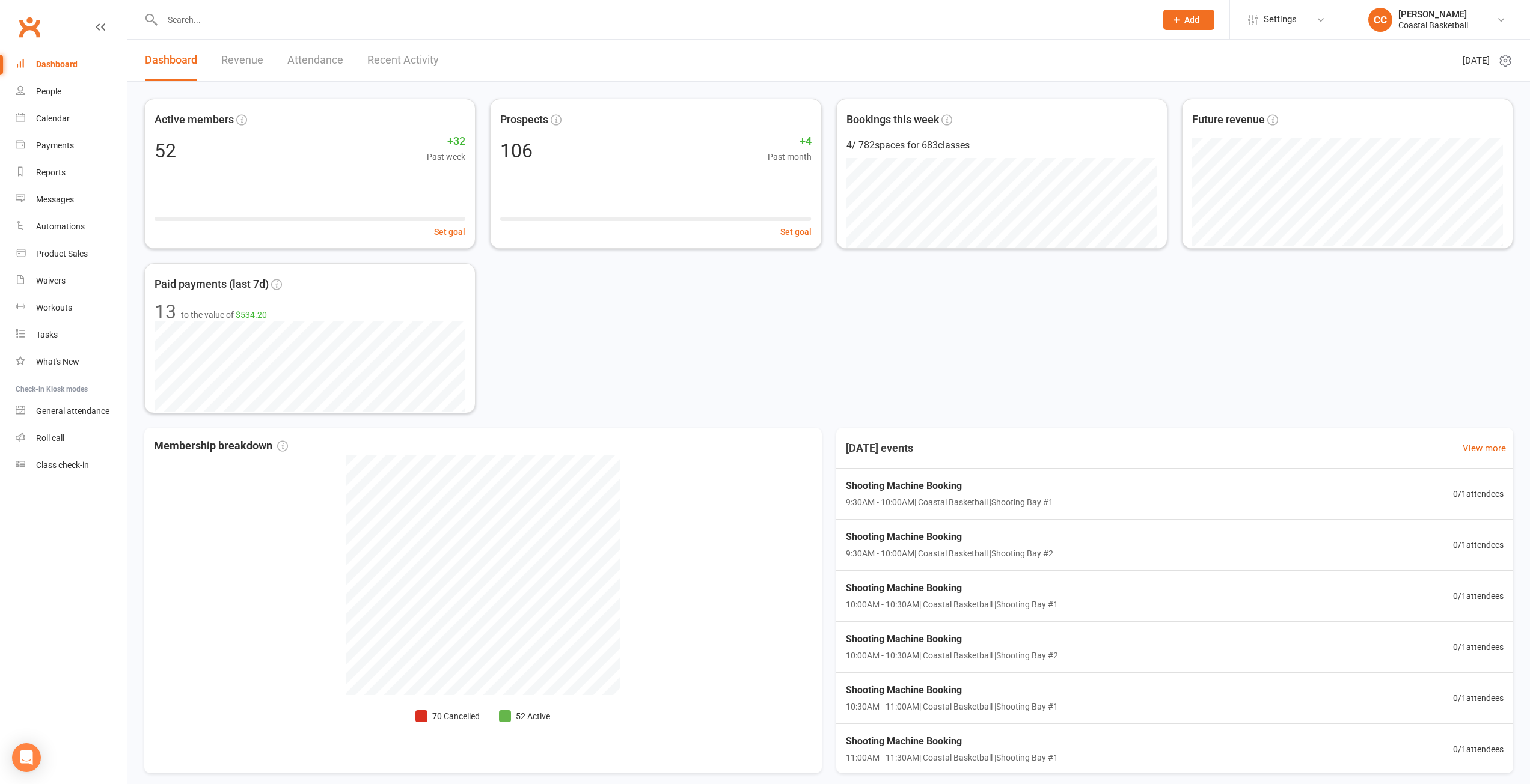
click at [782, 399] on div "Active members 52 +32 Past week Set goal Prospects 106 +4 Past month Set goal B…" at bounding box center [828, 255] width 1369 height 315
